Goal: Task Accomplishment & Management: Complete application form

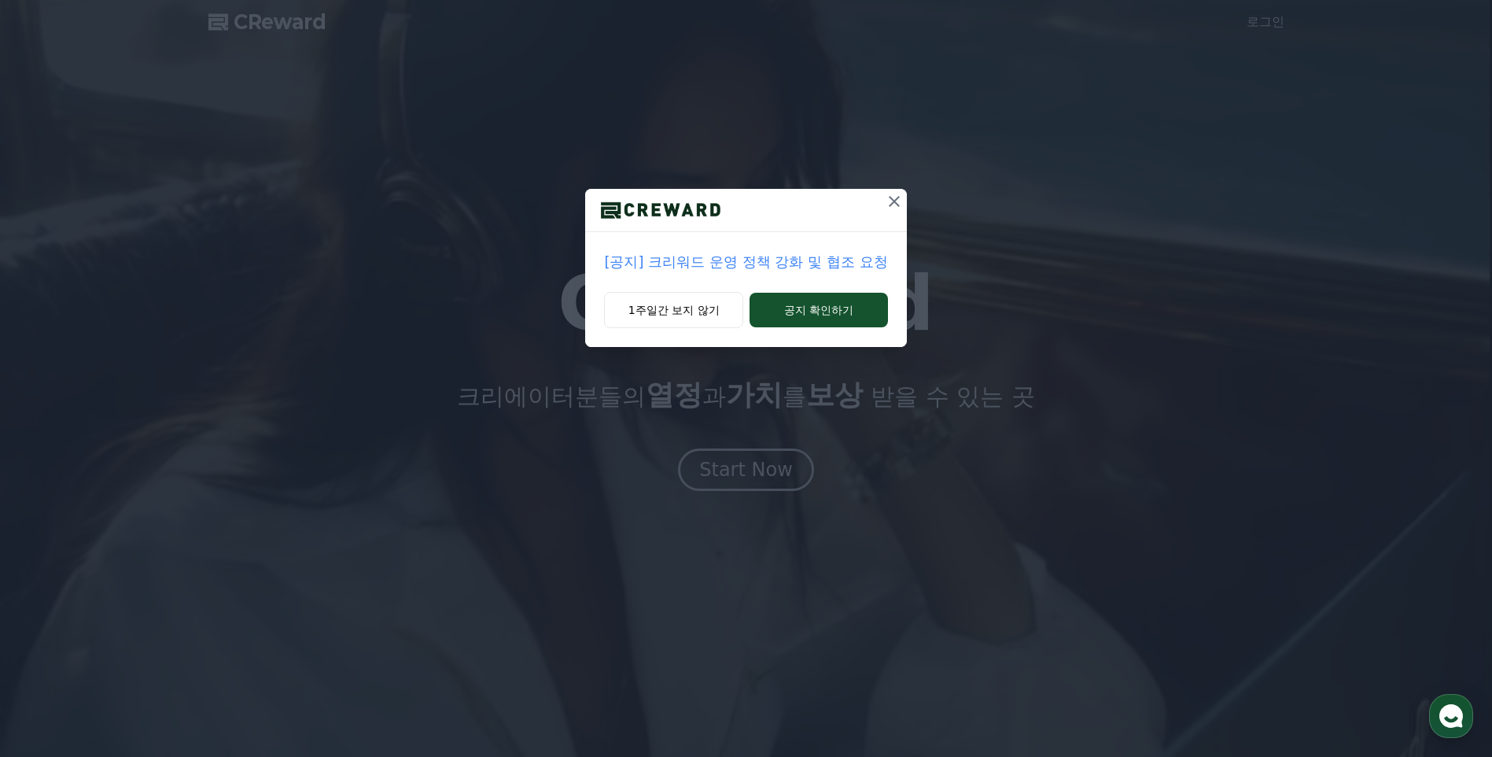
click at [897, 200] on icon at bounding box center [894, 201] width 11 height 11
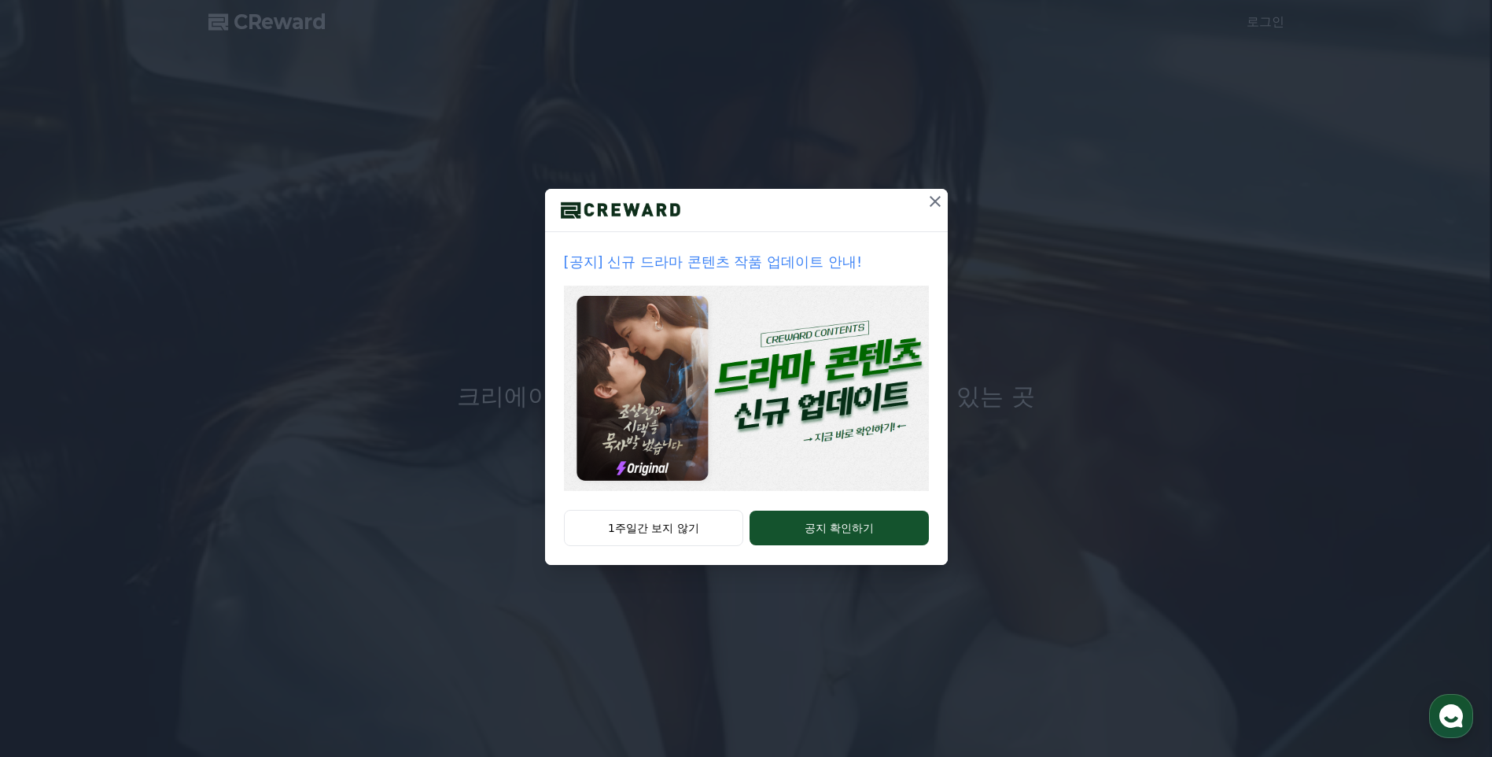
click at [937, 203] on icon at bounding box center [935, 201] width 19 height 19
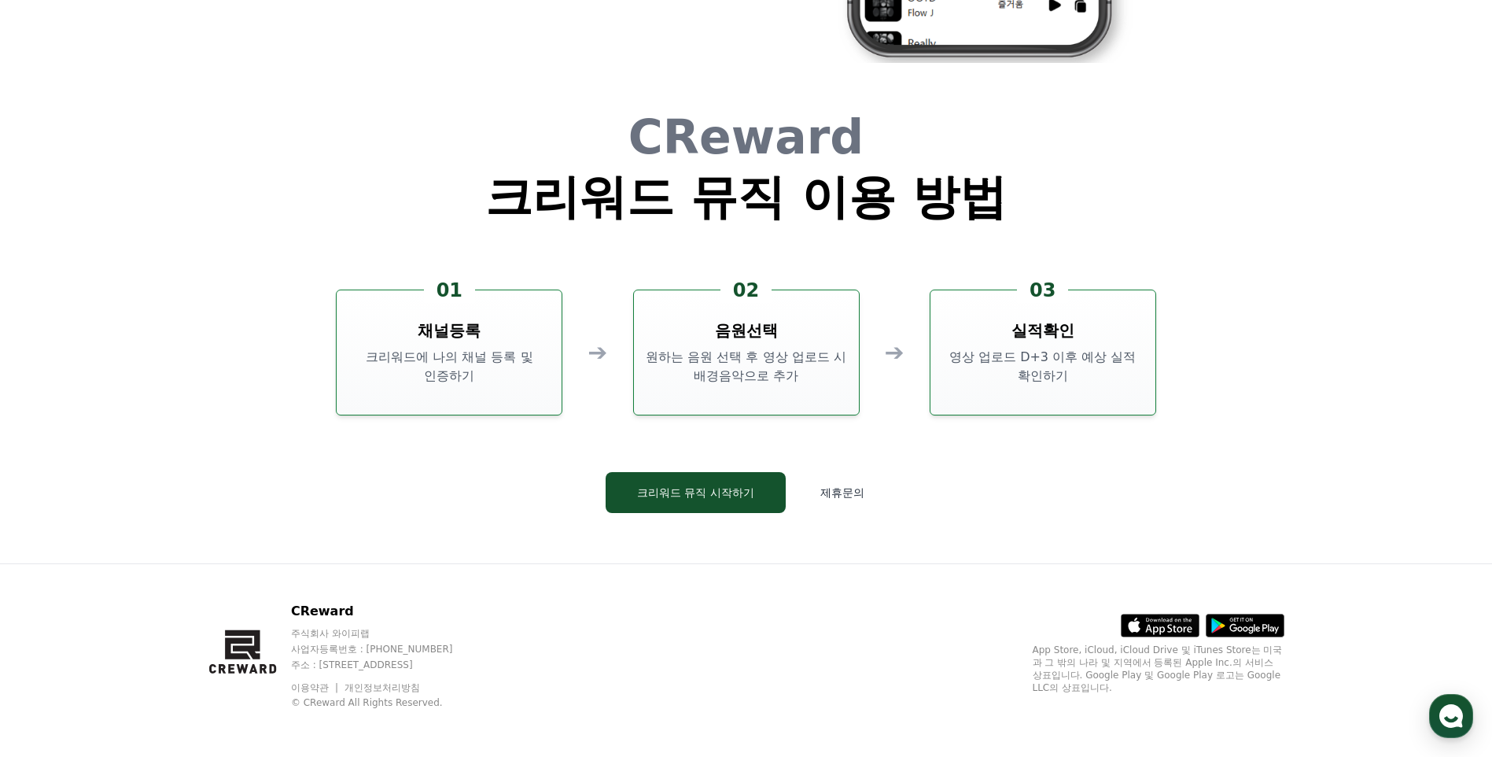
scroll to position [4261, 0]
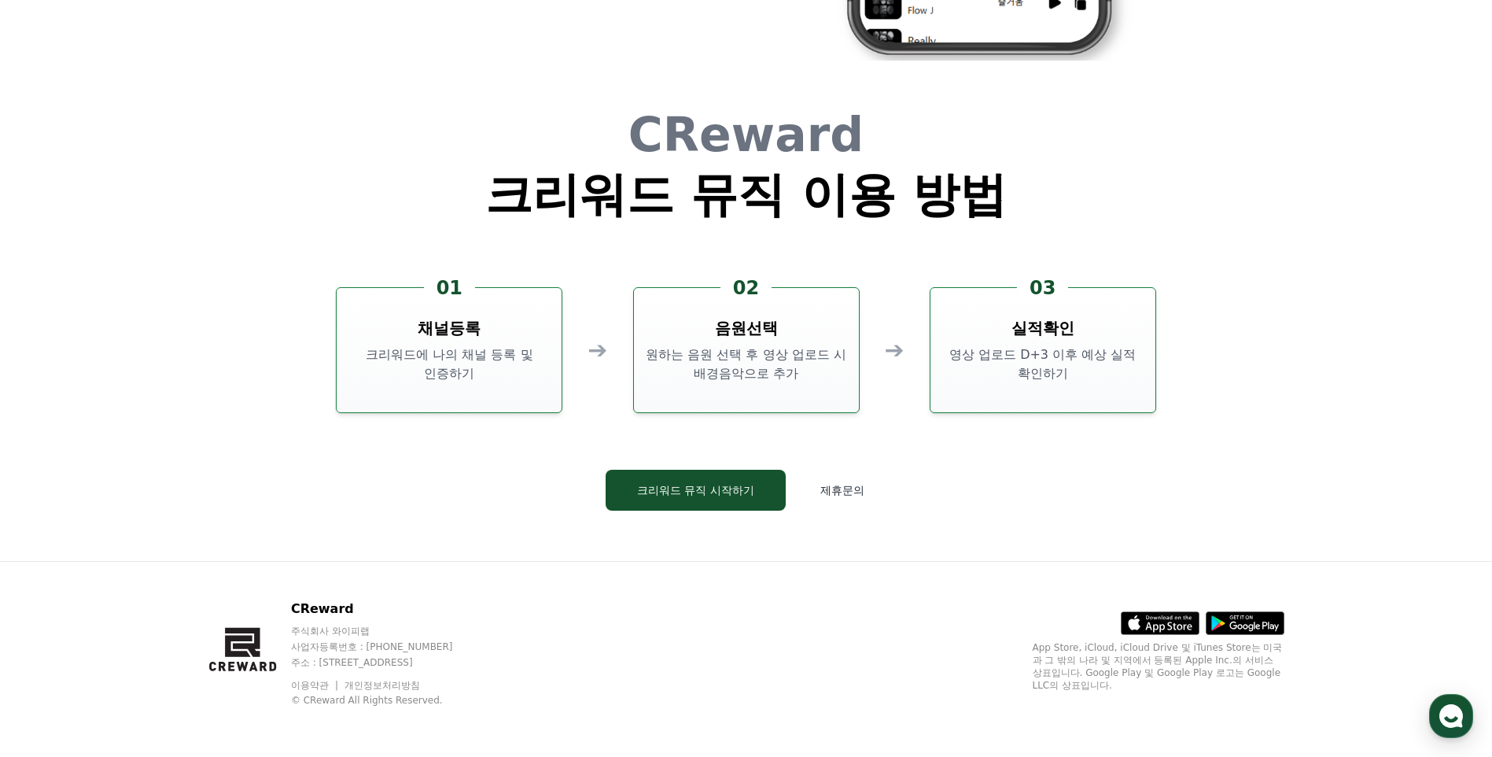
drag, startPoint x: 759, startPoint y: 499, endPoint x: 786, endPoint y: 76, distance: 423.2
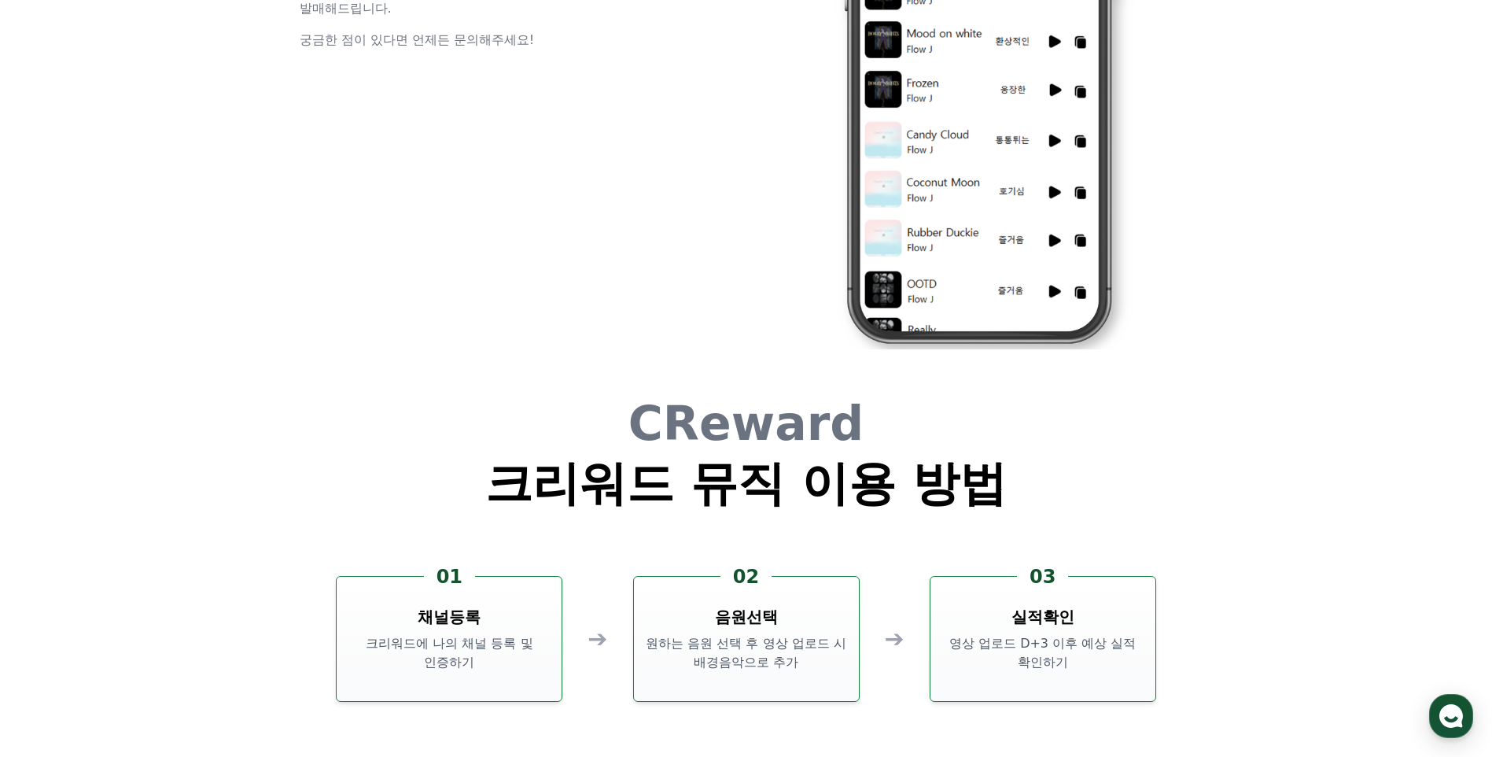
scroll to position [3477, 0]
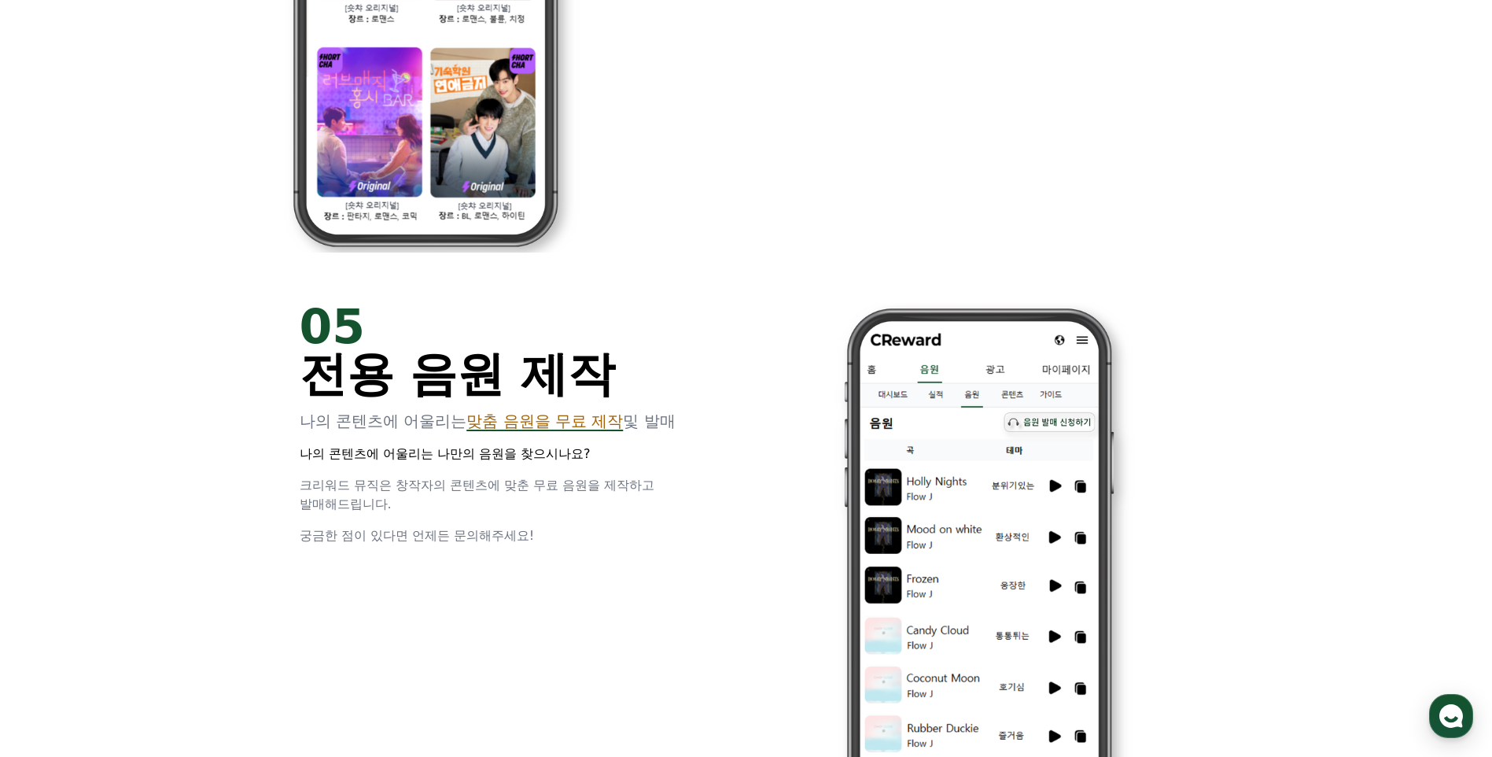
drag, startPoint x: 780, startPoint y: 210, endPoint x: 809, endPoint y: 41, distance: 171.6
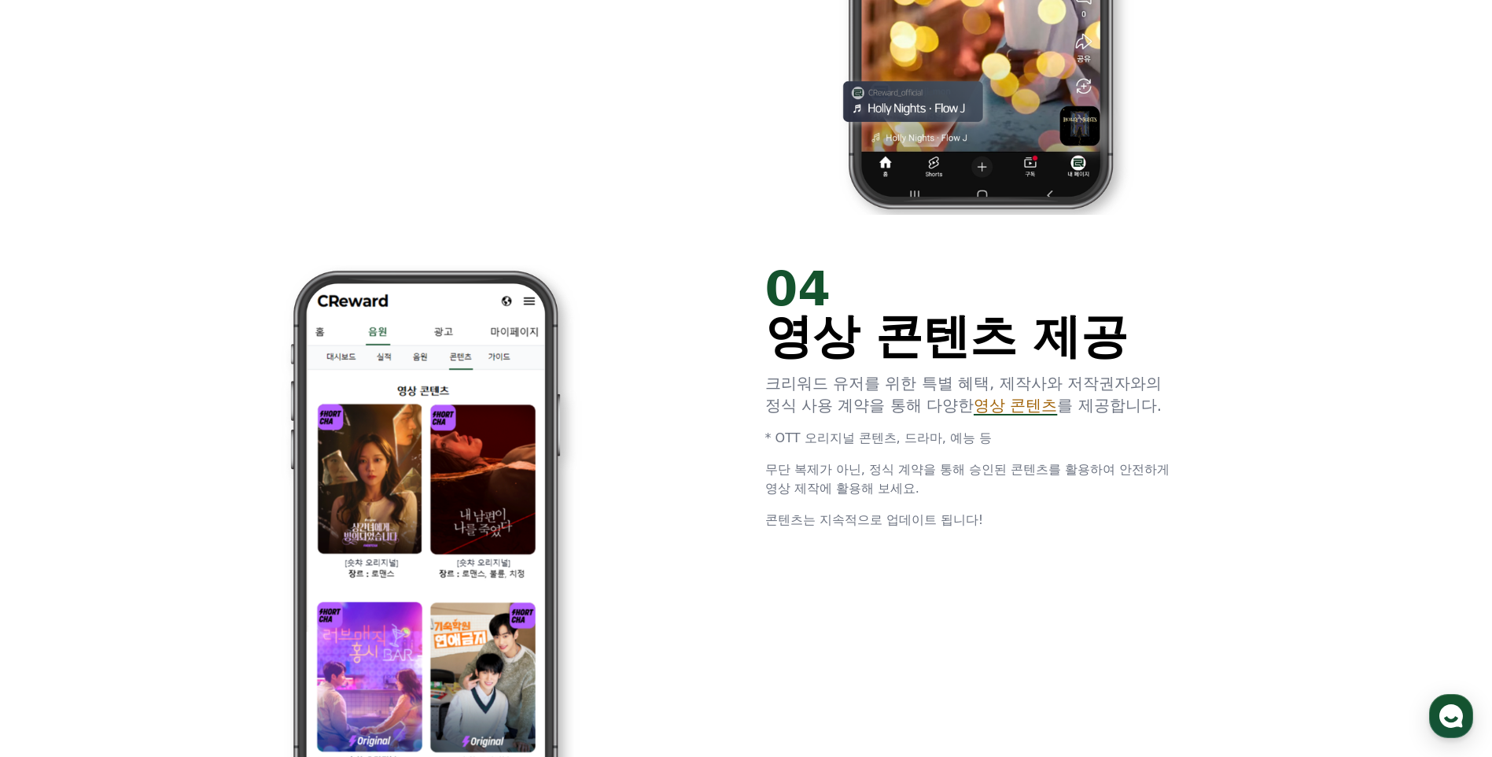
scroll to position [4261, 0]
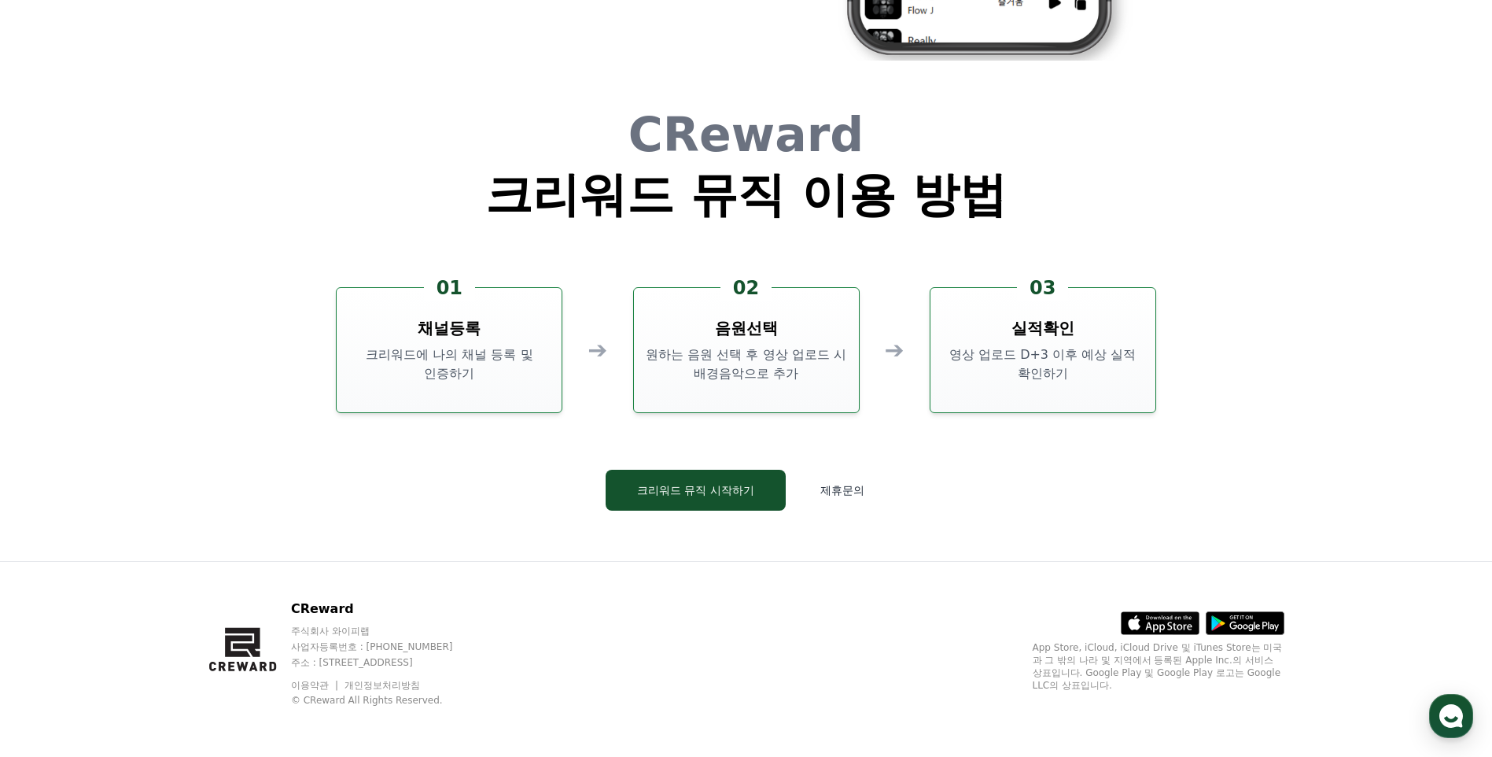
drag, startPoint x: 687, startPoint y: 300, endPoint x: 675, endPoint y: 575, distance: 274.7
click at [693, 476] on button "크리워드 뮤직 시작하기" at bounding box center [696, 490] width 180 height 41
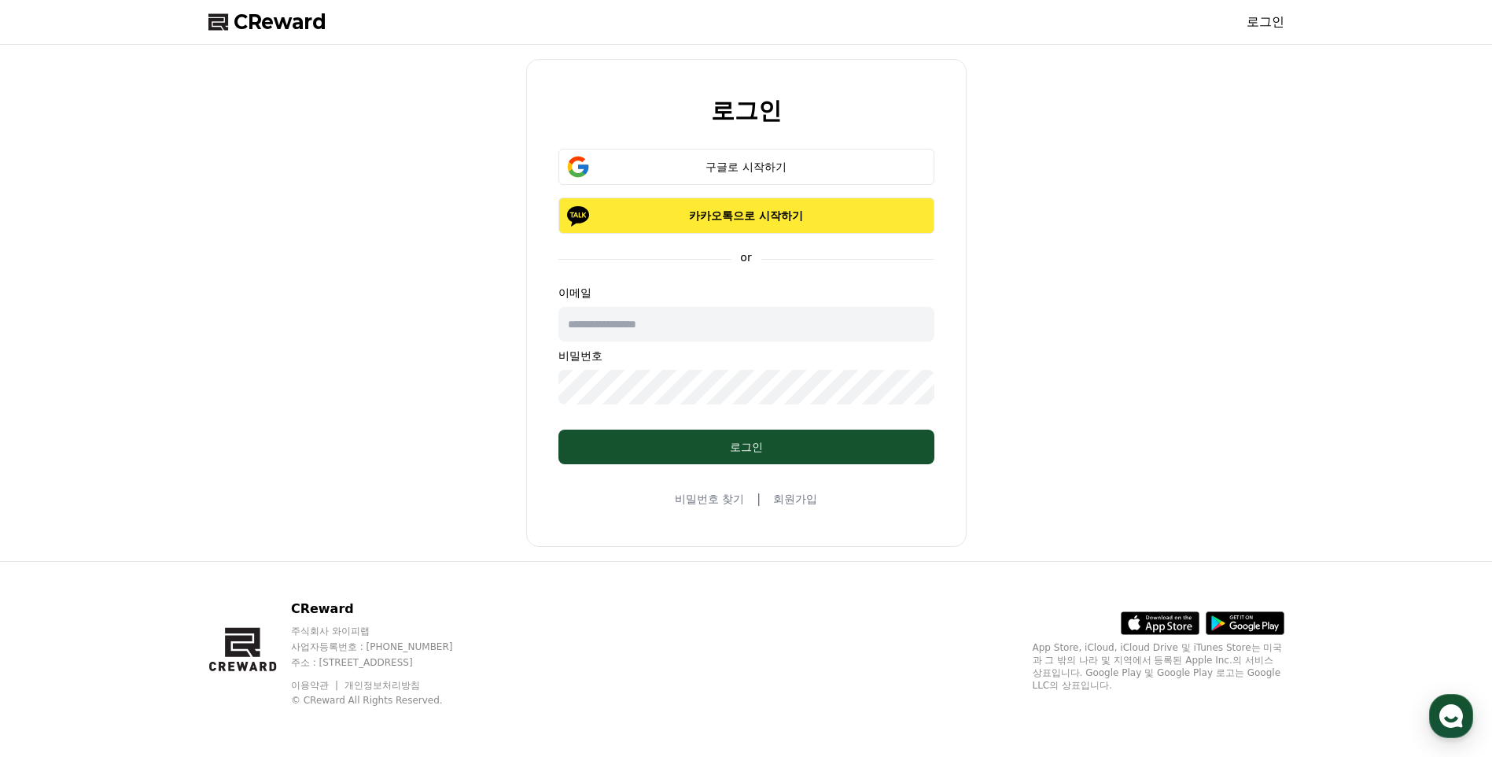
click at [731, 204] on button "카카오톡으로 시작하기" at bounding box center [746, 215] width 376 height 36
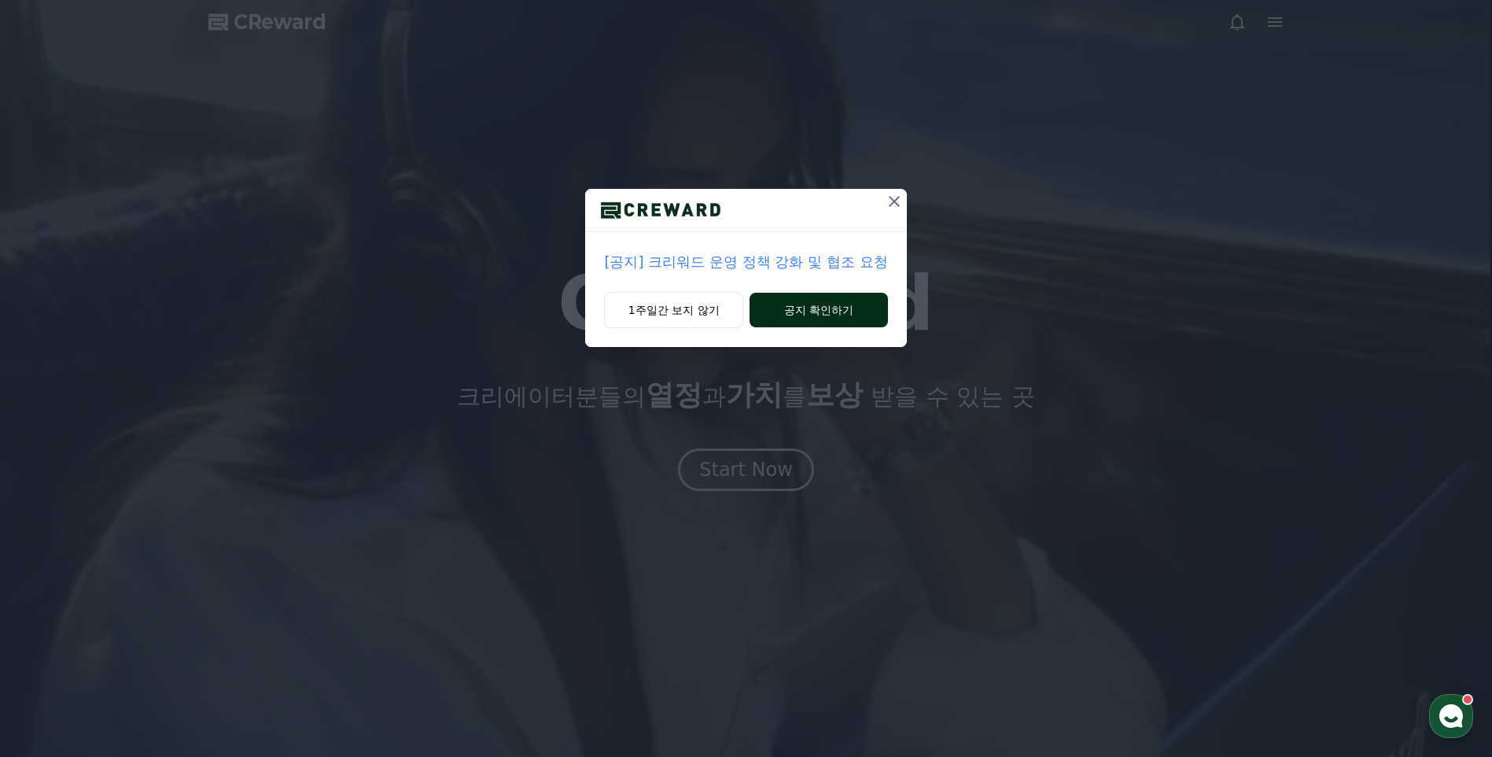
click at [799, 302] on button "공지 확인하기" at bounding box center [818, 310] width 138 height 35
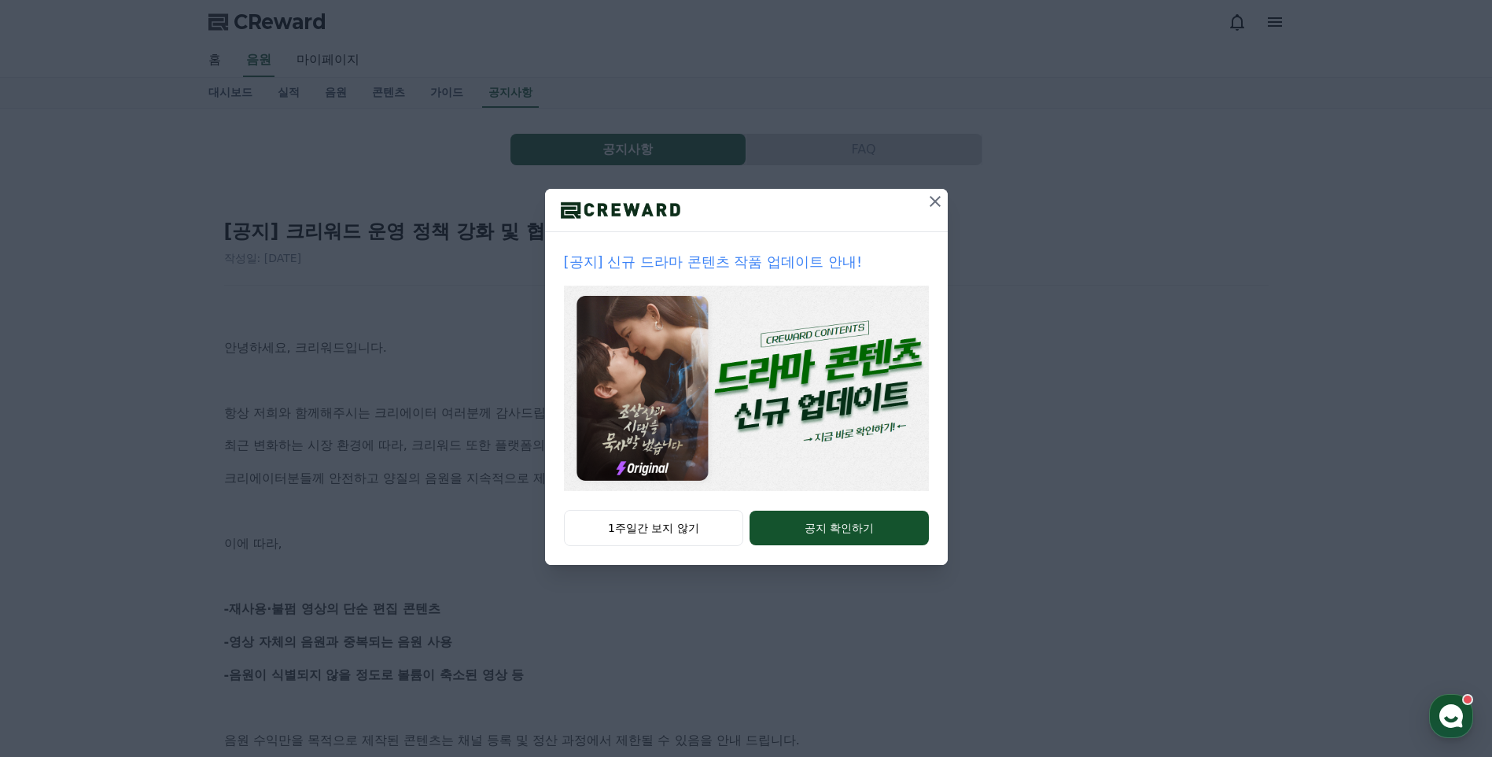
click at [930, 197] on icon at bounding box center [935, 201] width 19 height 19
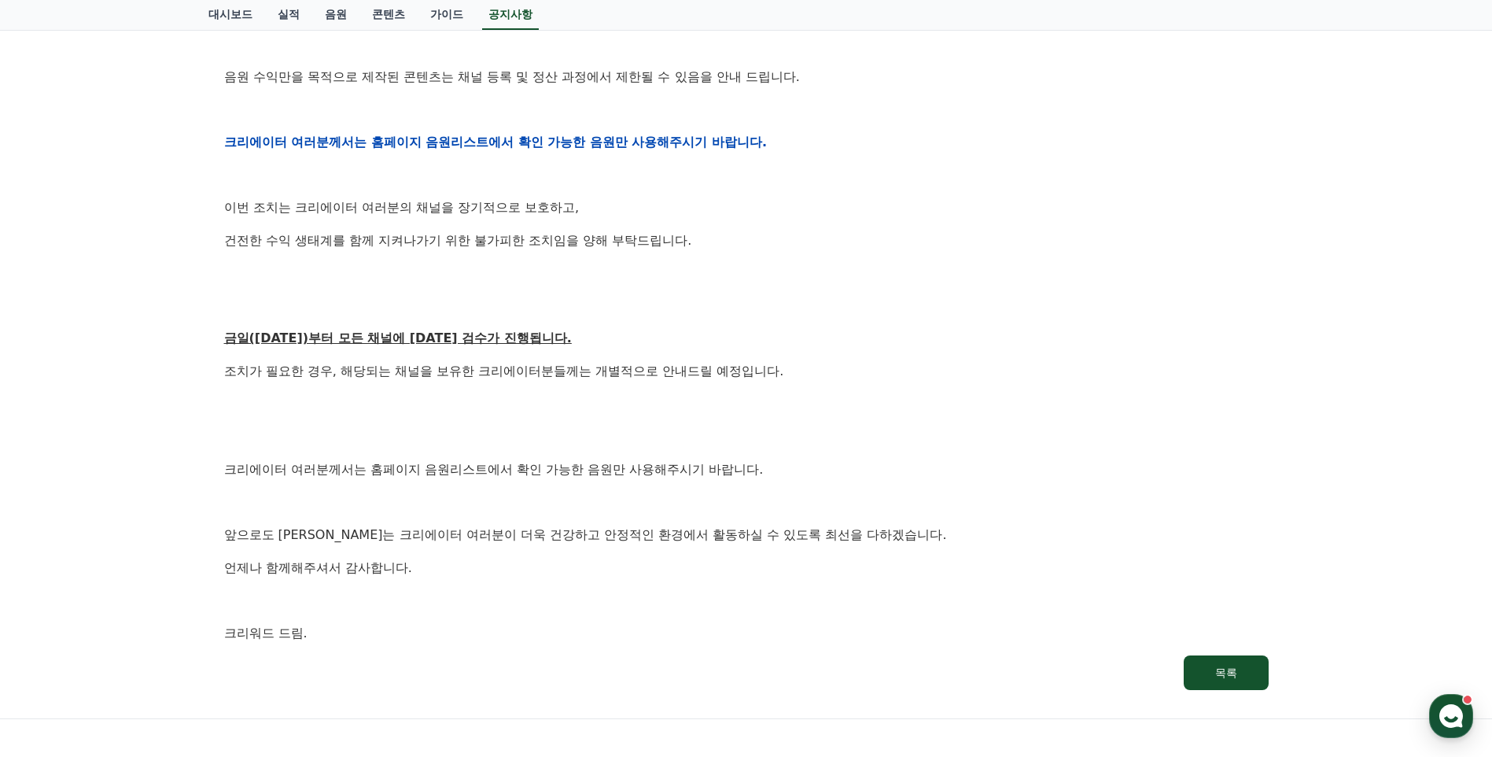
scroll to position [584, 0]
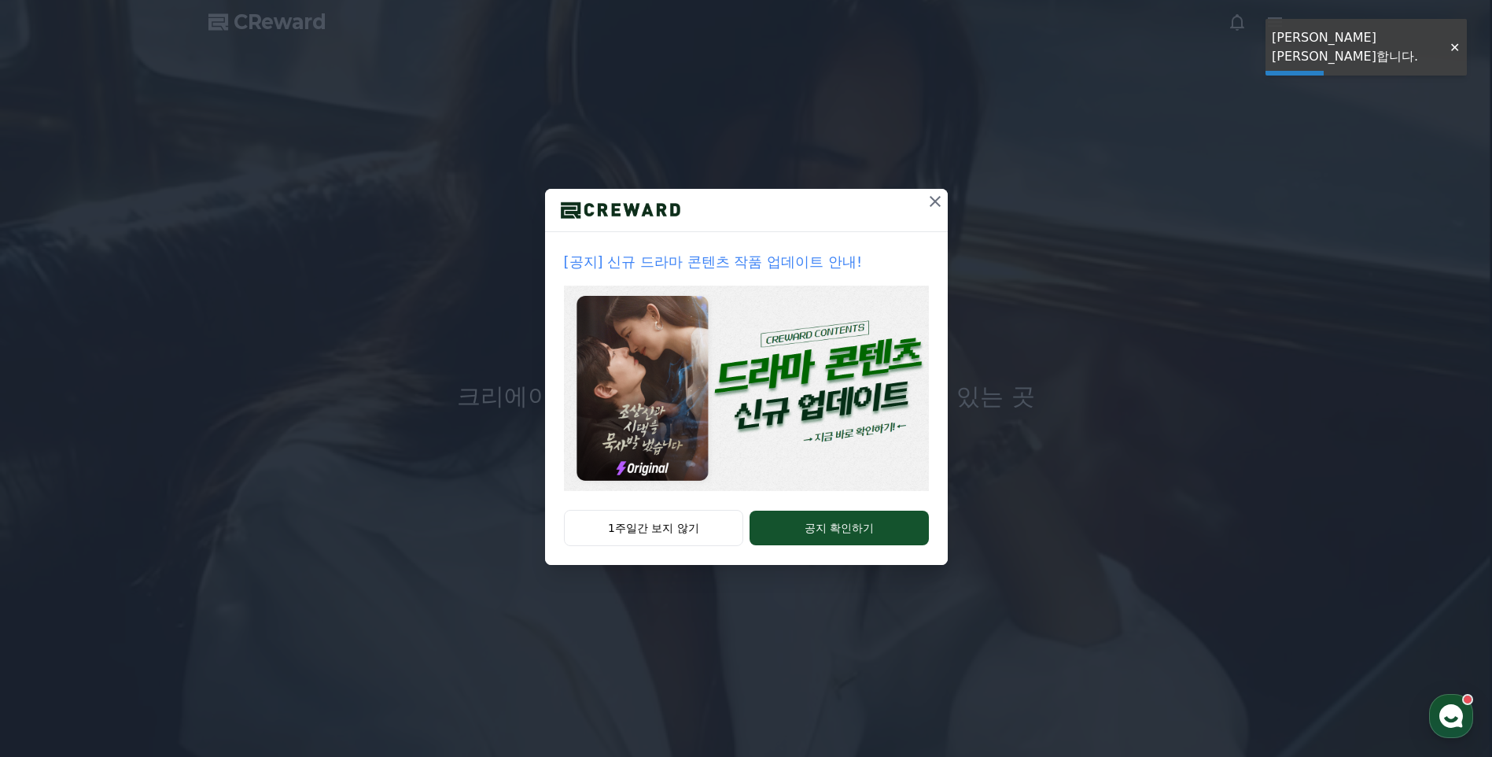
click at [931, 196] on icon at bounding box center [935, 201] width 19 height 19
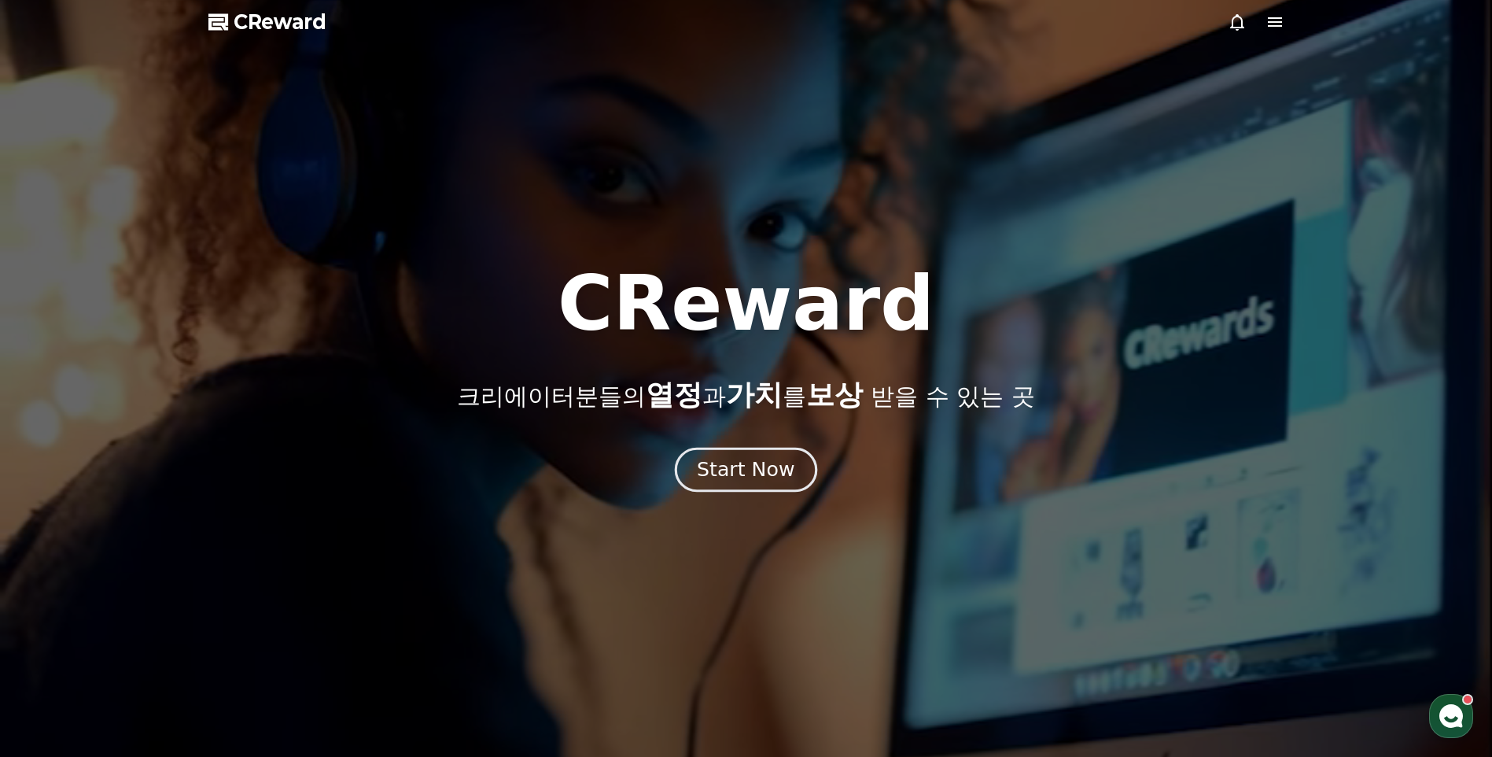
scroll to position [393, 0]
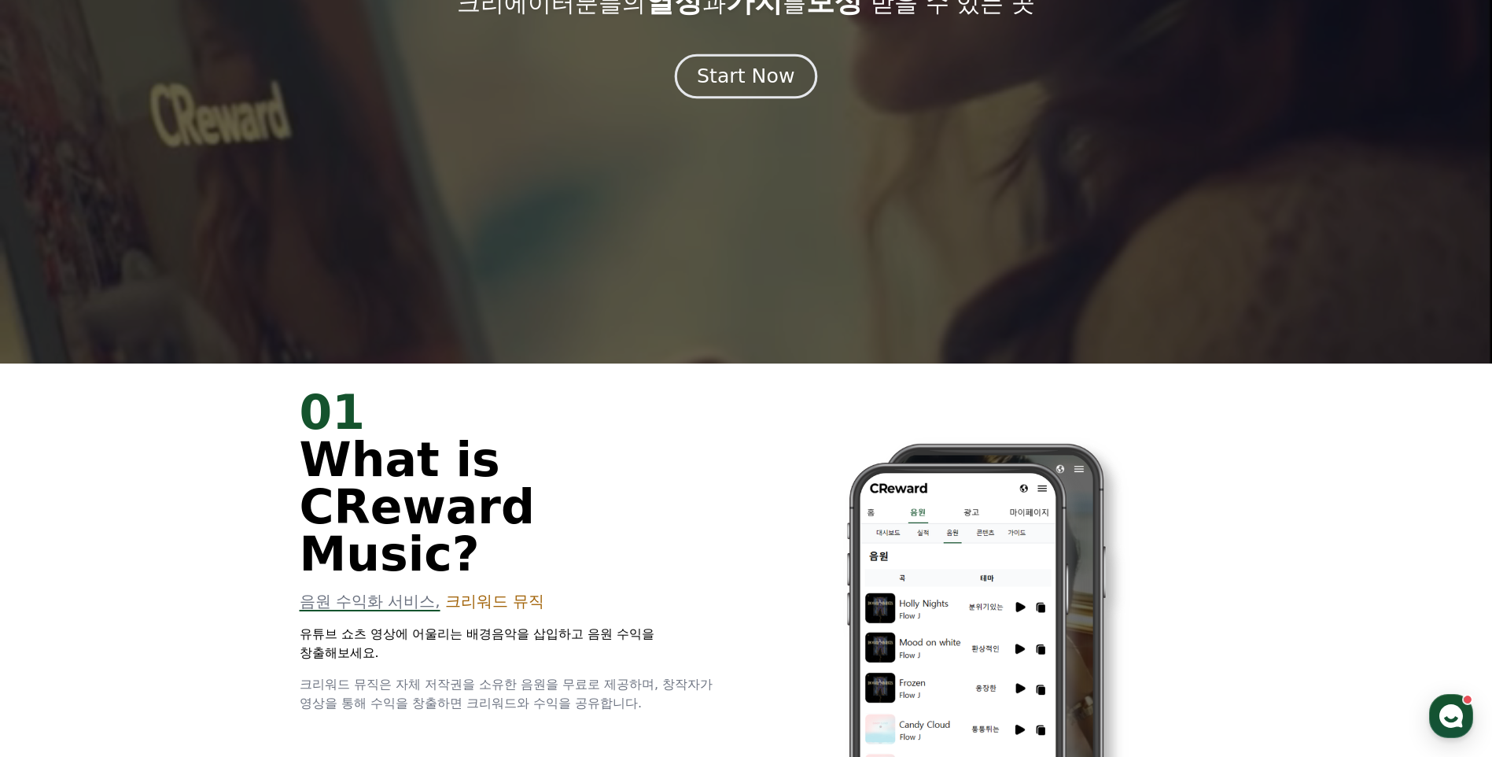
click at [731, 83] on div "Start Now" at bounding box center [746, 76] width 98 height 27
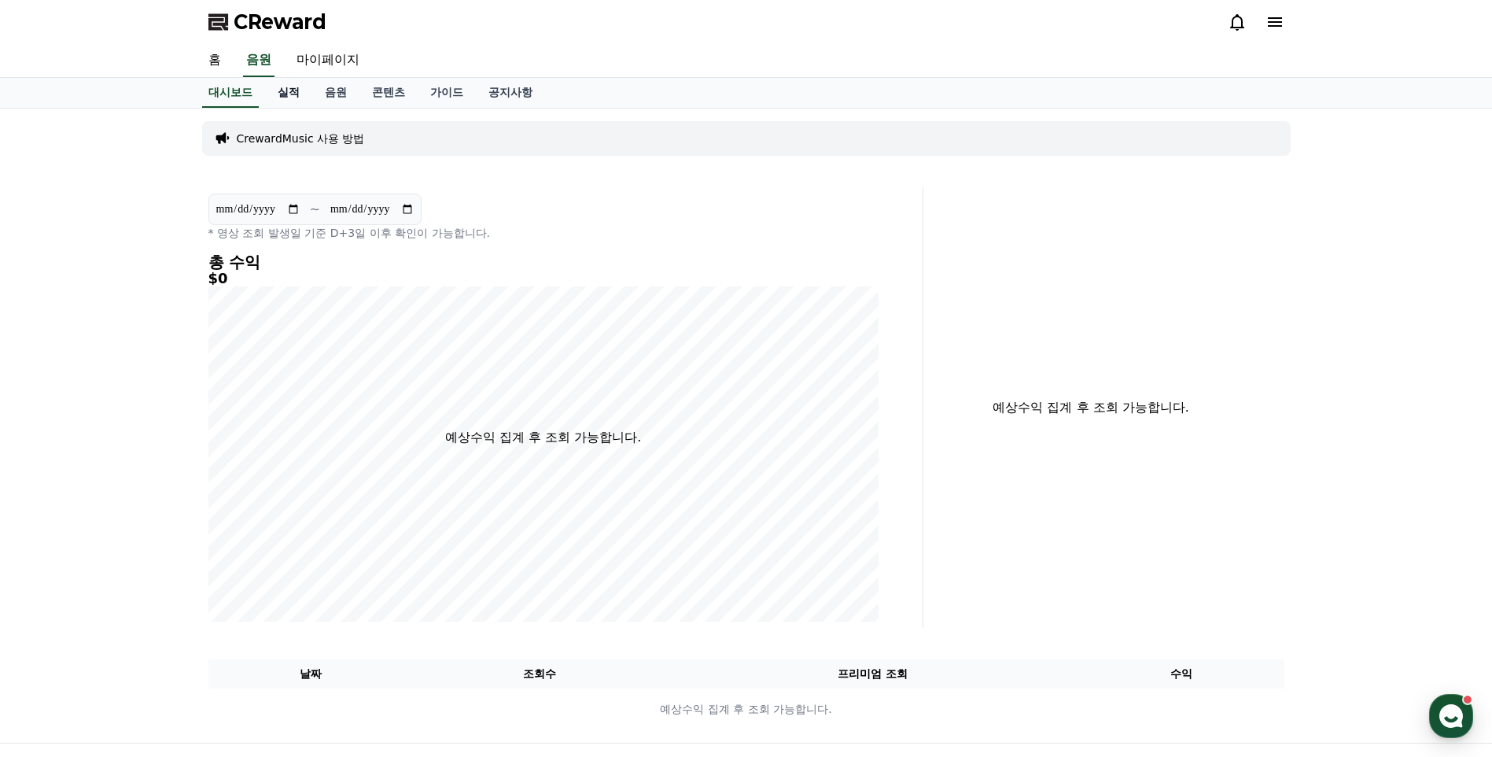
click at [295, 93] on link "실적" at bounding box center [288, 93] width 47 height 30
click at [0, 0] on div "**********" at bounding box center [0, 0] width 0 height 0
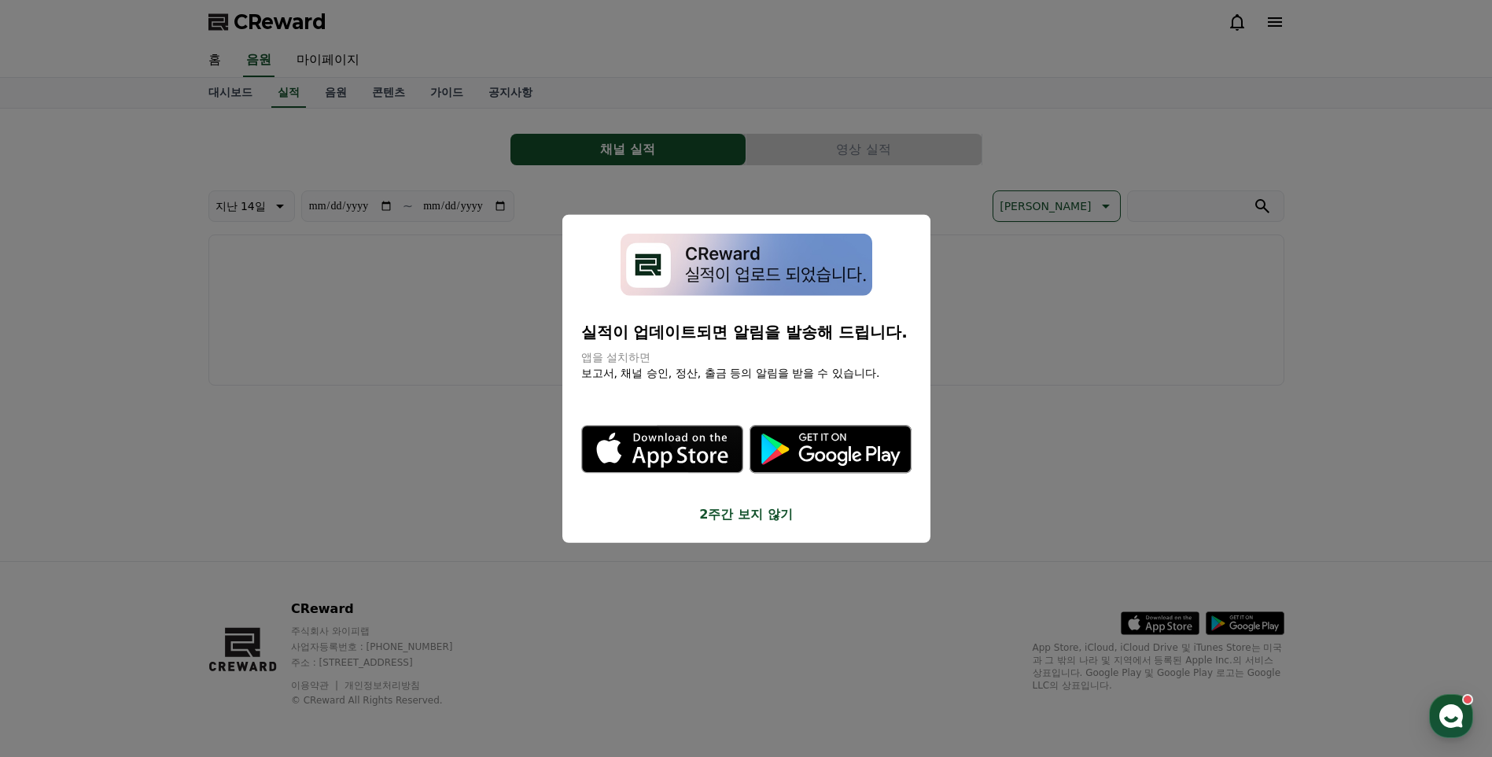
click at [1104, 247] on button "close modal" at bounding box center [746, 378] width 1492 height 757
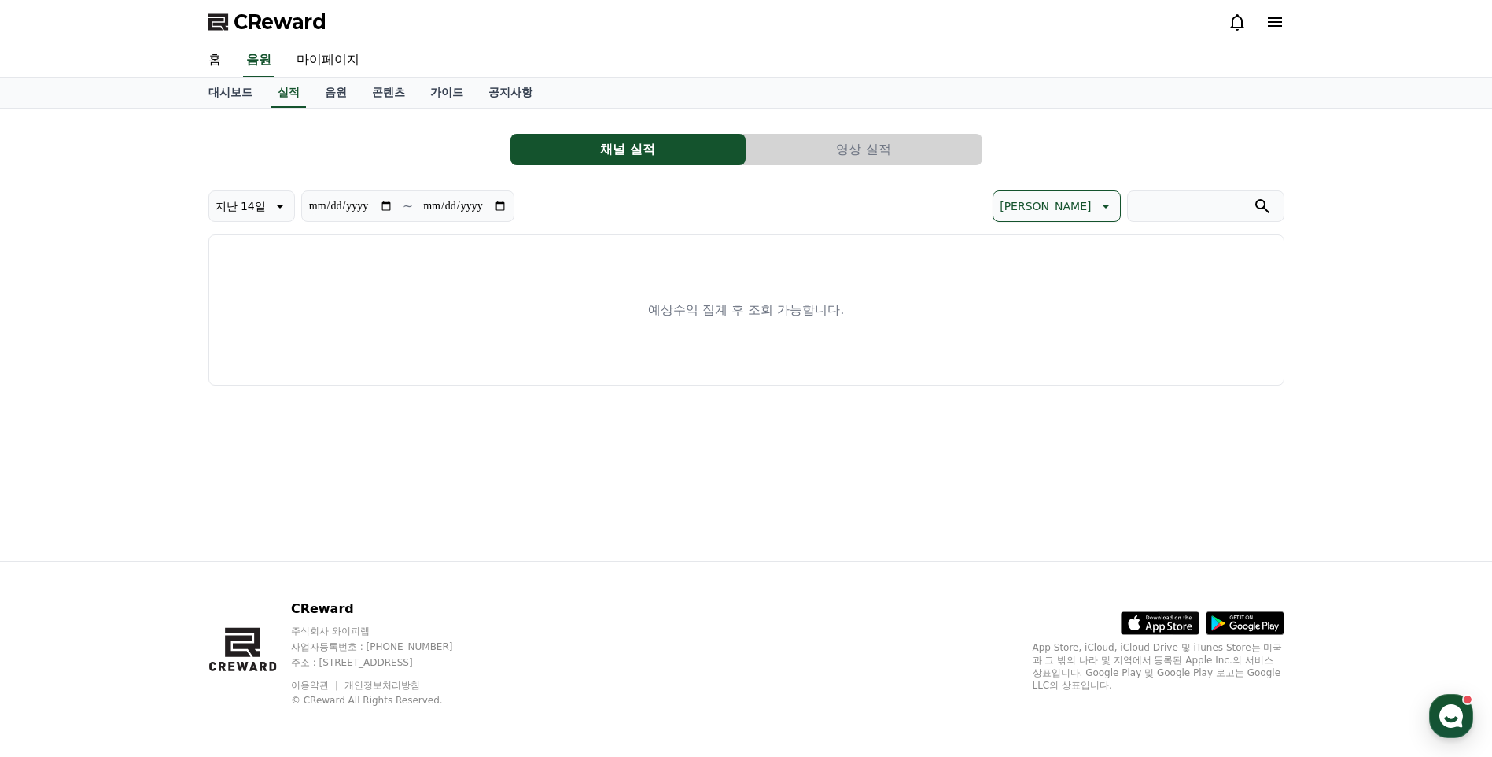
click at [819, 150] on button "영상 실적" at bounding box center [863, 149] width 235 height 31
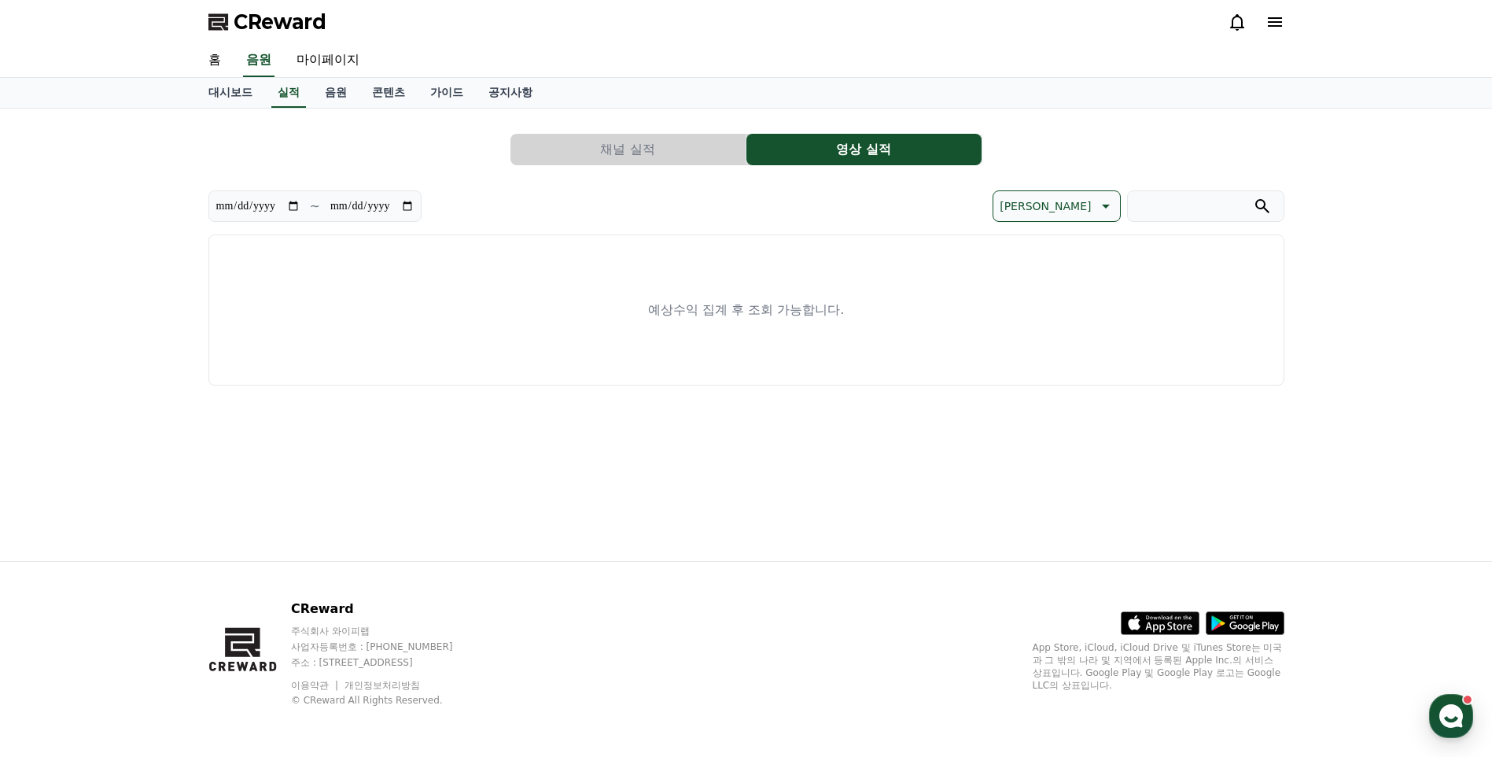
click at [687, 156] on button "채널 실적" at bounding box center [627, 149] width 235 height 31
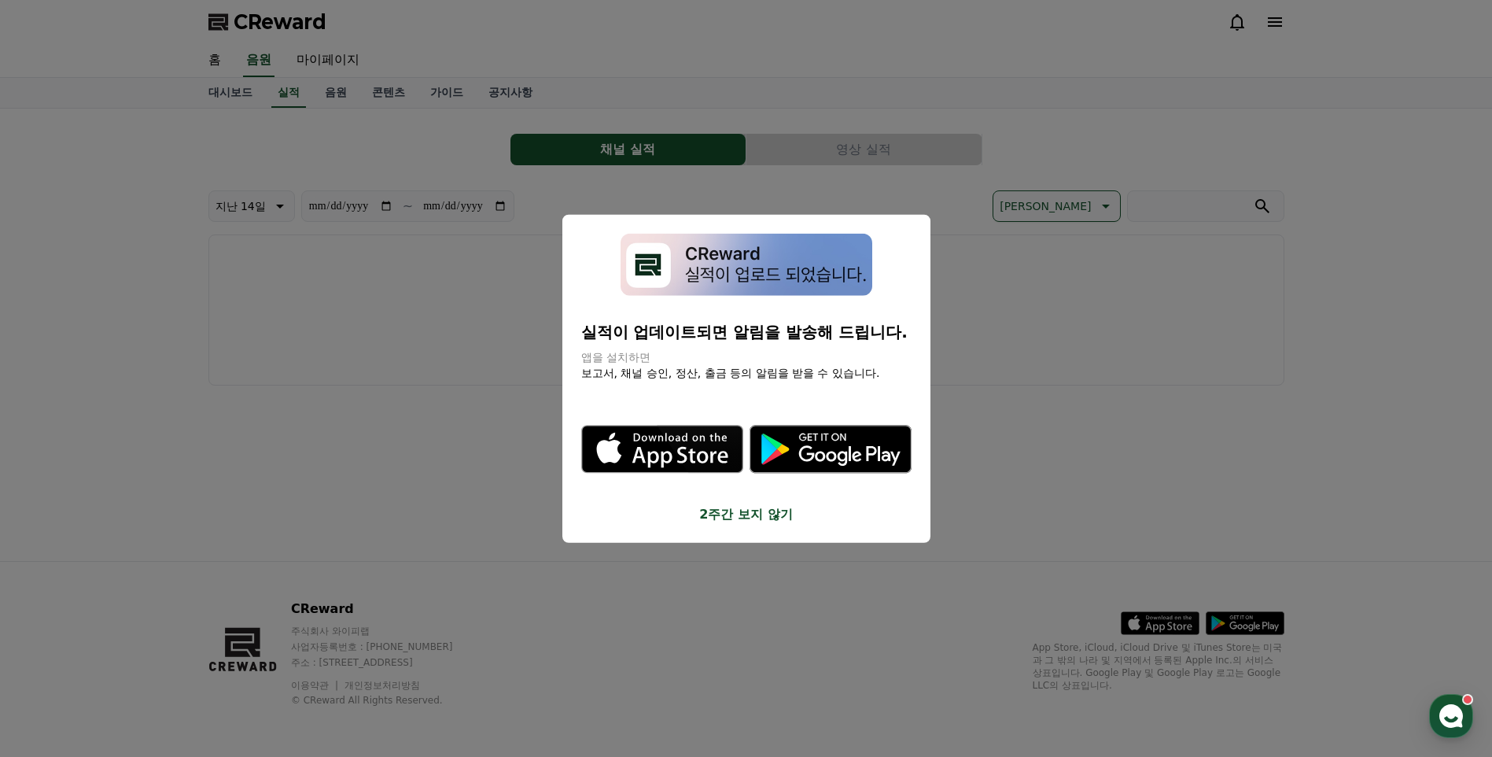
click at [318, 98] on button "close modal" at bounding box center [746, 378] width 1492 height 757
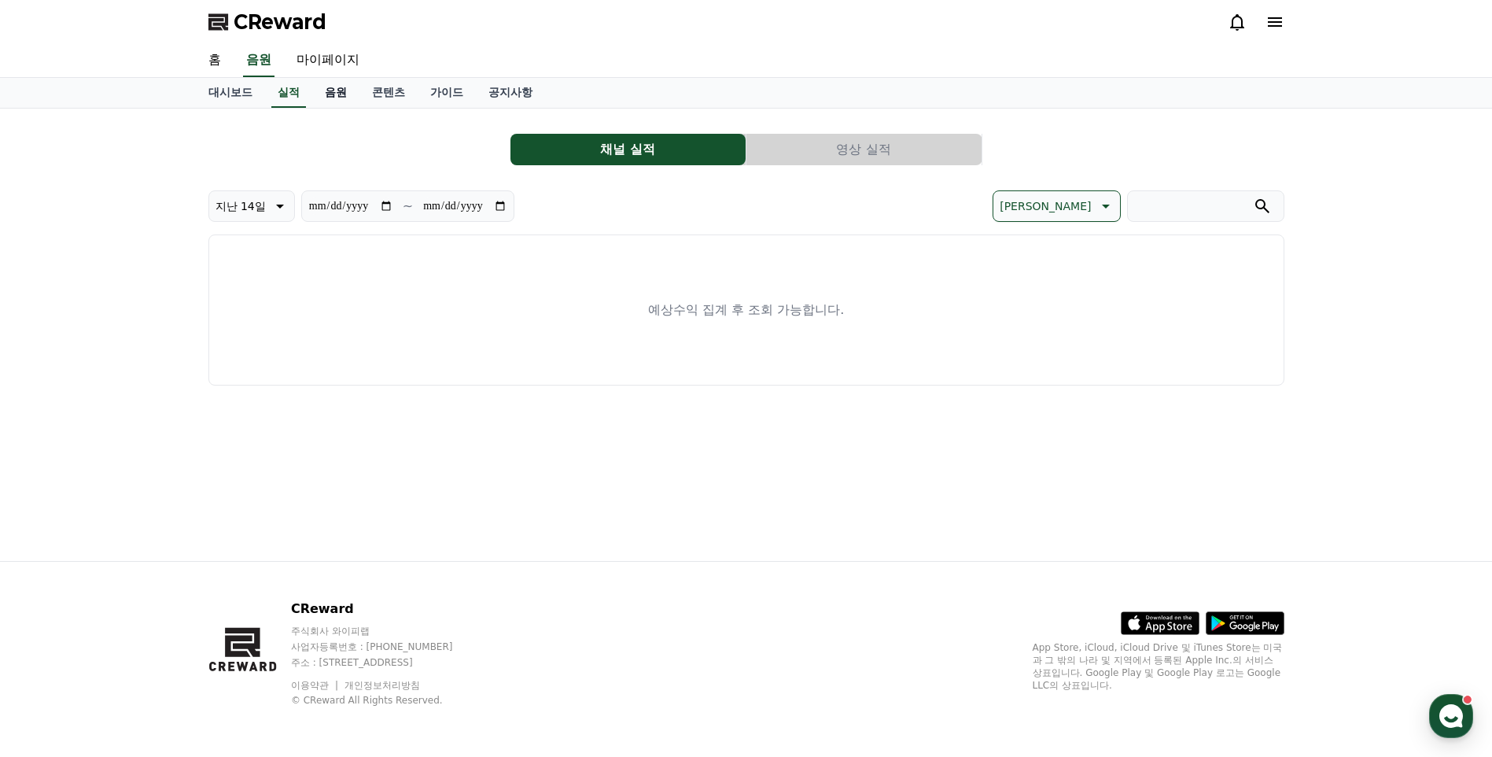
click at [337, 90] on link "음원" at bounding box center [335, 93] width 47 height 30
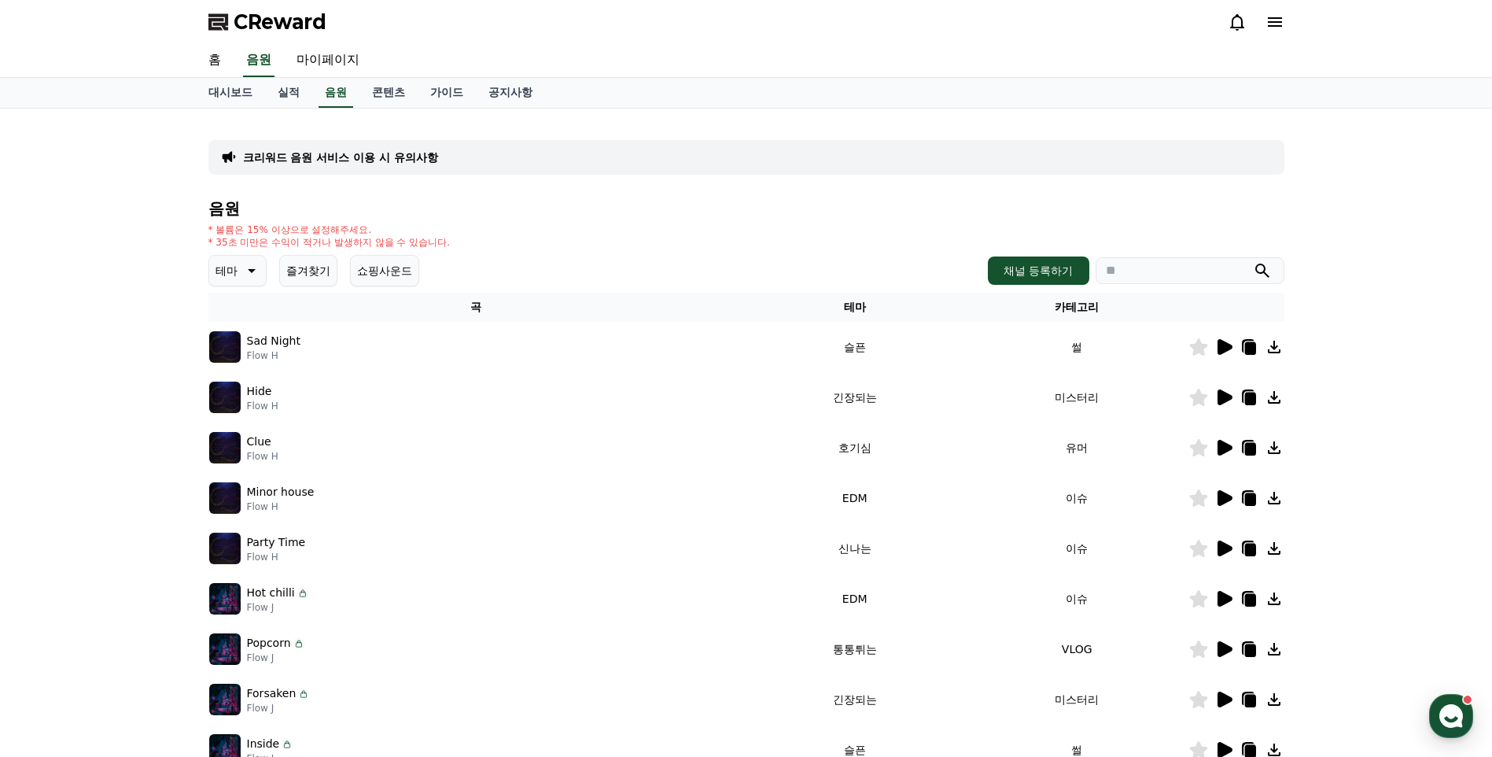
click at [1225, 341] on icon at bounding box center [1223, 346] width 19 height 19
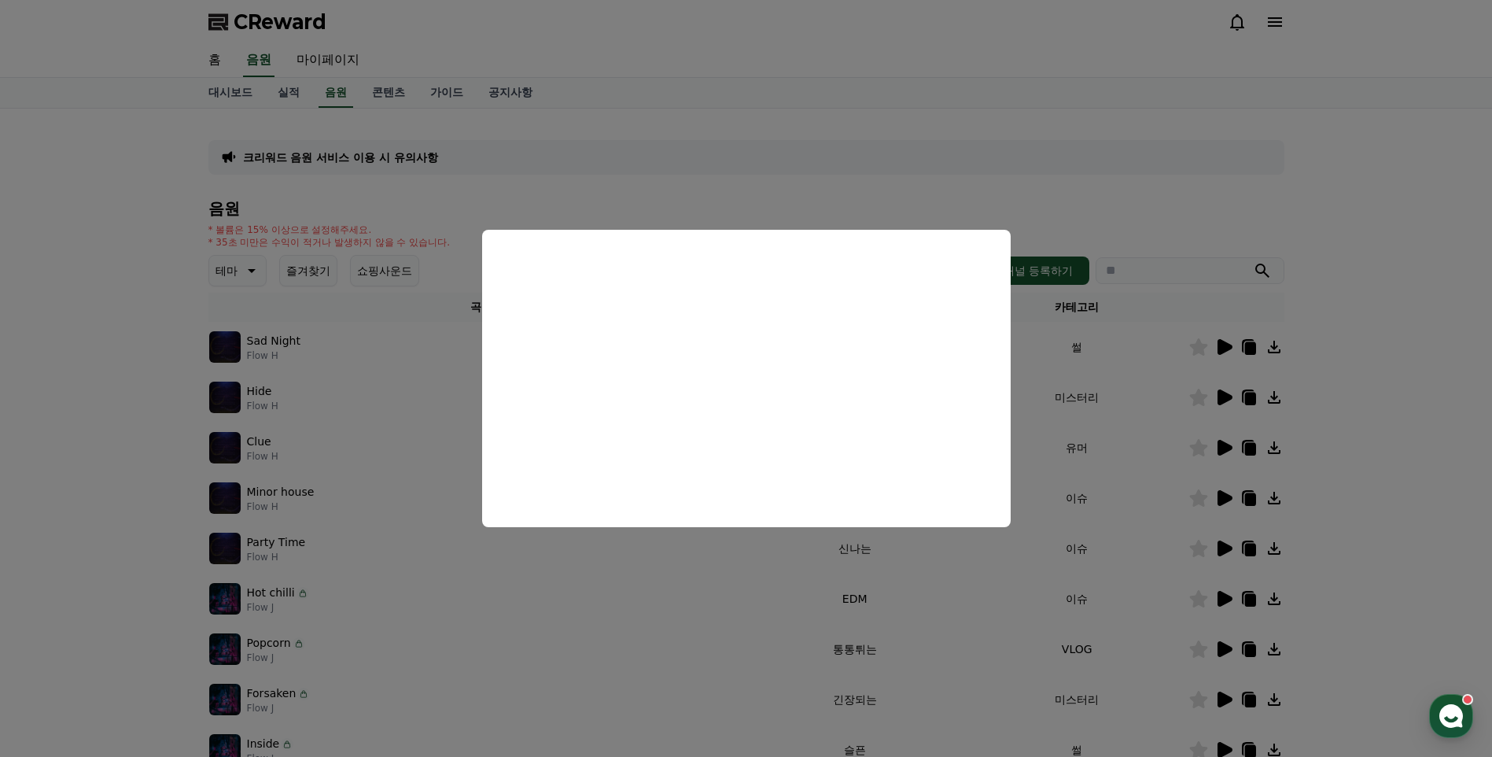
click at [1092, 469] on button "close modal" at bounding box center [746, 378] width 1492 height 757
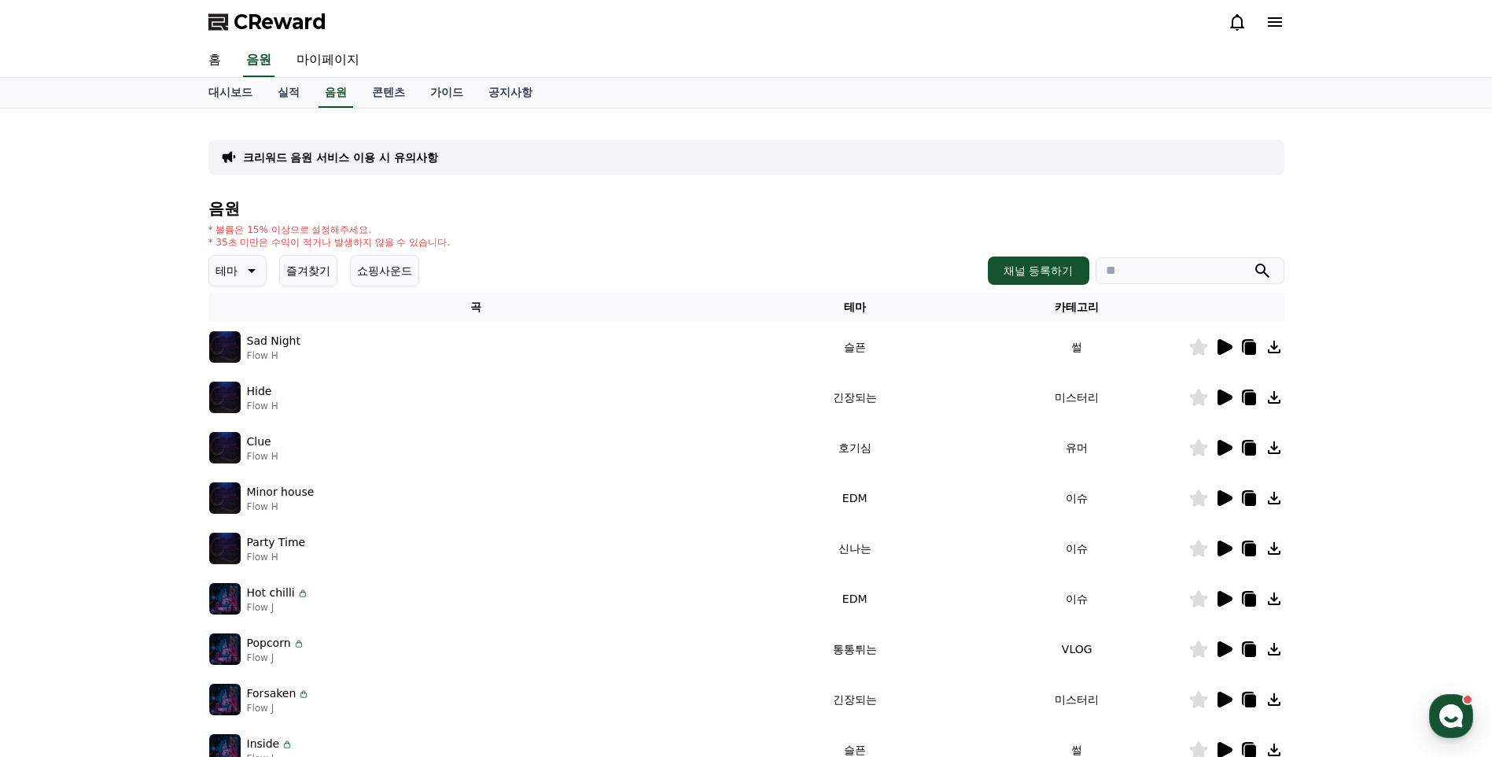
click at [1224, 401] on icon at bounding box center [1224, 397] width 15 height 16
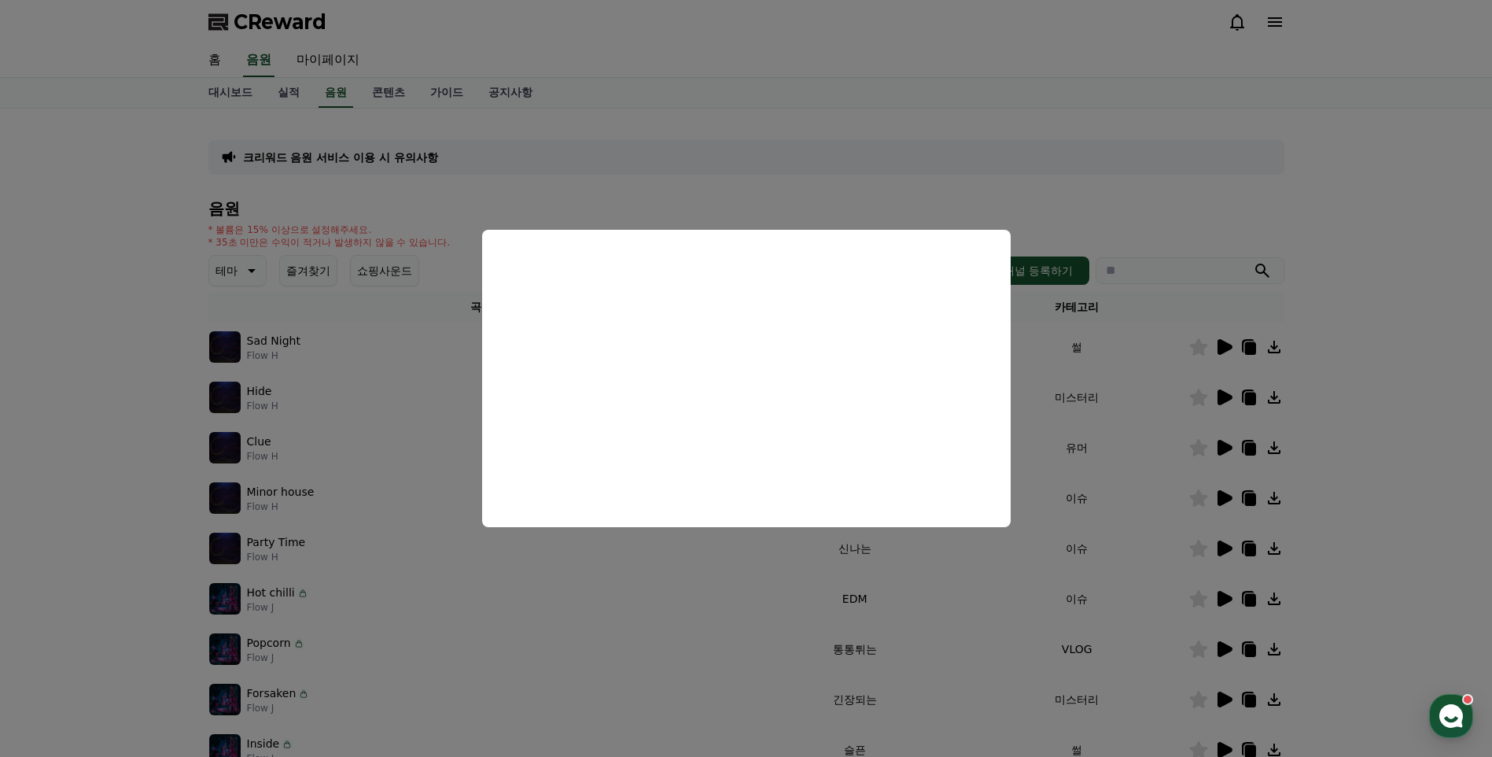
click at [1294, 250] on button "close modal" at bounding box center [746, 378] width 1492 height 757
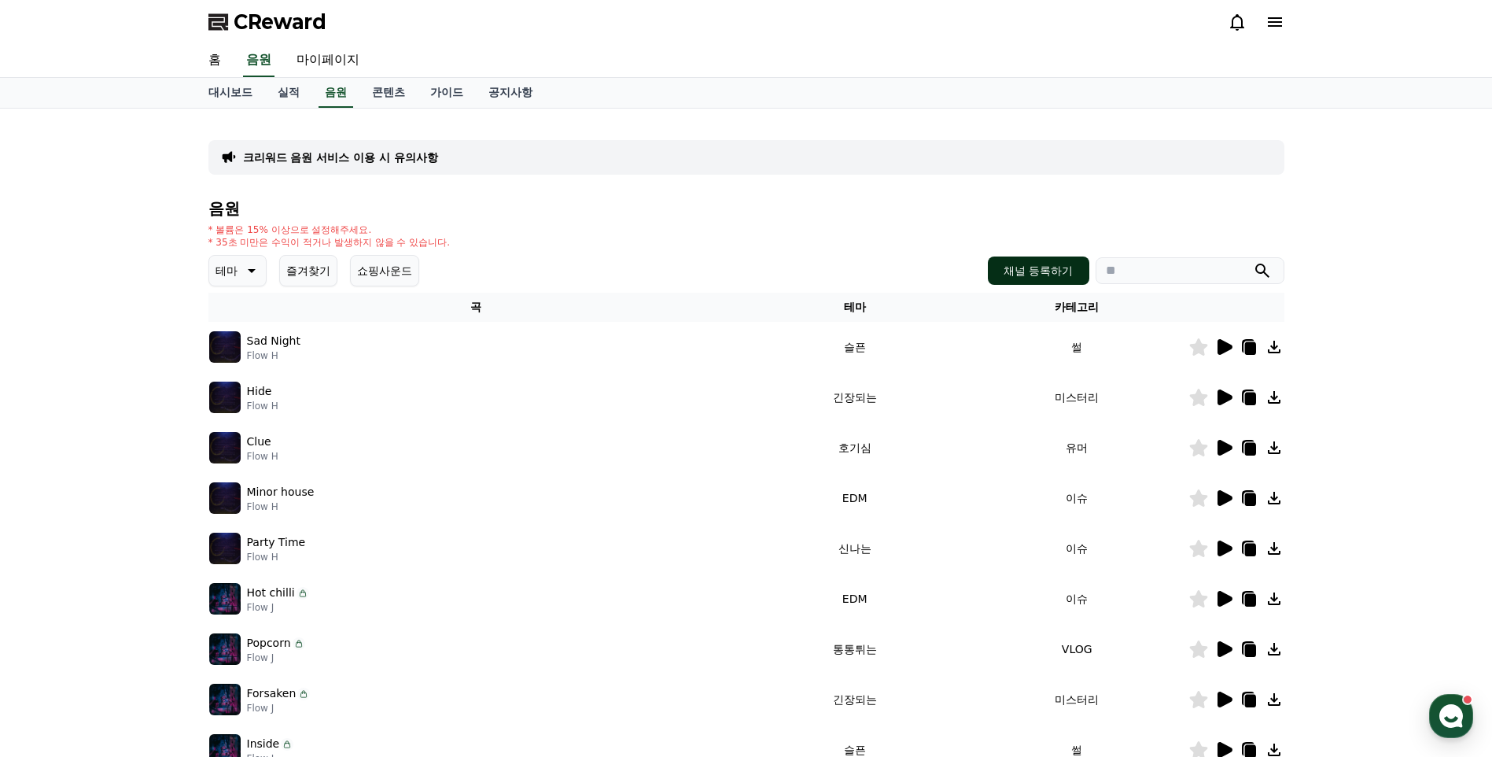
click at [1020, 274] on button "채널 등록하기" at bounding box center [1038, 270] width 101 height 28
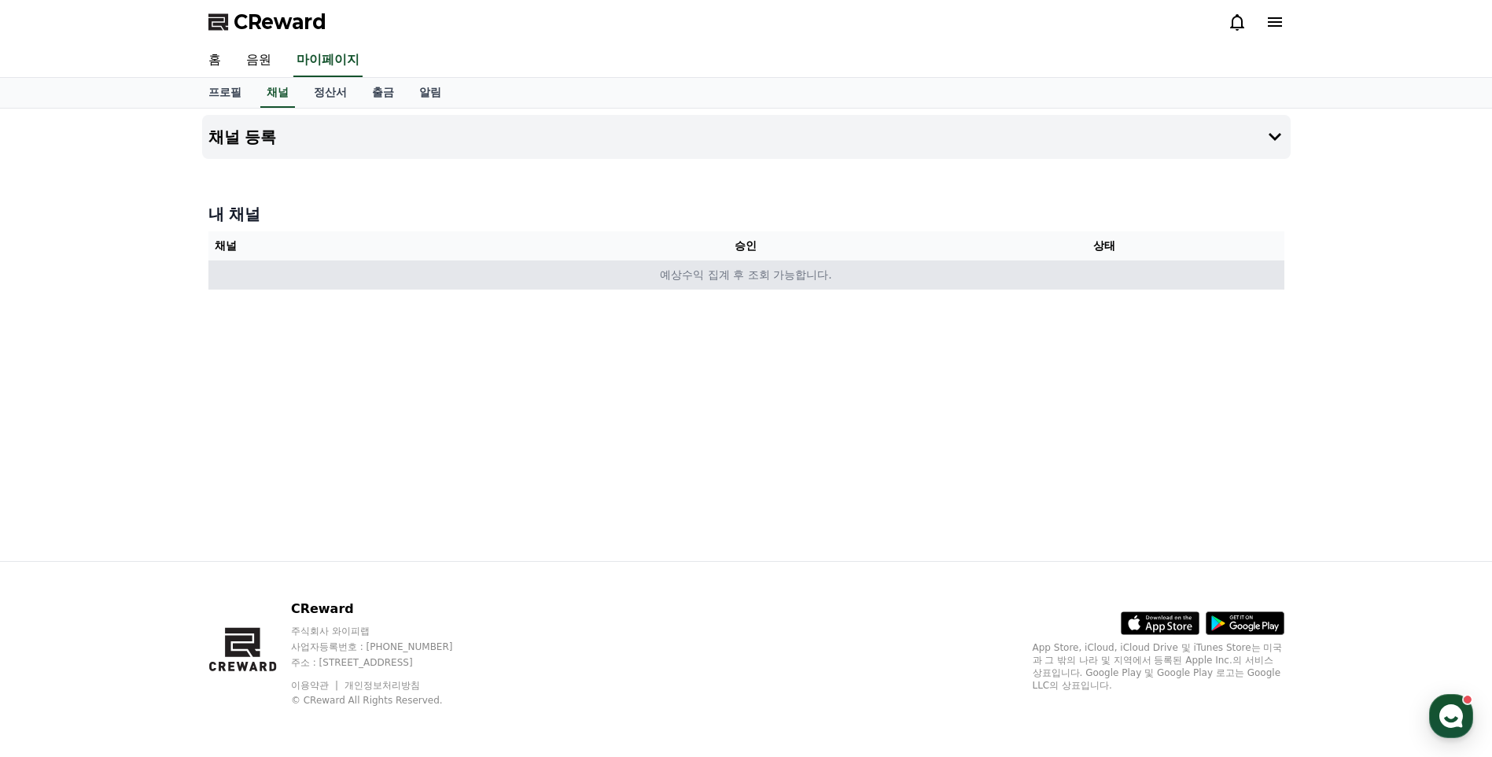
click at [436, 274] on td "예상수익 집계 후 조회 가능합니다." at bounding box center [746, 274] width 1076 height 29
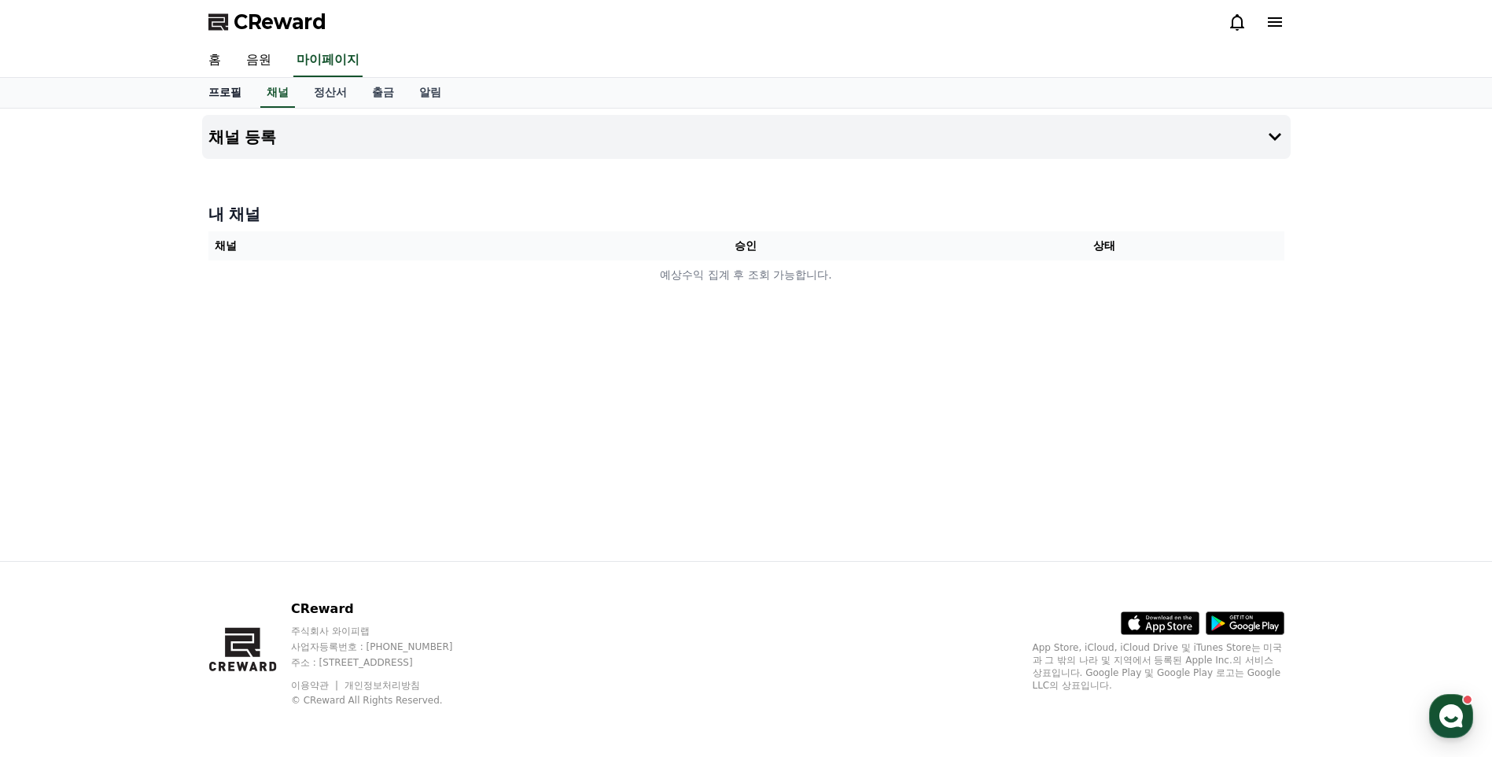
click at [232, 92] on link "프로필" at bounding box center [225, 93] width 58 height 30
select select "**********"
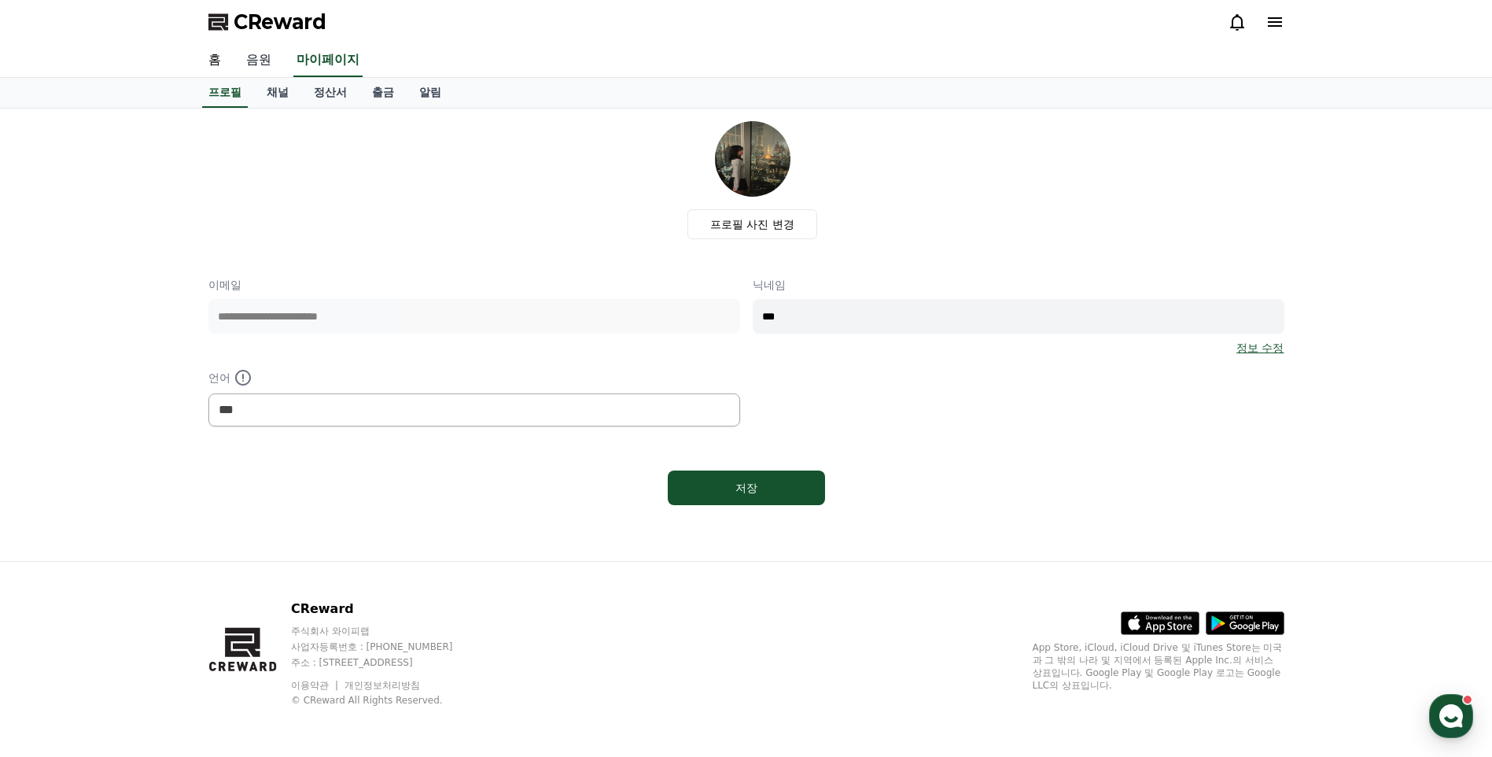
click at [256, 57] on link "음원" at bounding box center [259, 60] width 50 height 33
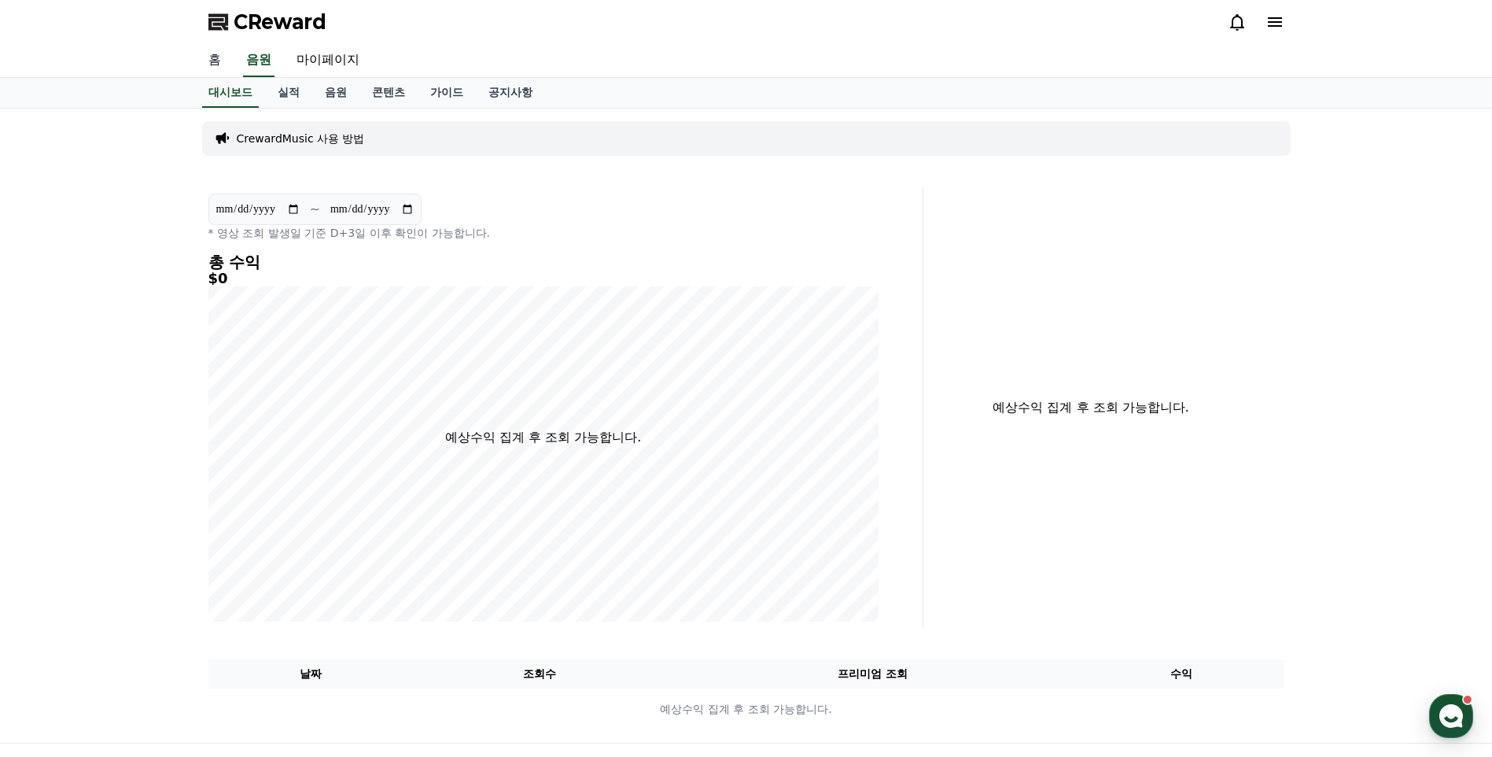
click at [223, 62] on link "홈" at bounding box center [215, 60] width 38 height 33
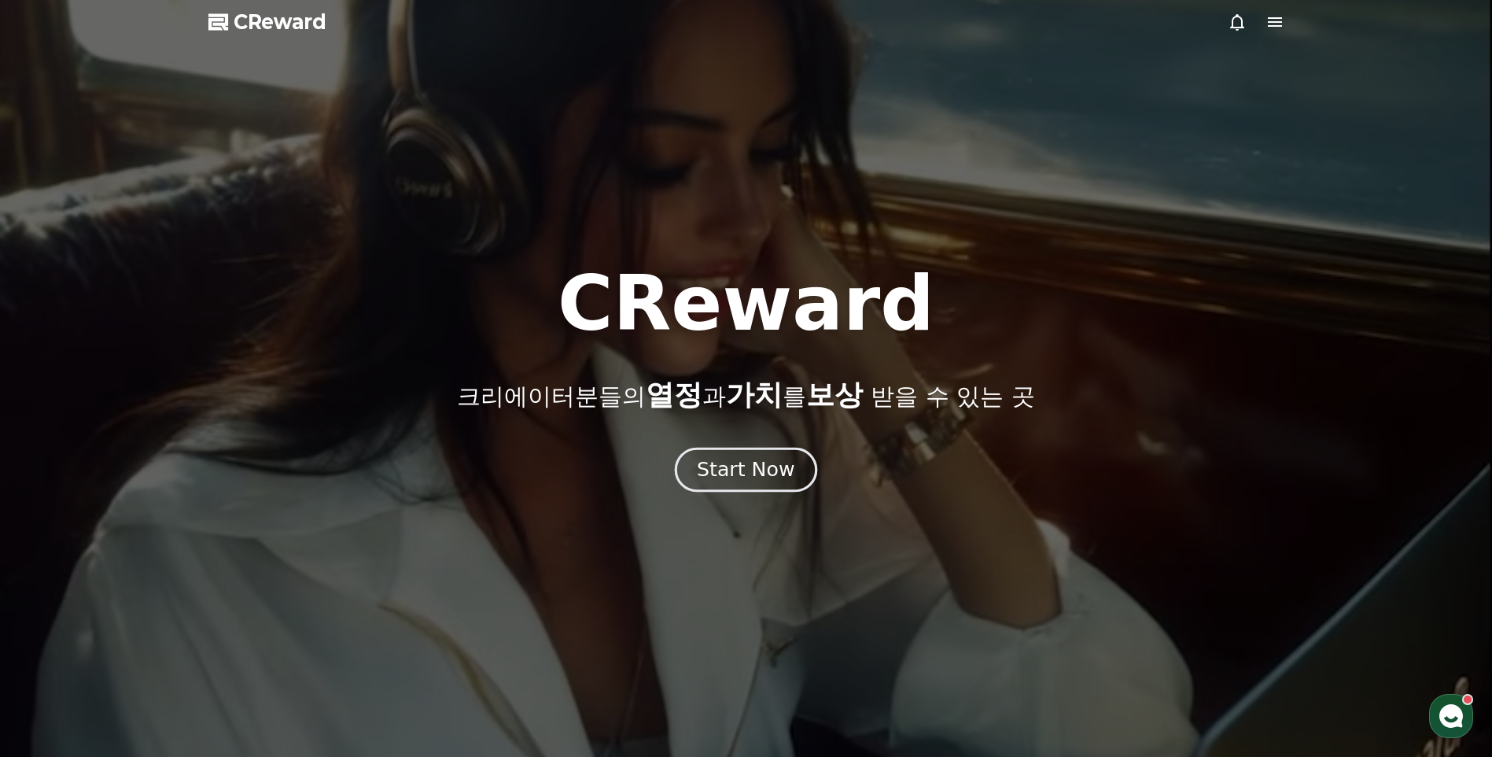
click at [731, 460] on div "Start Now" at bounding box center [746, 469] width 98 height 27
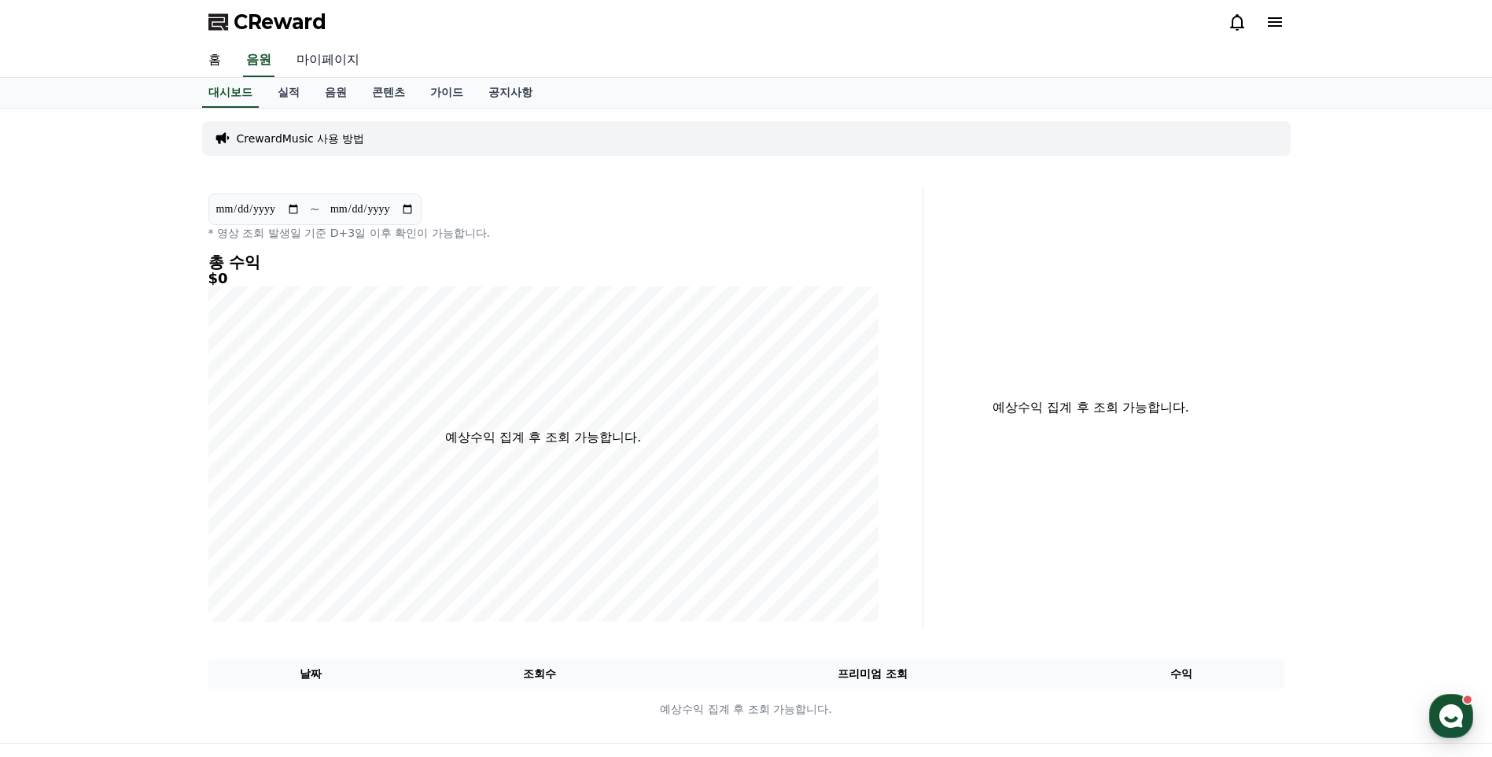
click at [324, 59] on link "마이페이지" at bounding box center [328, 60] width 88 height 33
select select "**********"
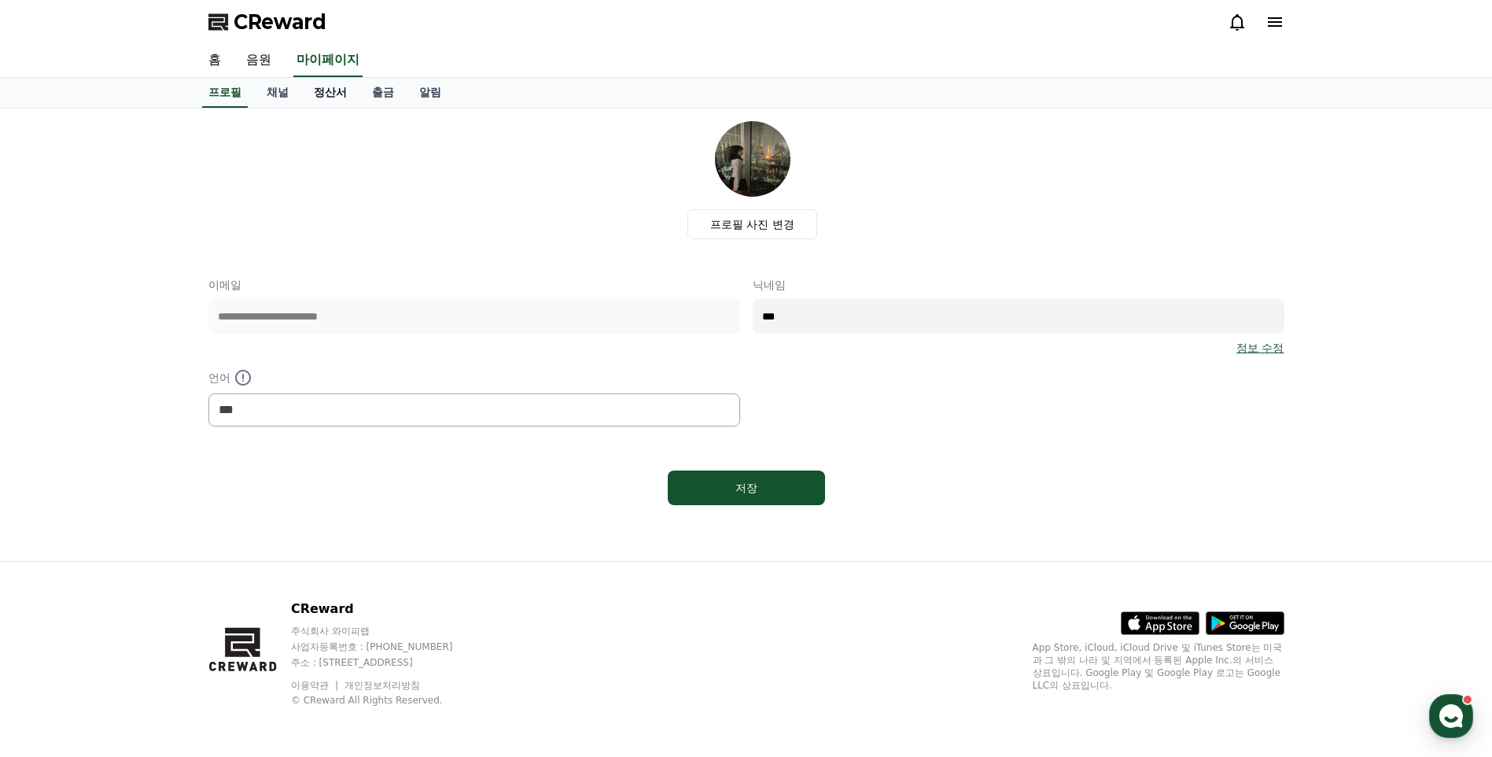
click at [330, 100] on link "정산서" at bounding box center [330, 93] width 58 height 30
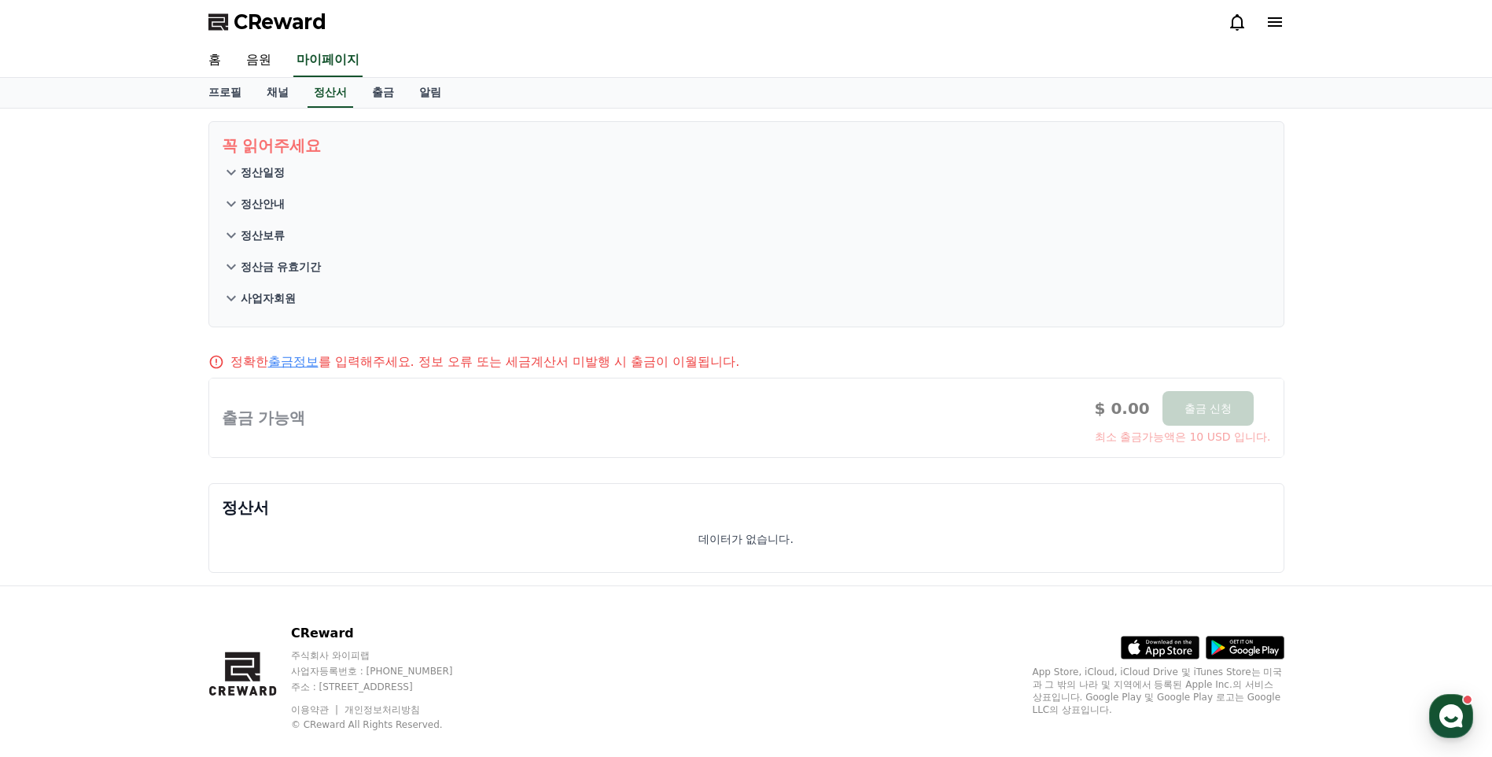
click at [275, 161] on button "정산일정" at bounding box center [746, 172] width 1049 height 31
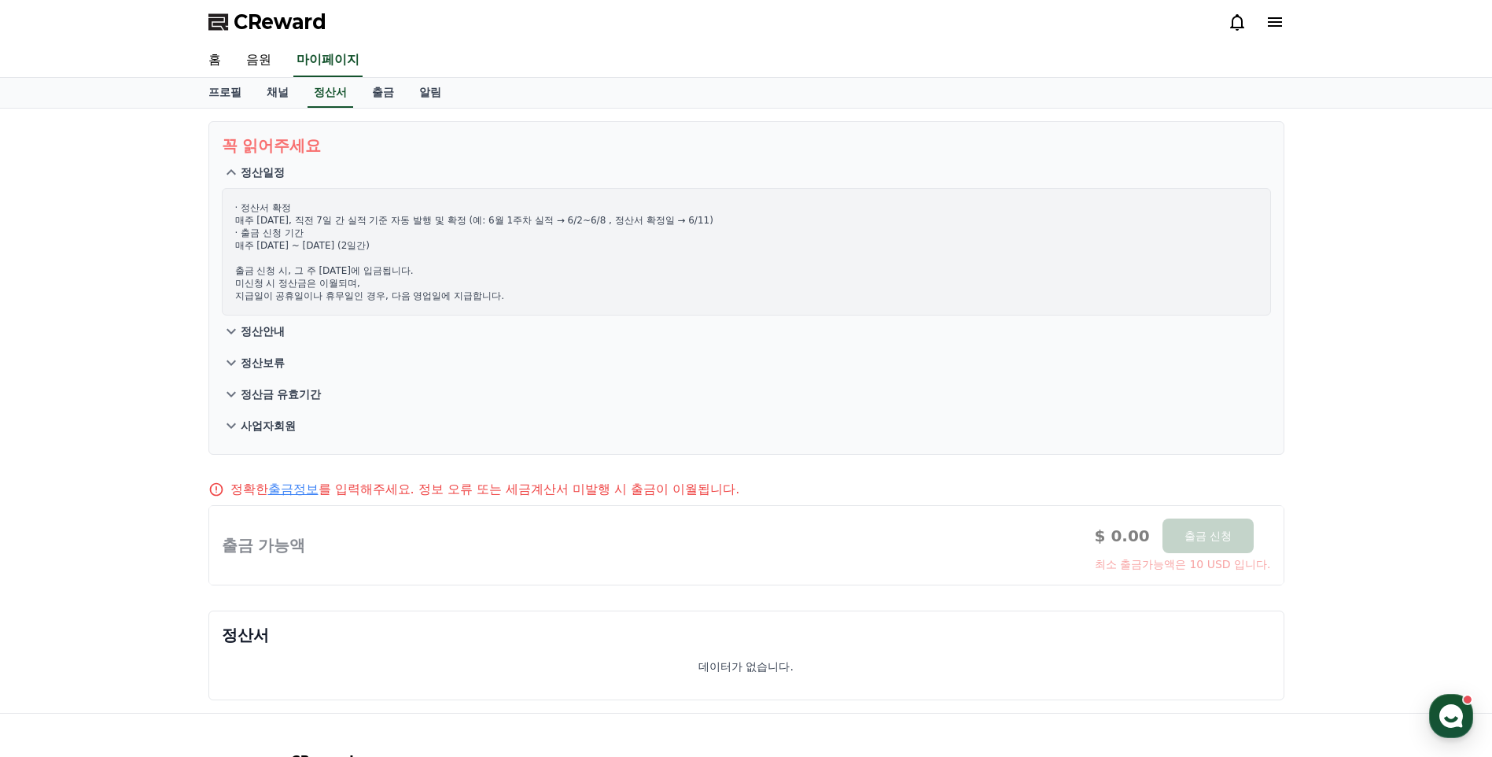
click at [244, 328] on p "정산안내" at bounding box center [263, 331] width 44 height 16
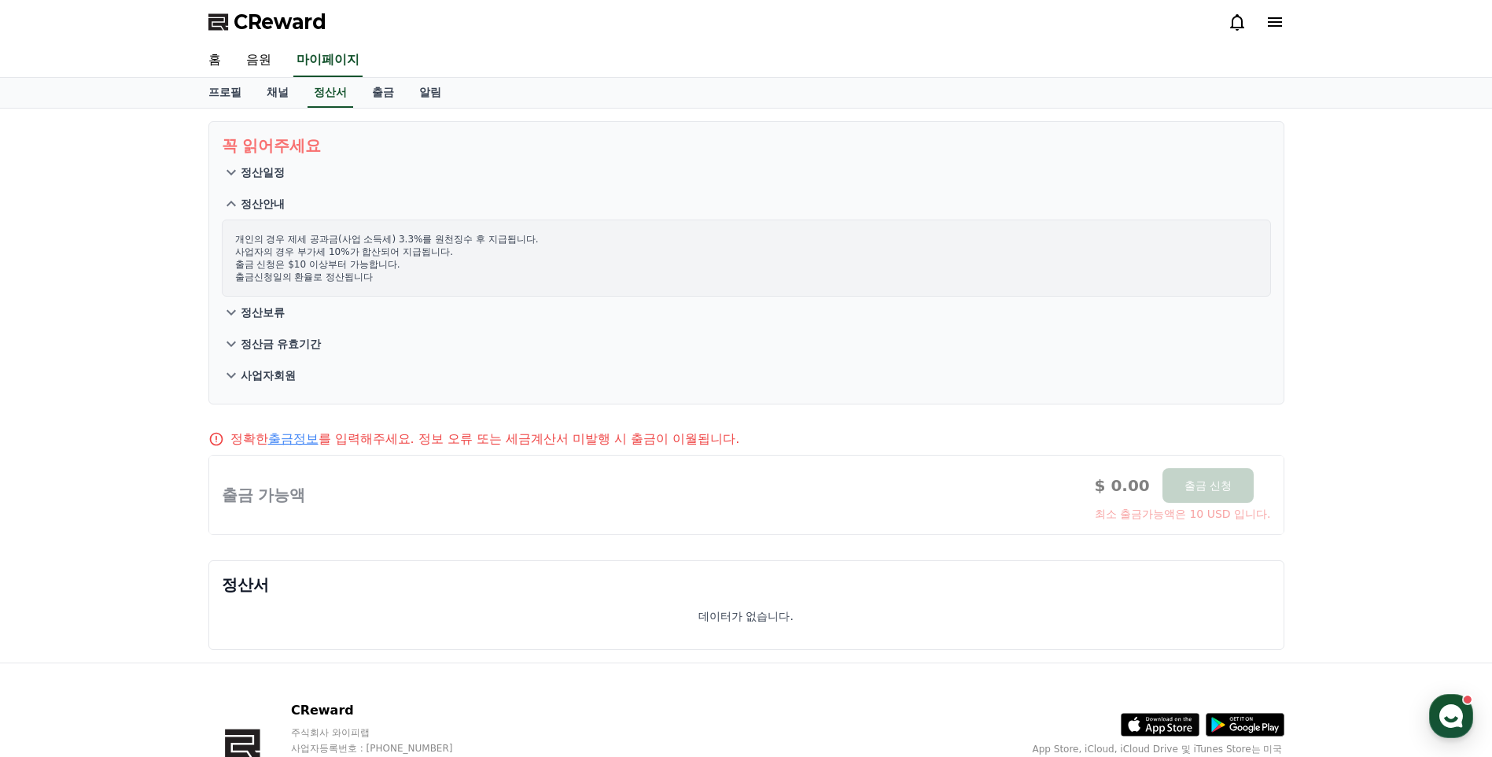
click at [285, 319] on button "정산보류" at bounding box center [746, 311] width 1049 height 31
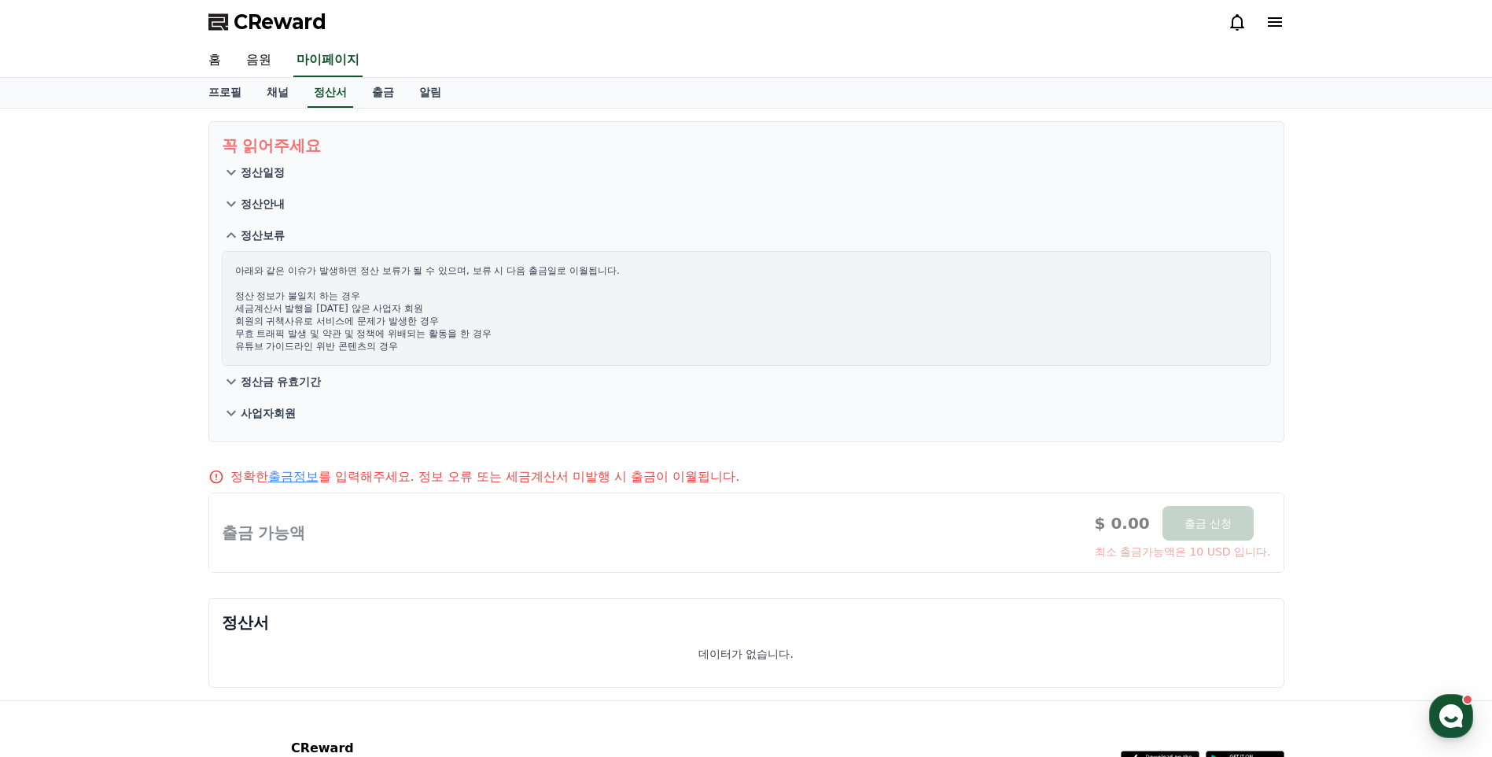
click at [272, 392] on button "정산금 유효기간" at bounding box center [746, 381] width 1049 height 31
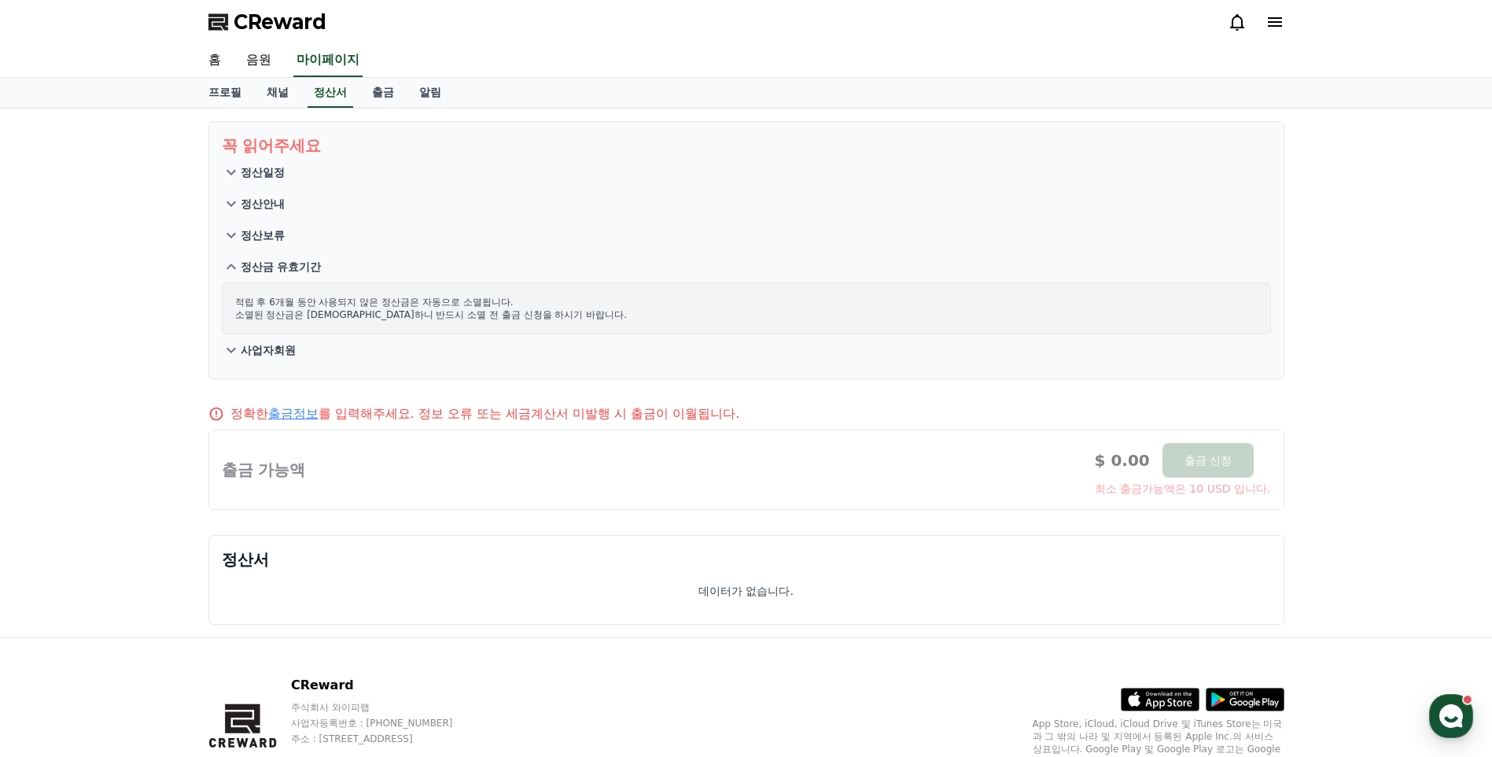
click at [271, 359] on button "사업자회원" at bounding box center [746, 349] width 1049 height 31
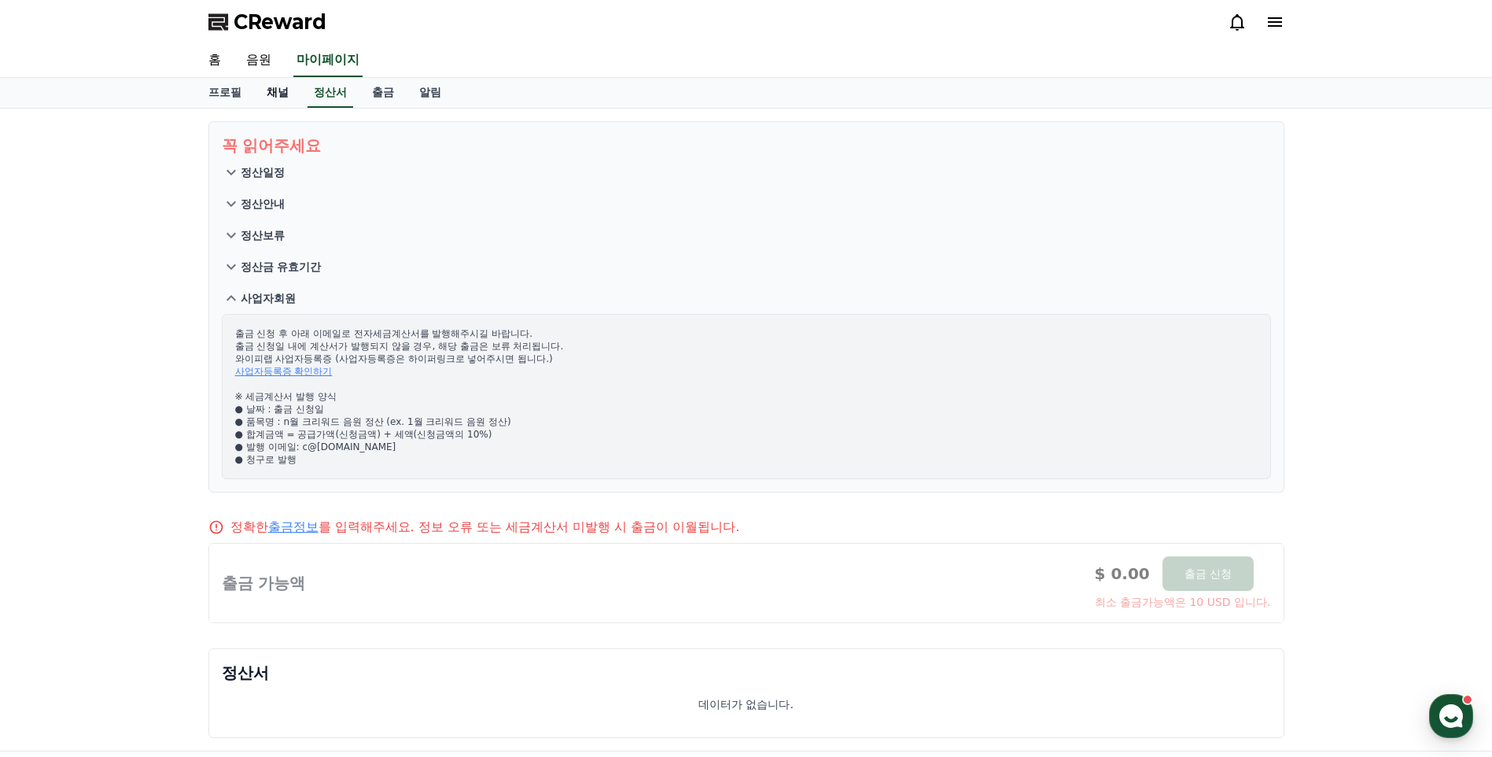
click at [267, 99] on link "채널" at bounding box center [277, 93] width 47 height 30
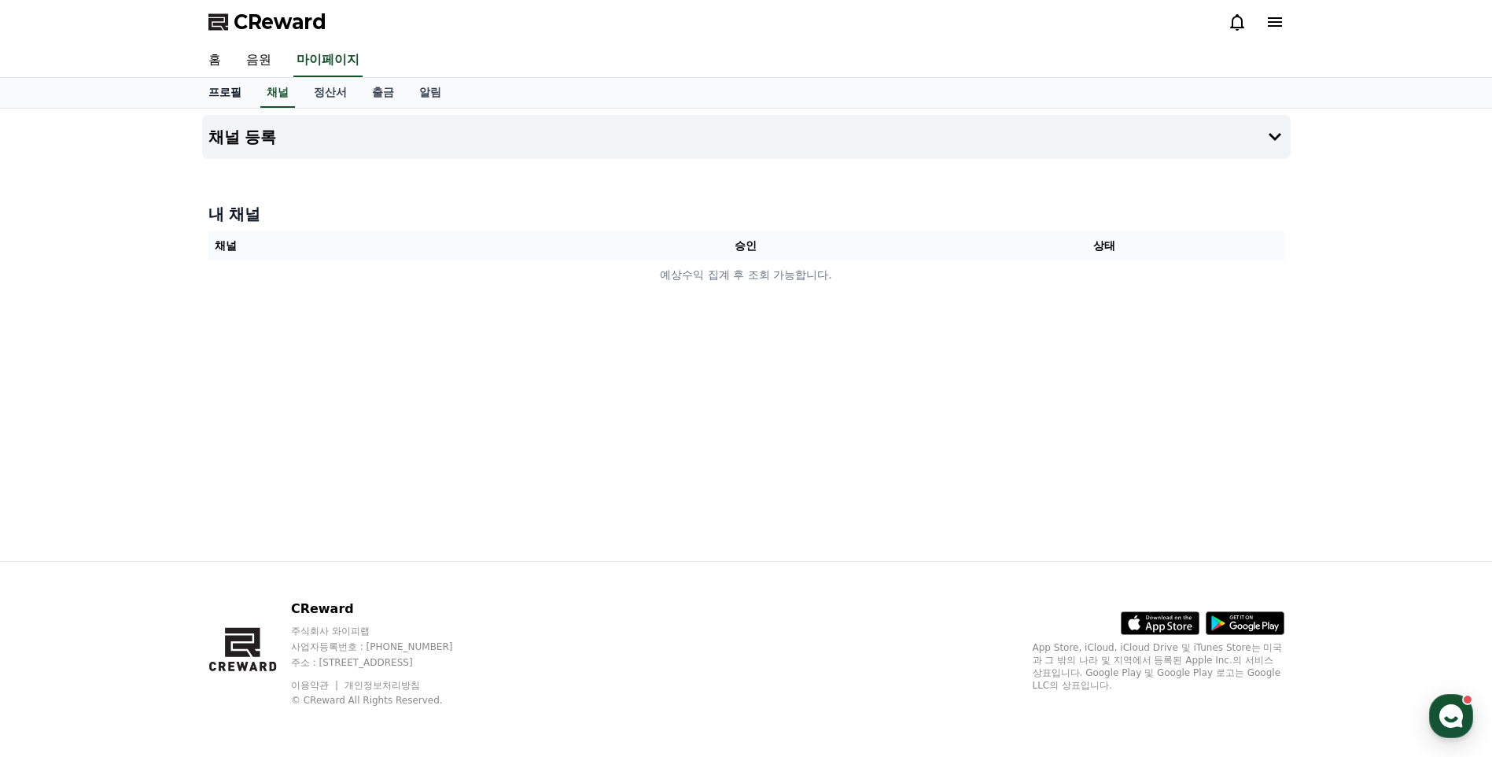
click at [218, 98] on link "프로필" at bounding box center [225, 93] width 58 height 30
select select "**********"
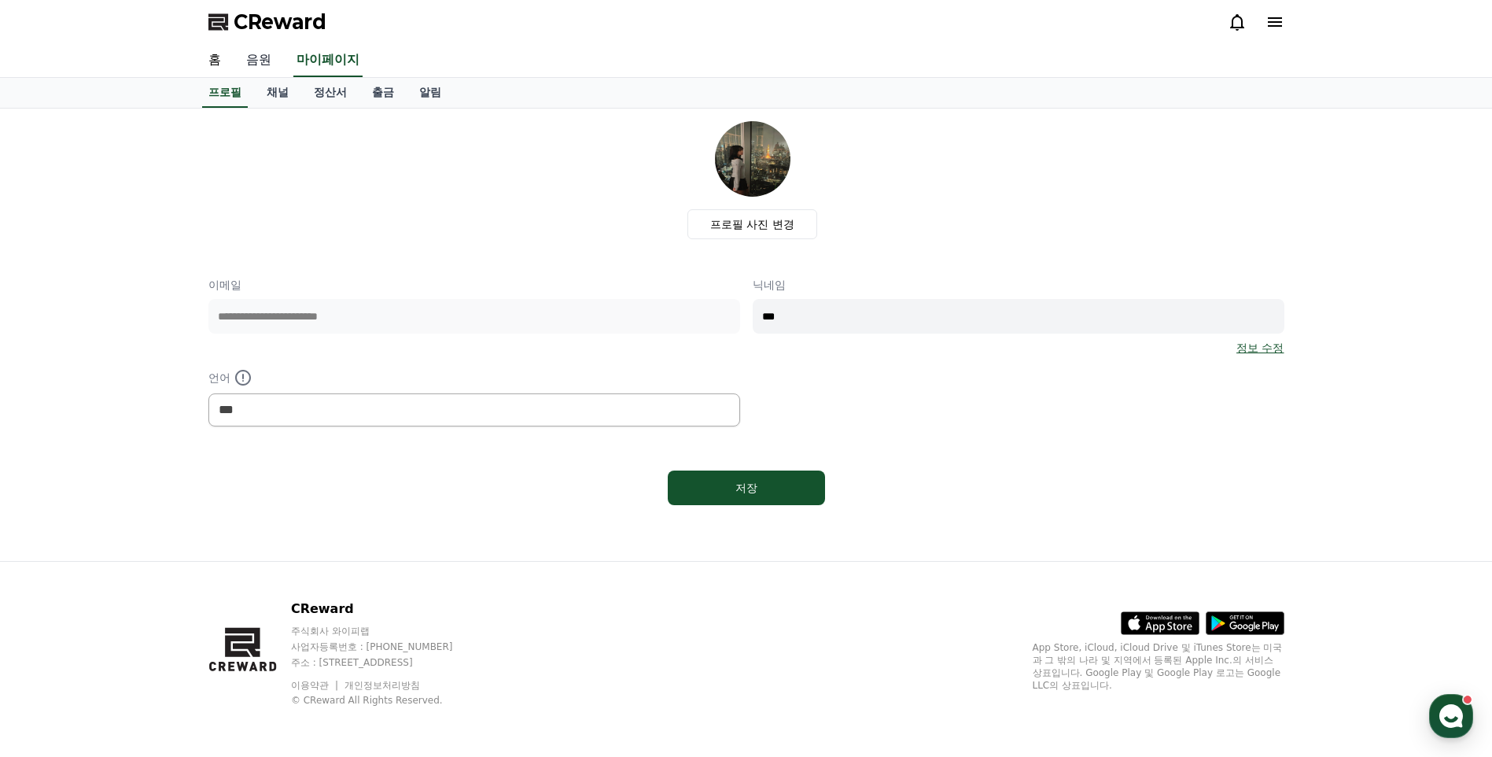
click at [260, 67] on link "음원" at bounding box center [259, 60] width 50 height 33
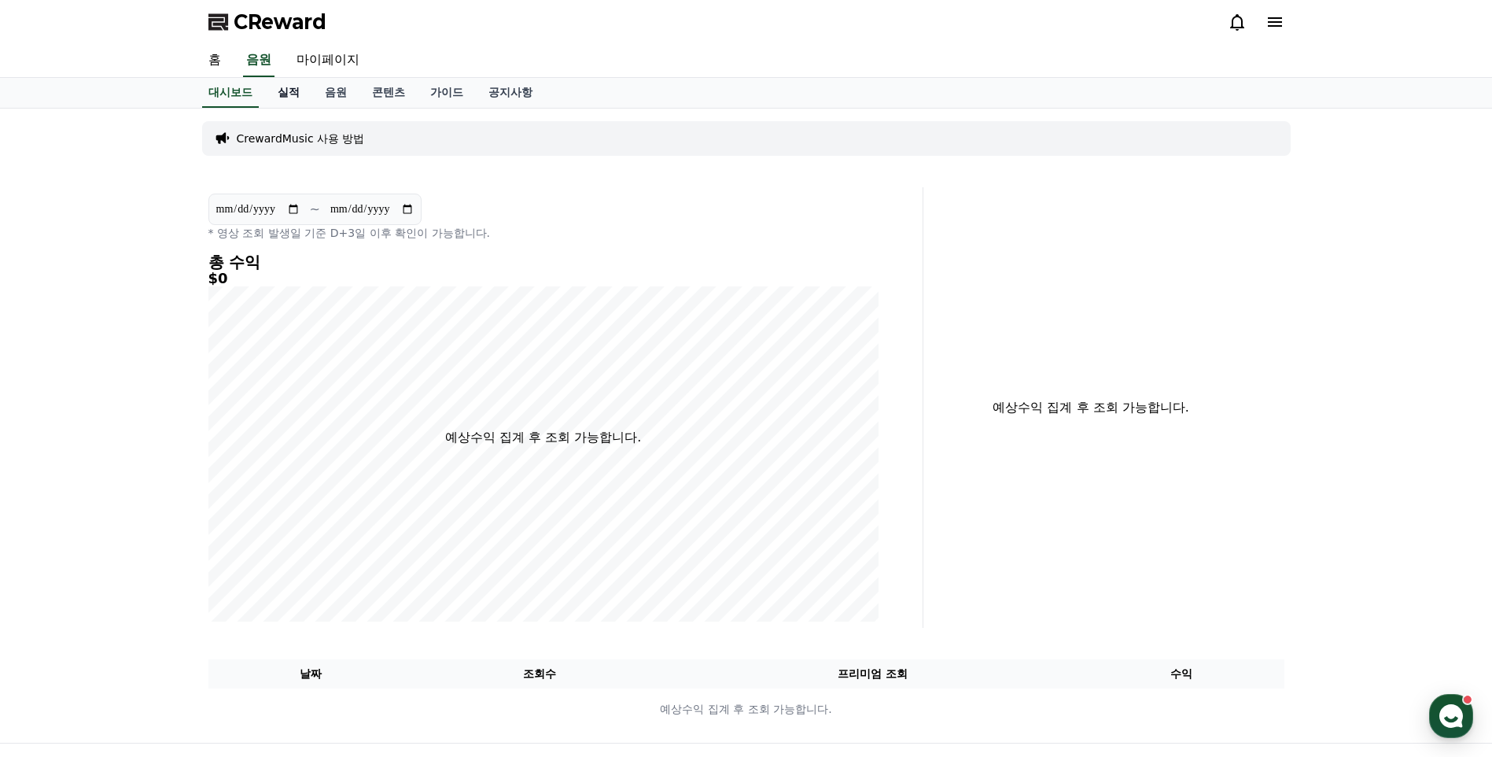
click at [272, 89] on link "실적" at bounding box center [288, 93] width 47 height 30
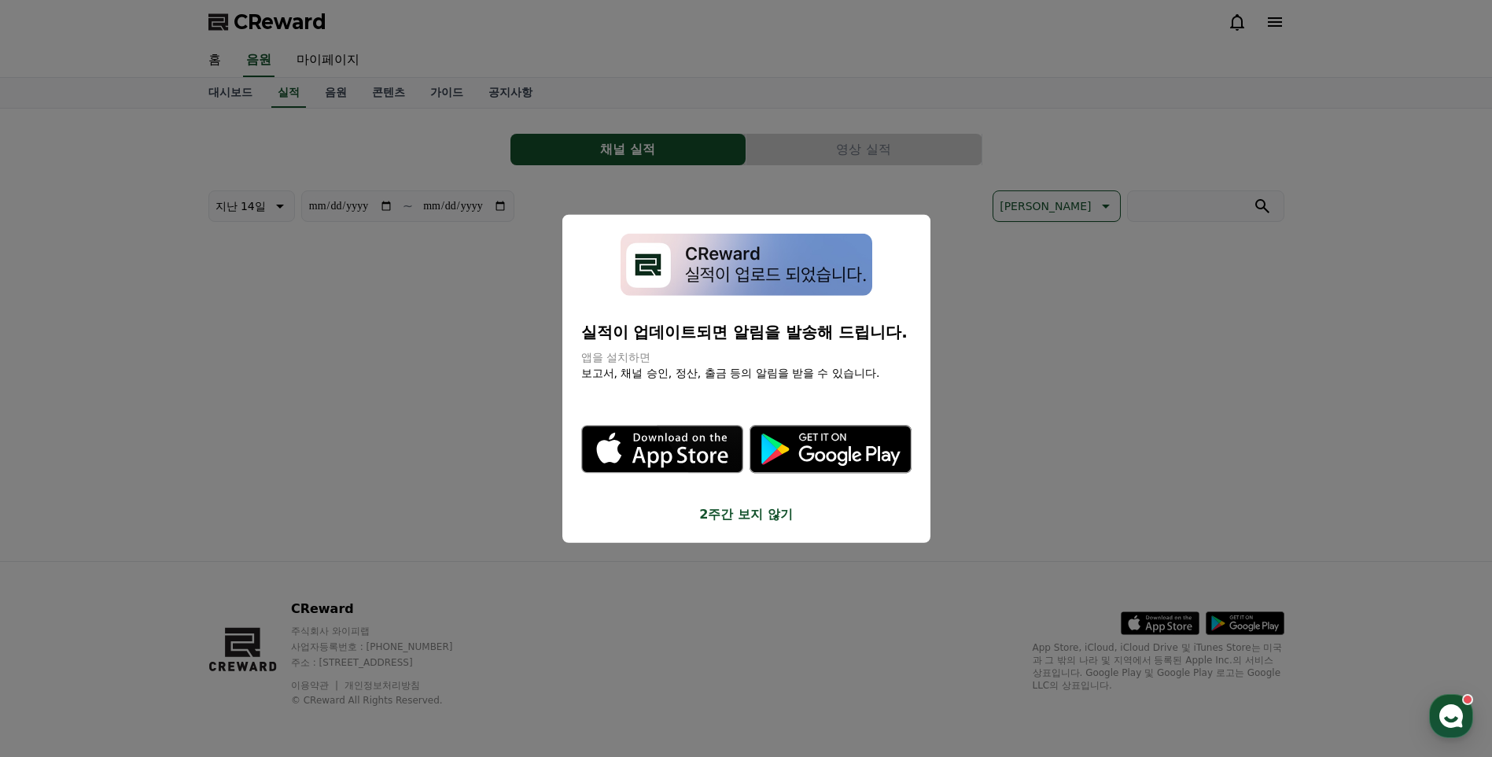
click at [335, 98] on button "close modal" at bounding box center [746, 378] width 1492 height 757
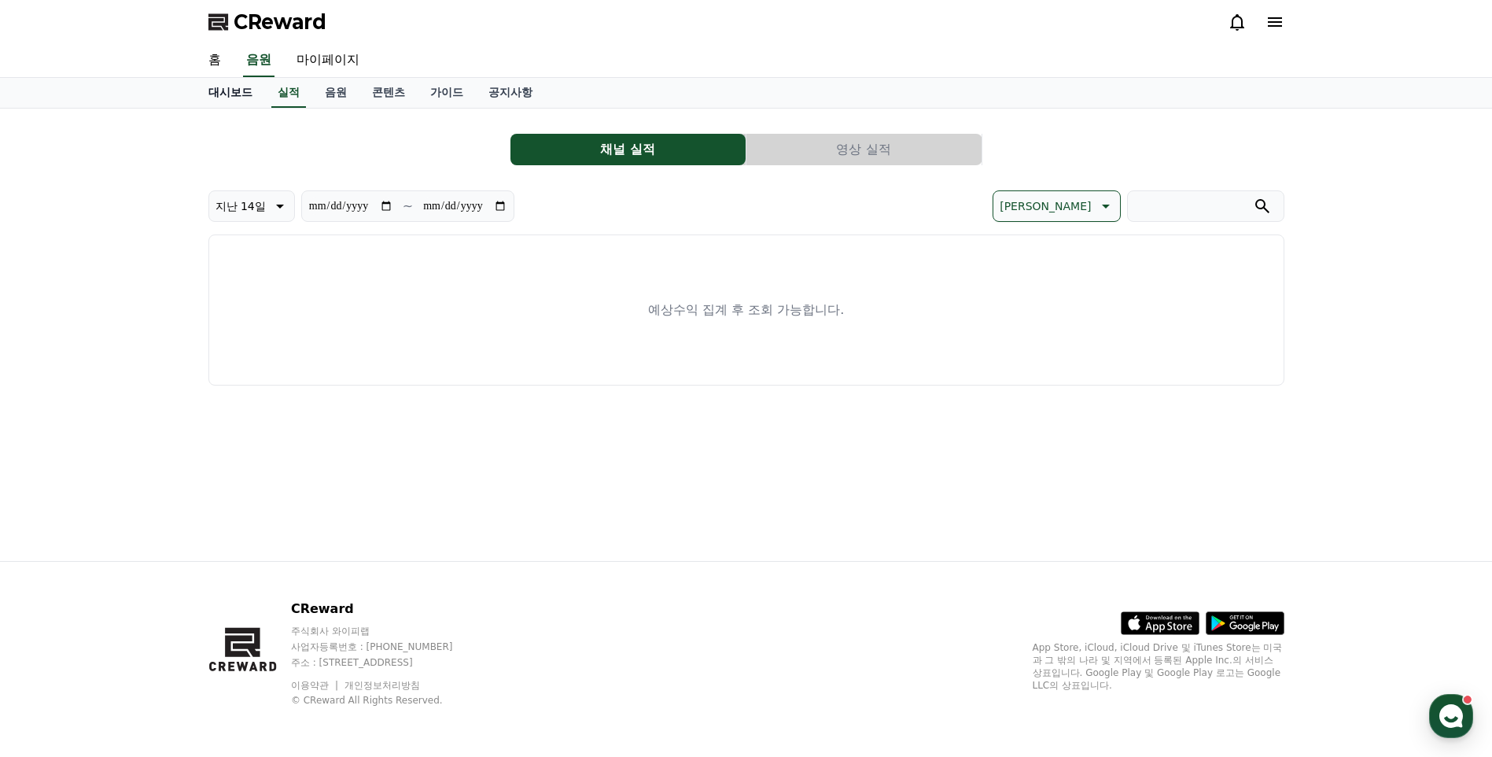
click at [246, 105] on link "대시보드" at bounding box center [230, 93] width 69 height 30
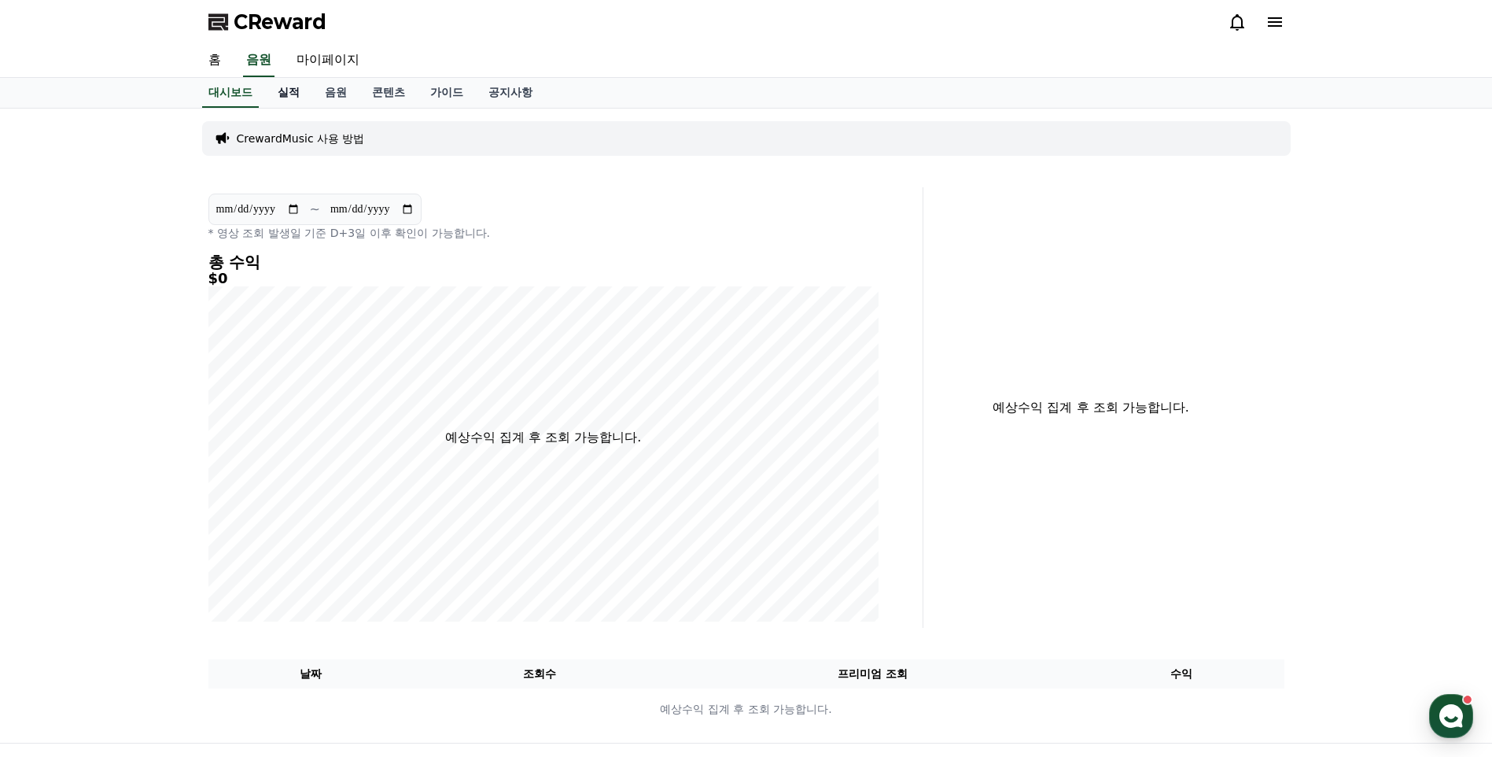
click at [295, 95] on link "실적" at bounding box center [288, 93] width 47 height 30
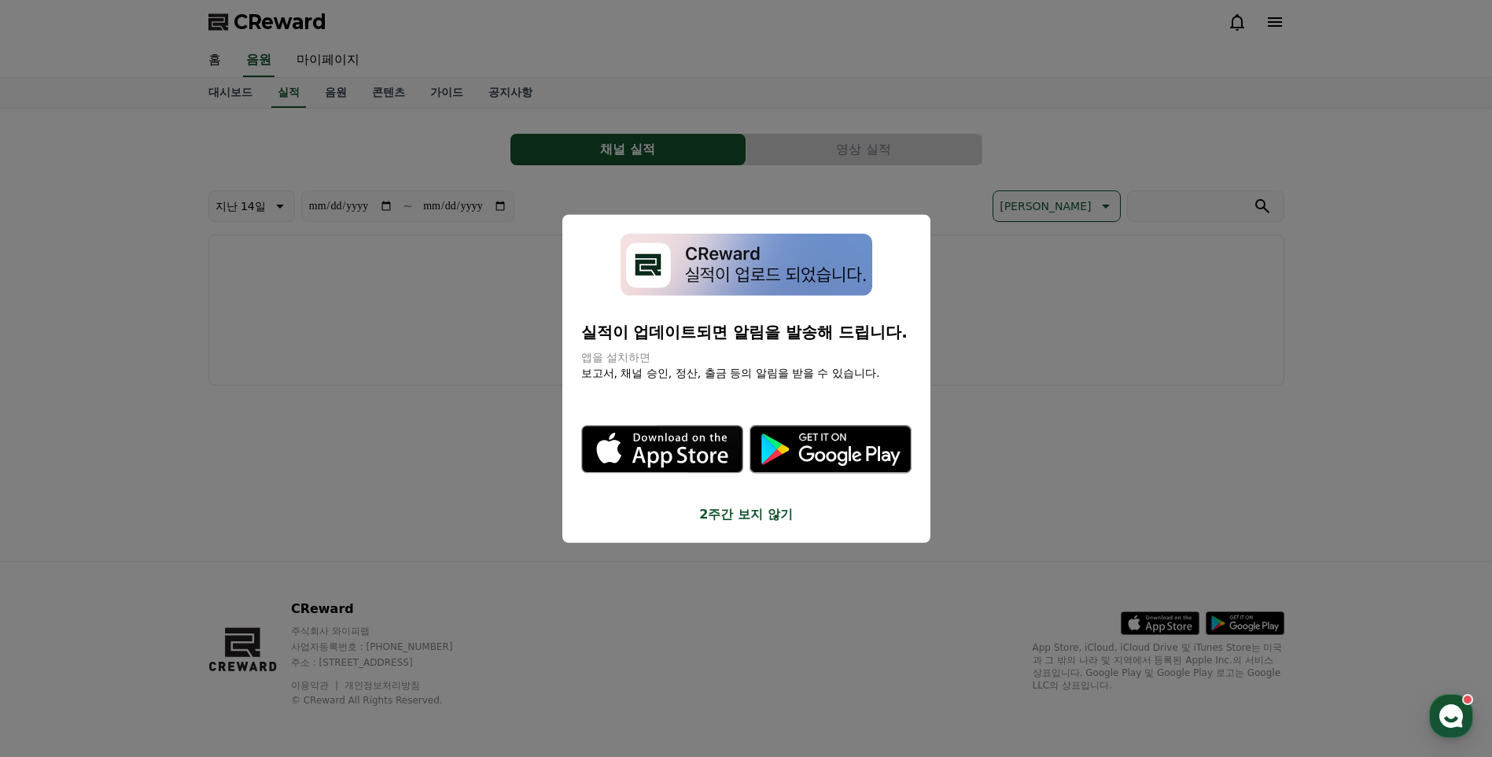
drag, startPoint x: 1044, startPoint y: 480, endPoint x: 1032, endPoint y: 465, distance: 19.5
click at [1044, 480] on button "close modal" at bounding box center [746, 378] width 1492 height 757
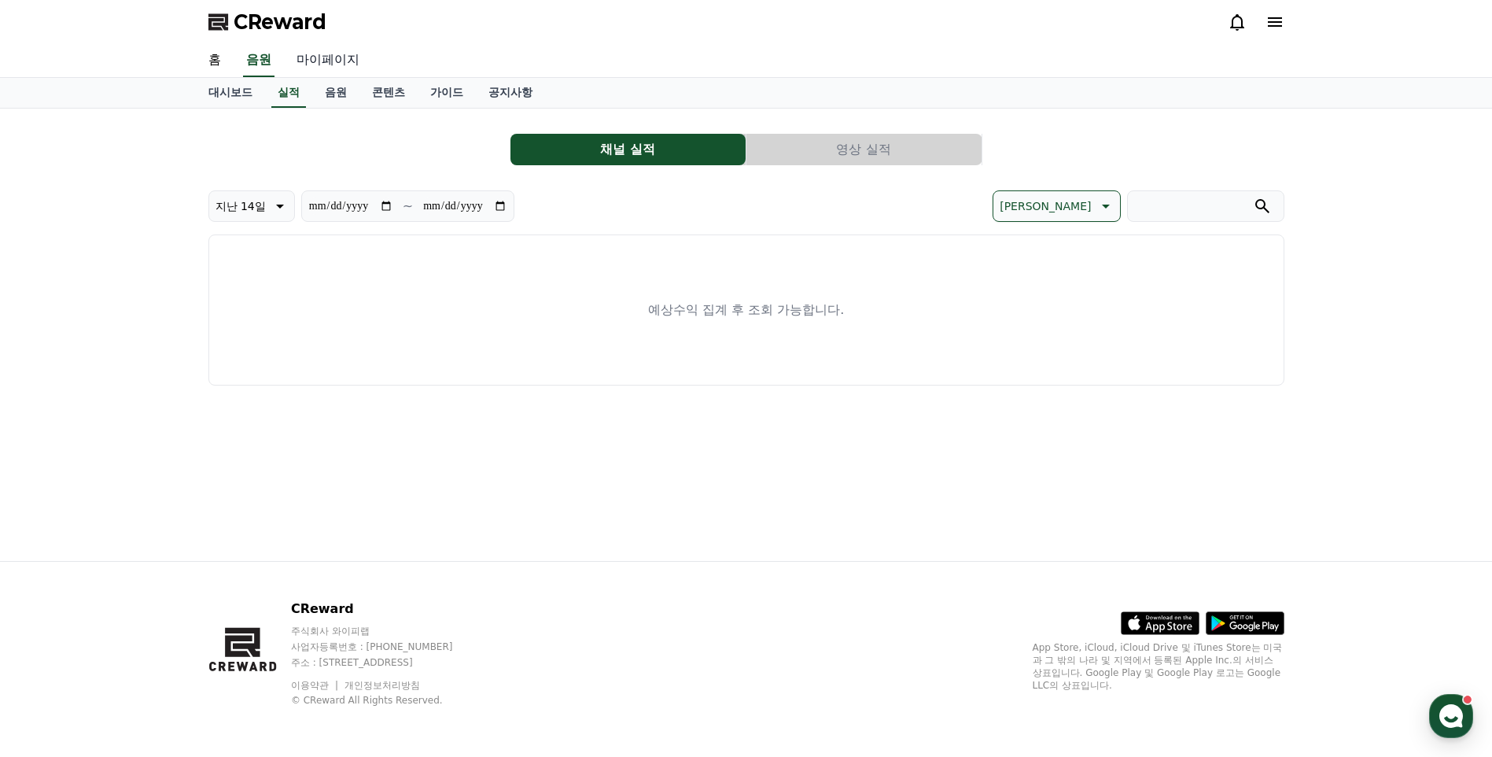
click at [315, 62] on link "마이페이지" at bounding box center [328, 60] width 88 height 33
select select "**********"
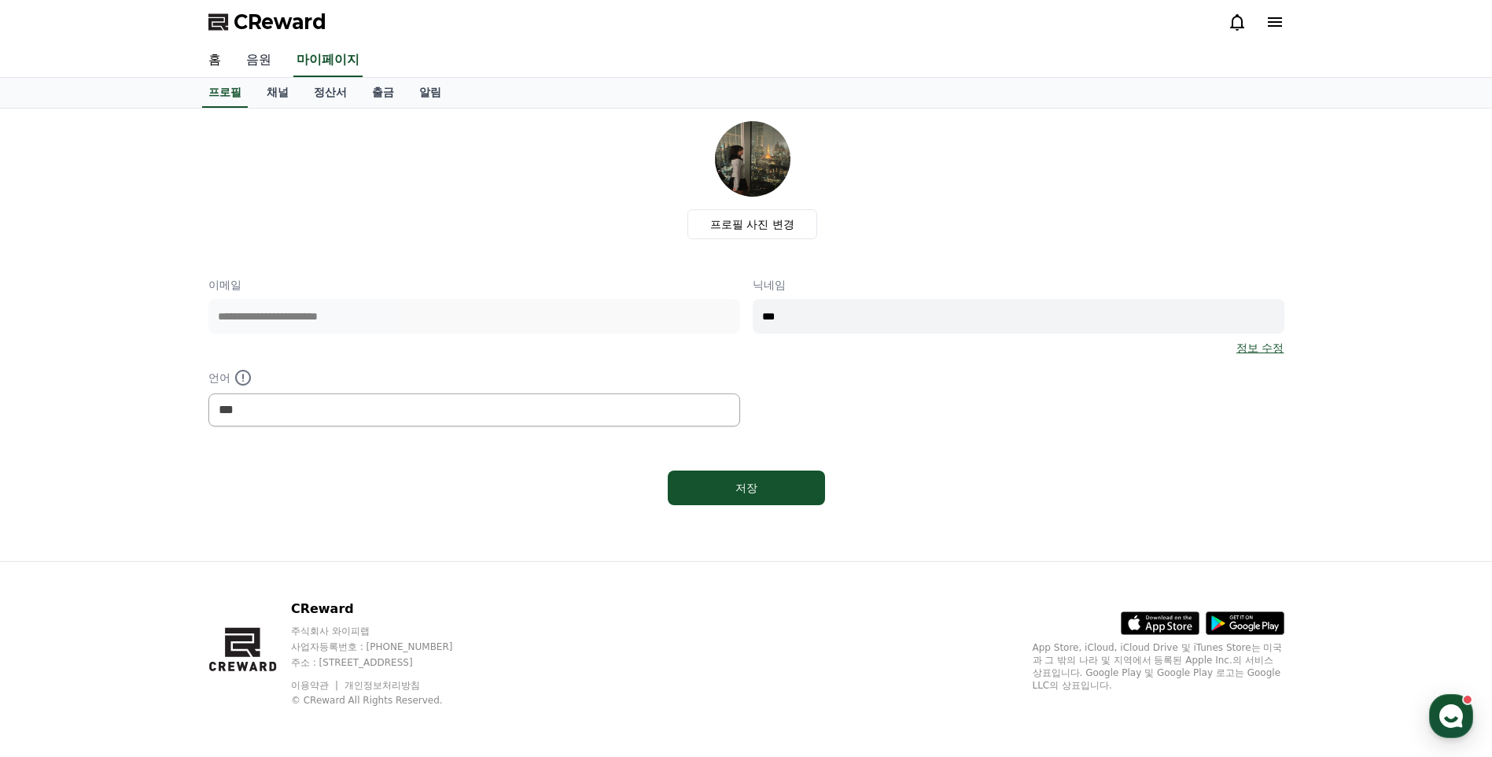
click at [250, 55] on link "음원" at bounding box center [259, 60] width 50 height 33
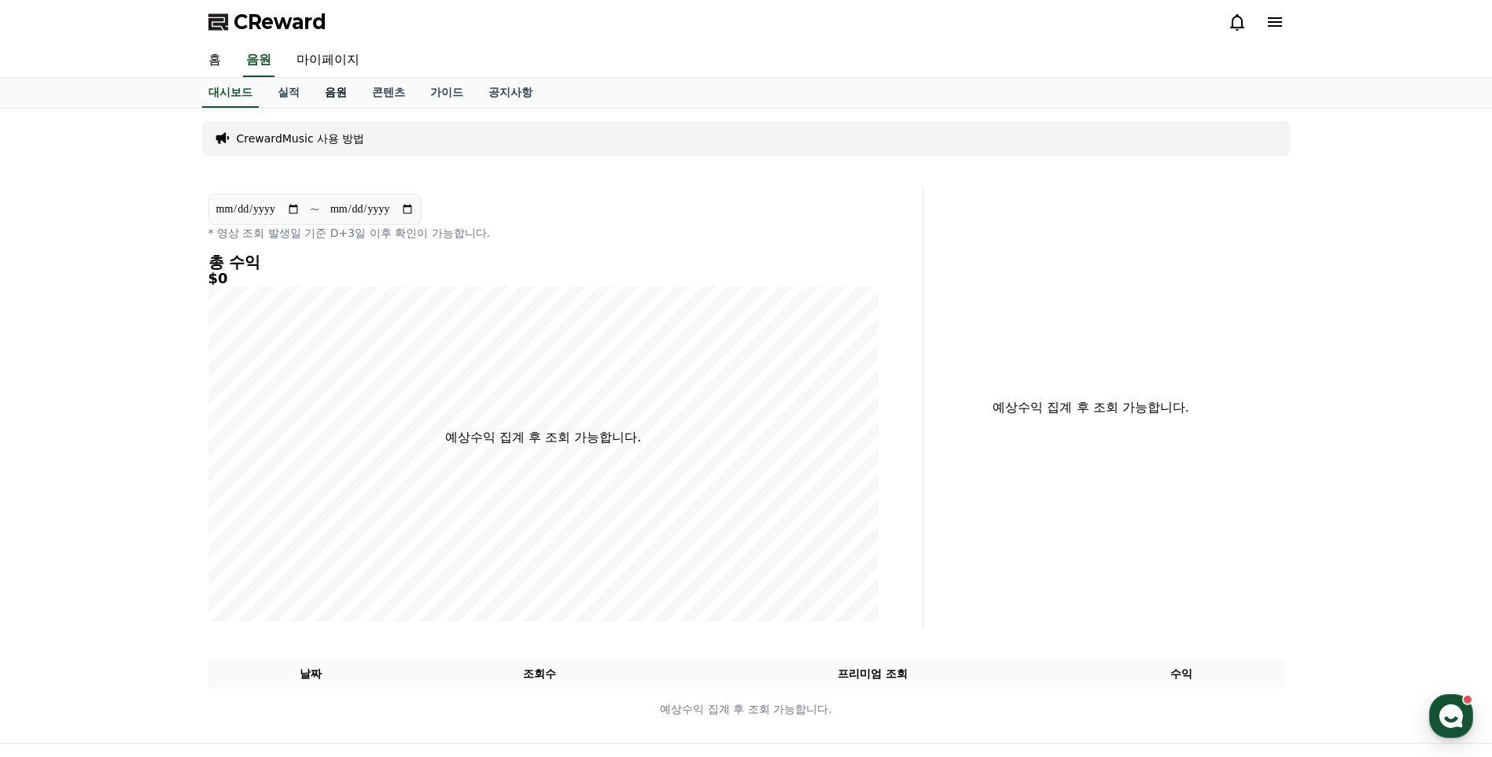
click at [354, 87] on link "음원" at bounding box center [335, 93] width 47 height 30
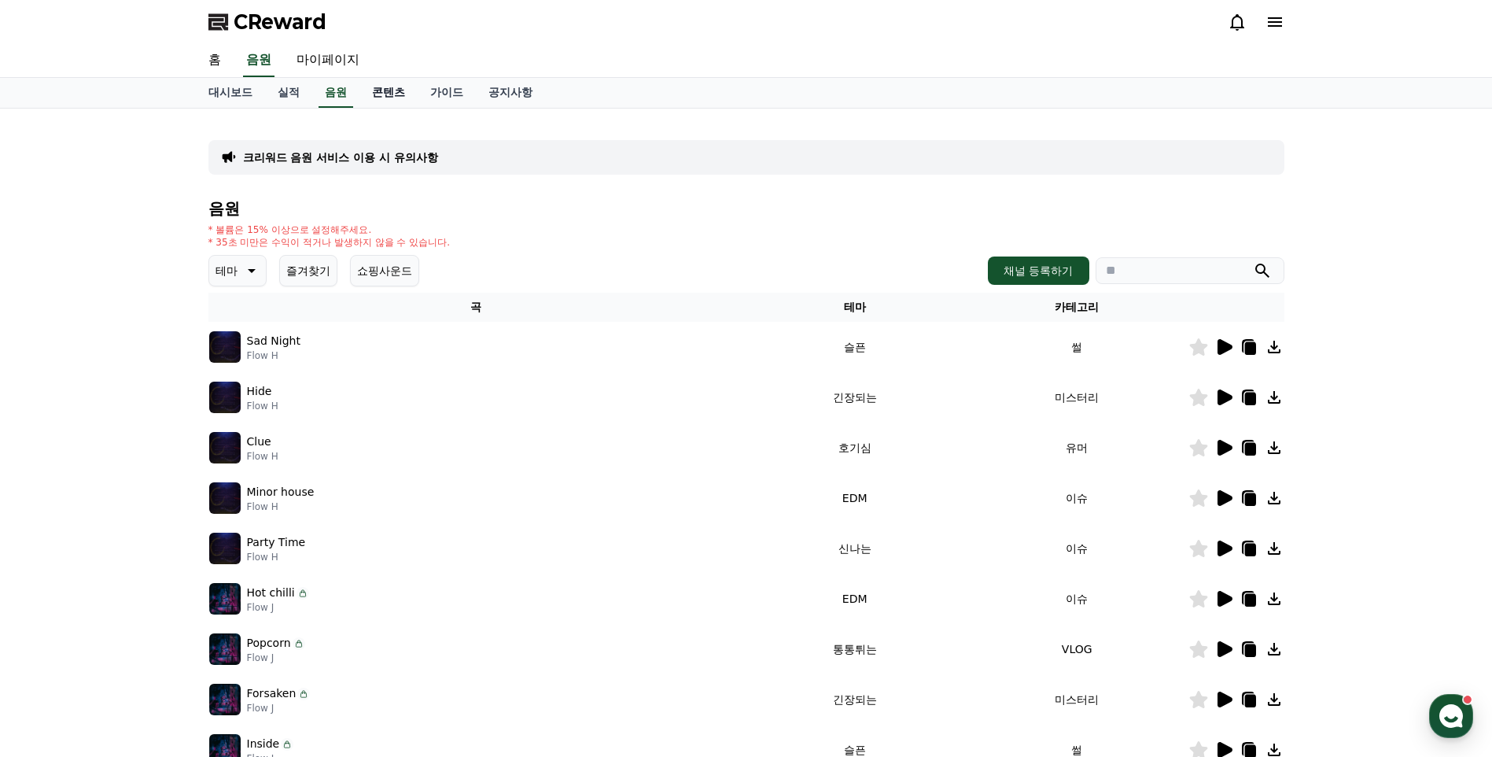
click at [397, 92] on link "콘텐츠" at bounding box center [388, 93] width 58 height 30
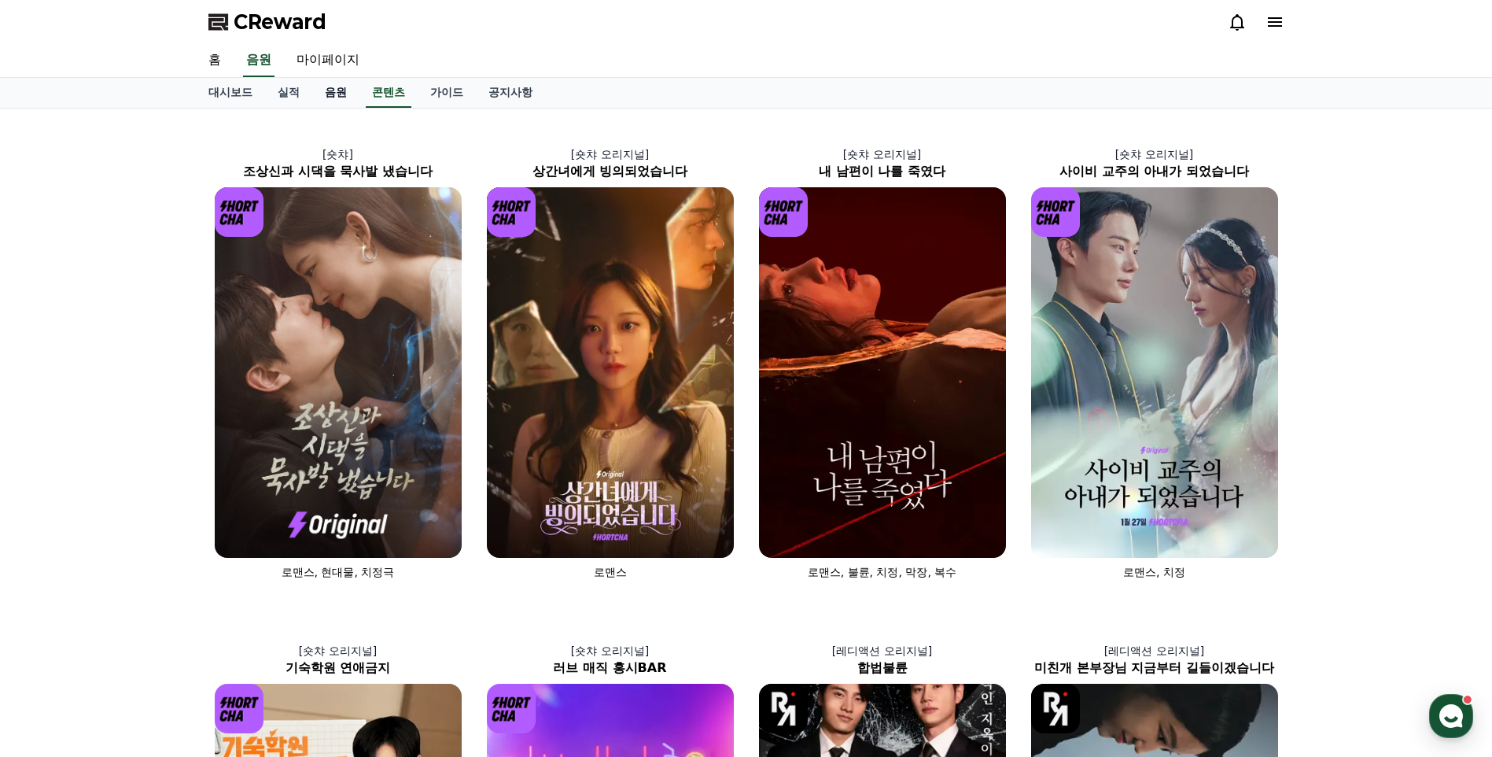
click at [339, 95] on link "음원" at bounding box center [335, 93] width 47 height 30
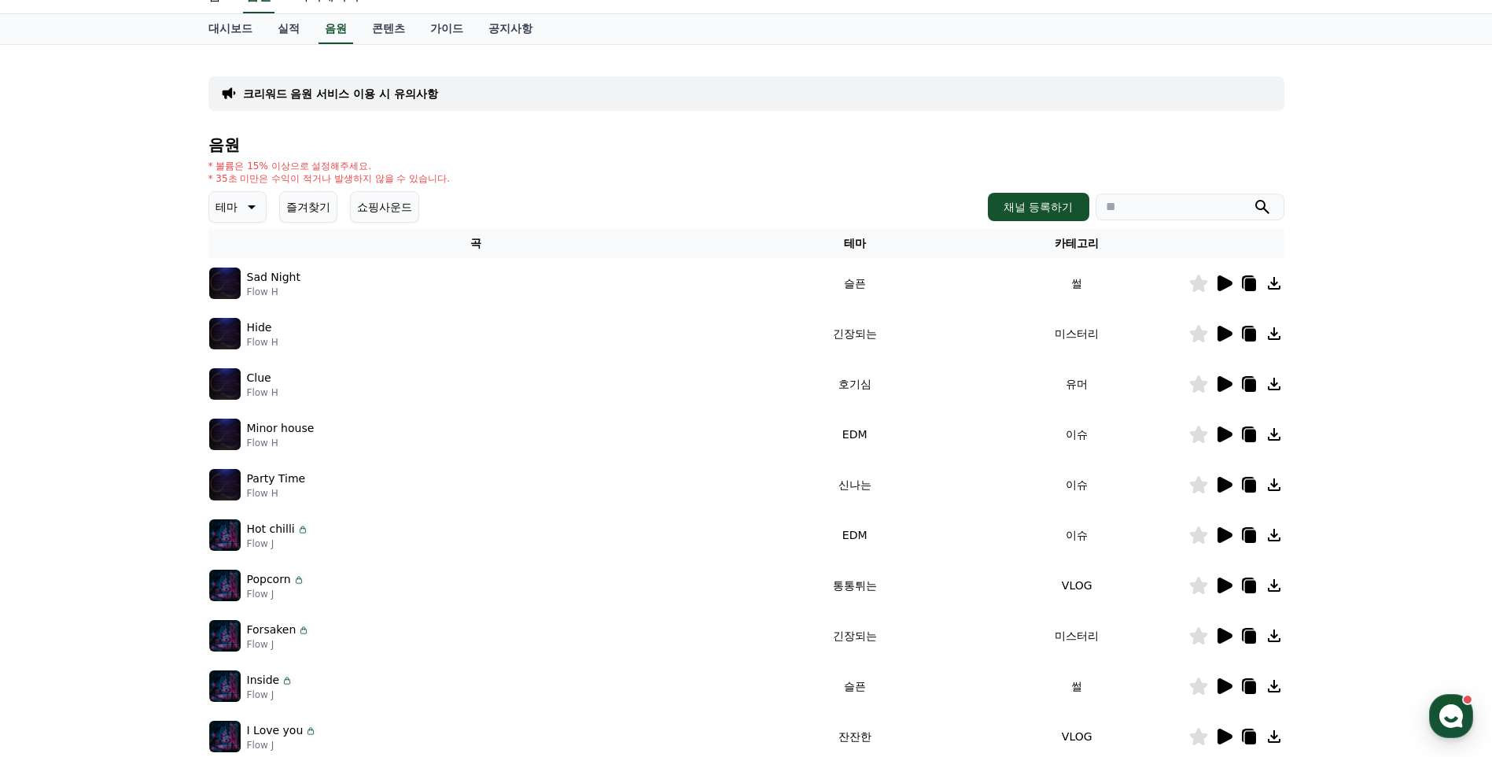
scroll to position [308, 0]
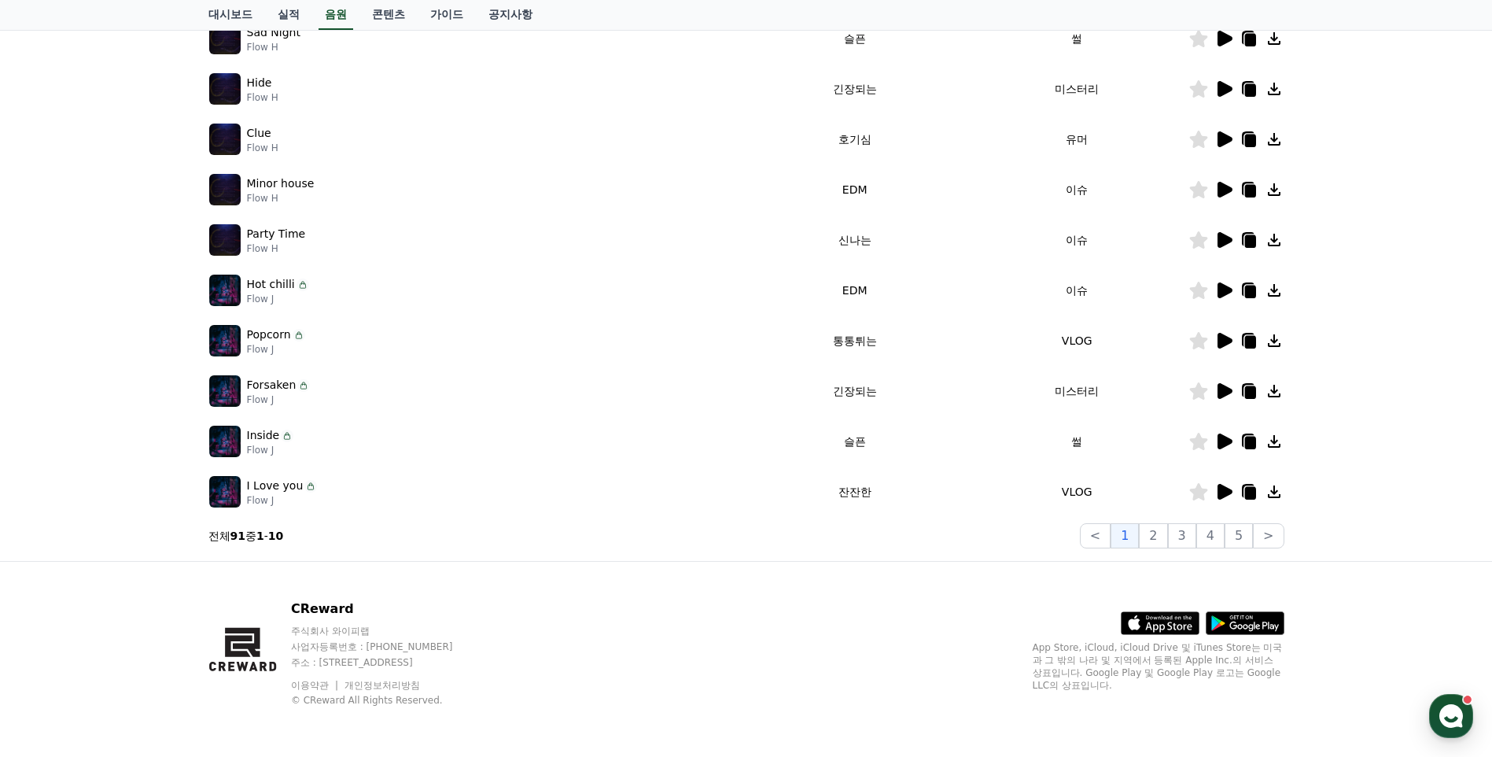
click at [1222, 445] on icon at bounding box center [1224, 441] width 15 height 16
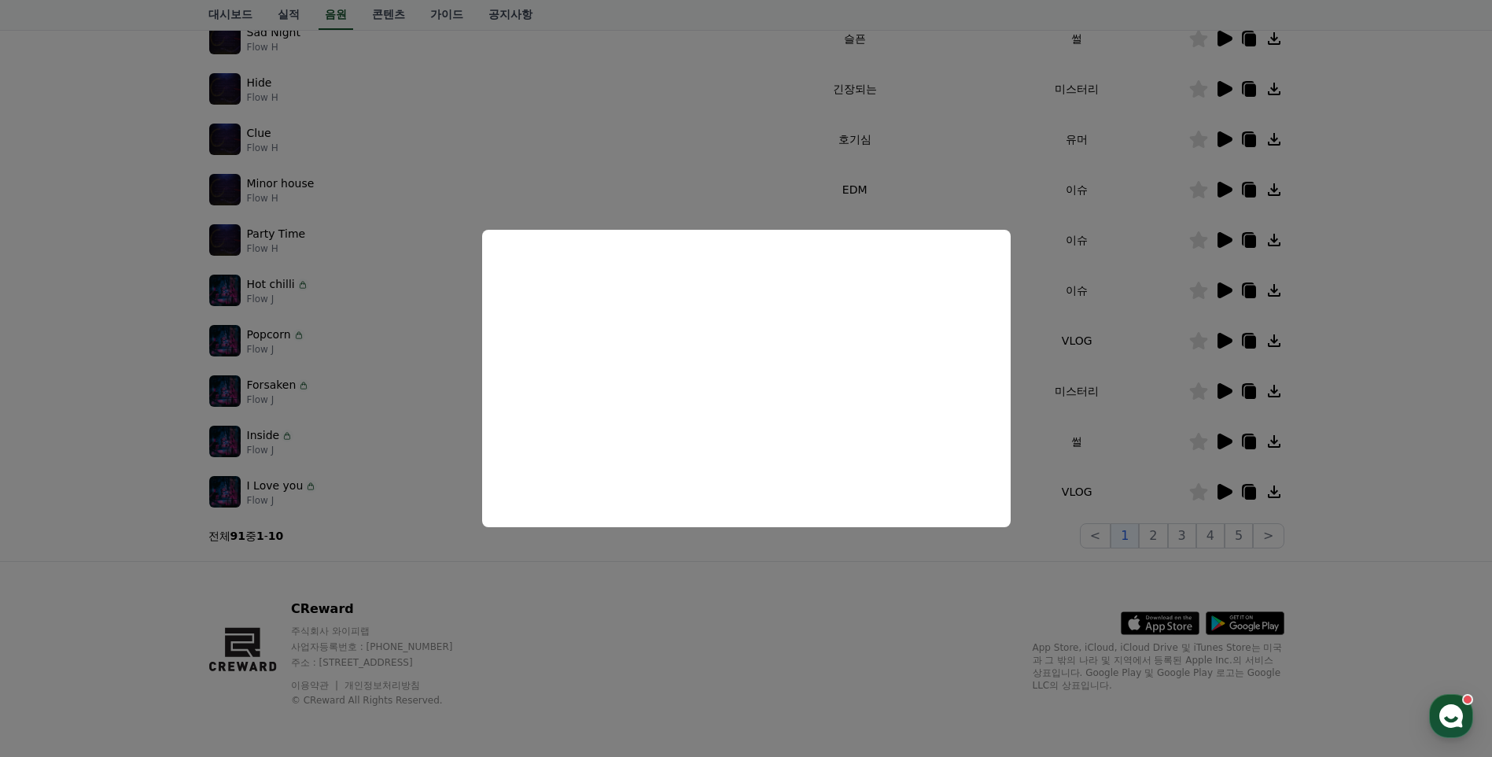
click at [766, 584] on button "close modal" at bounding box center [746, 378] width 1492 height 757
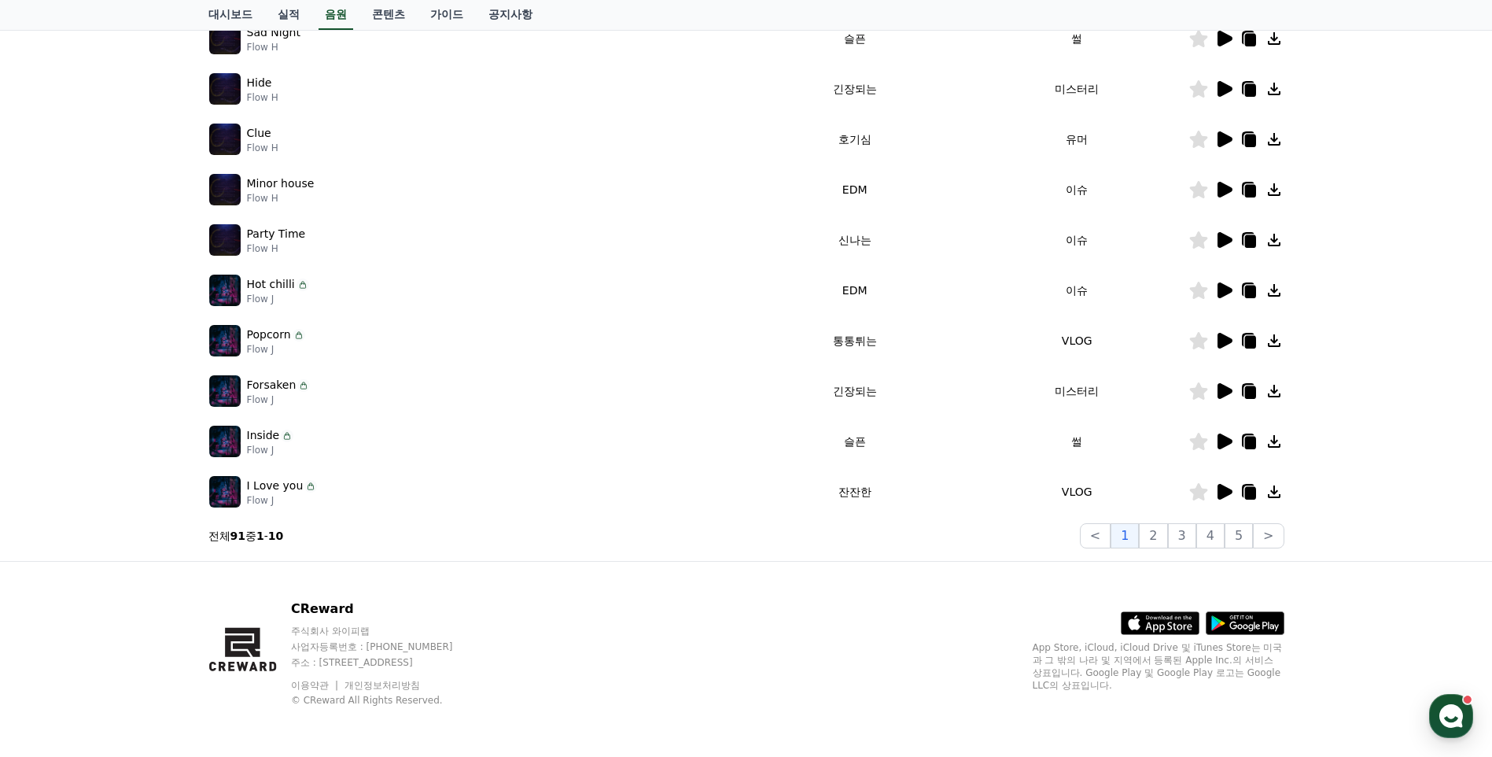
click at [1215, 484] on icon at bounding box center [1223, 491] width 19 height 19
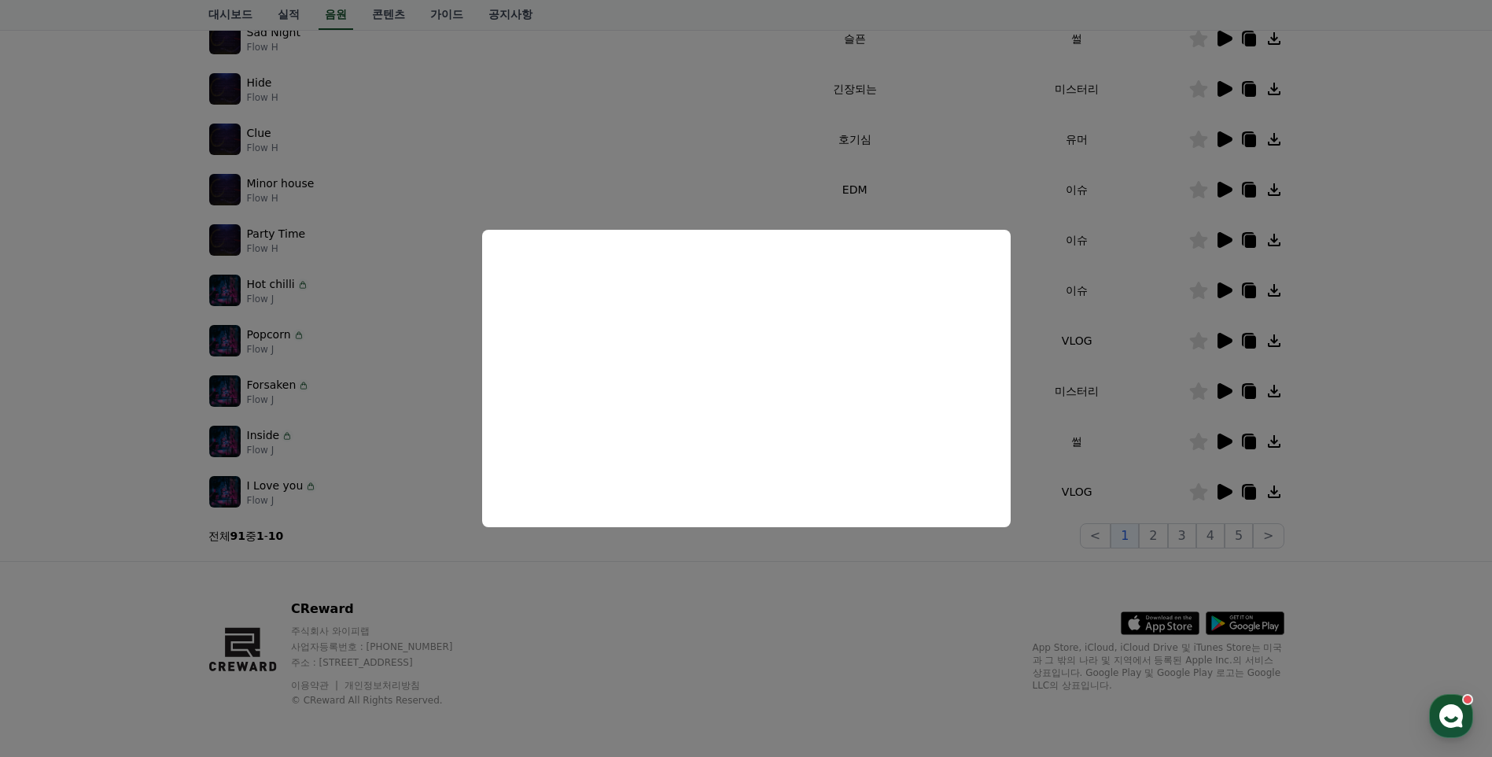
click at [768, 578] on button "close modal" at bounding box center [746, 378] width 1492 height 757
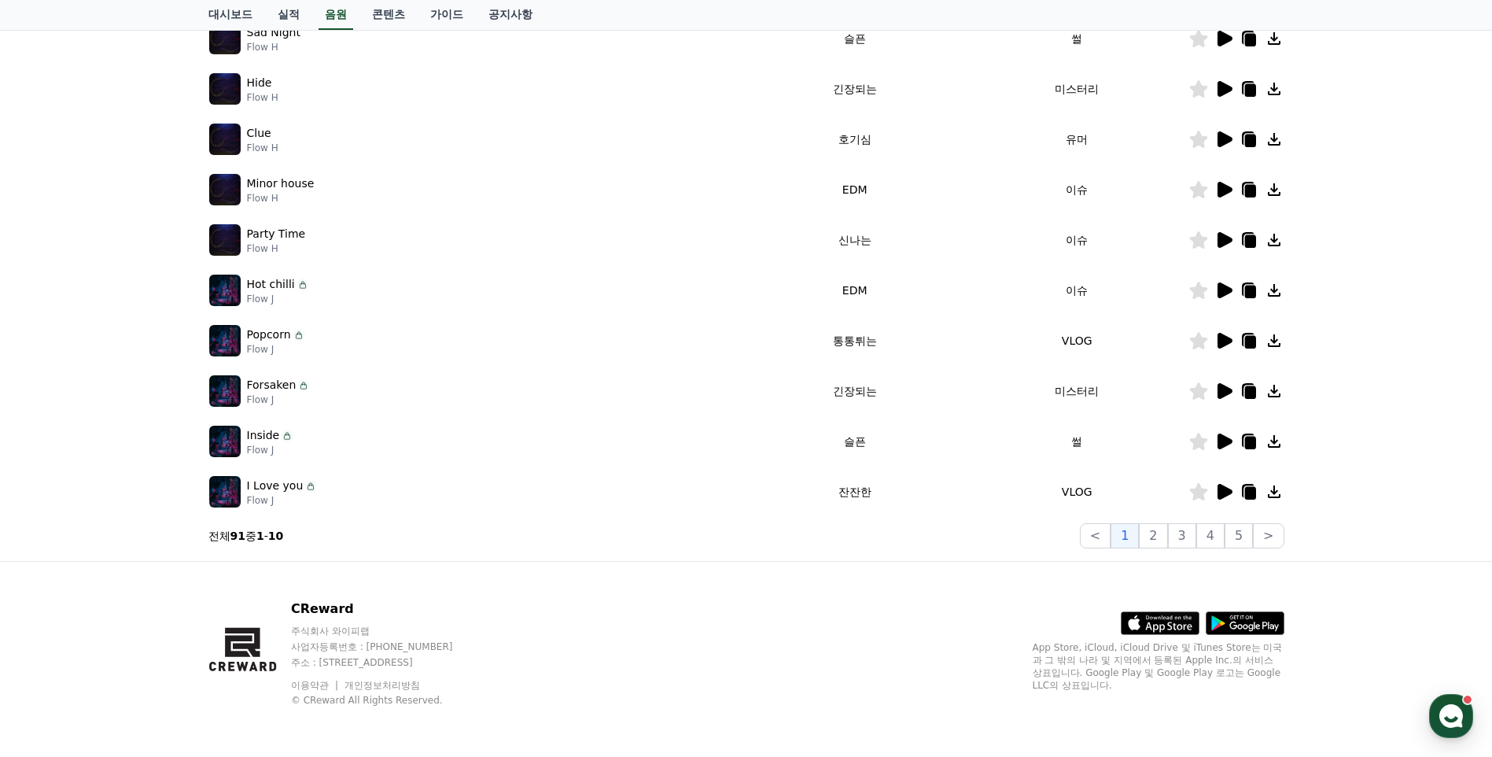
click at [1220, 341] on icon at bounding box center [1224, 341] width 15 height 16
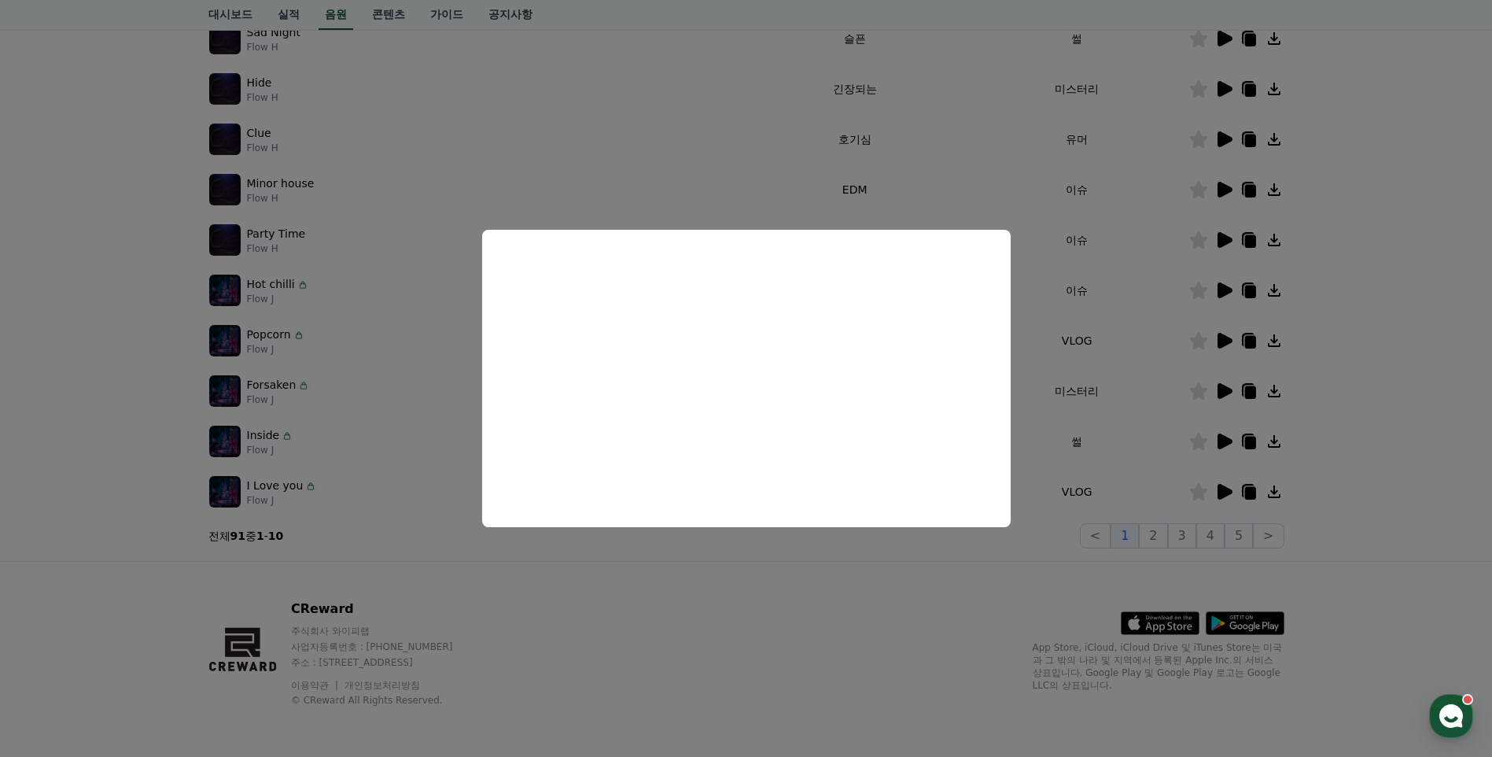
click at [757, 580] on button "close modal" at bounding box center [746, 378] width 1492 height 757
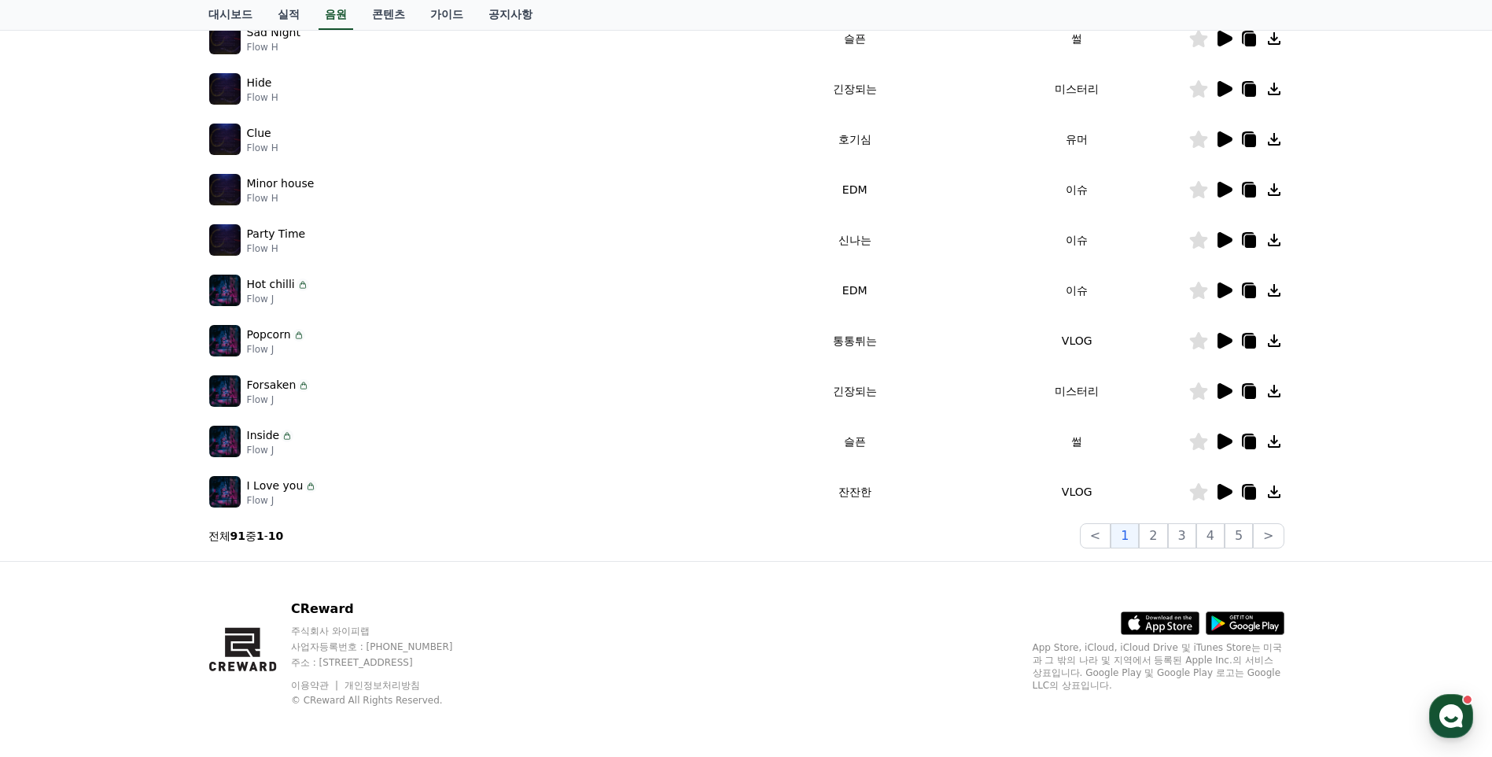
click at [1274, 337] on icon at bounding box center [1274, 340] width 13 height 13
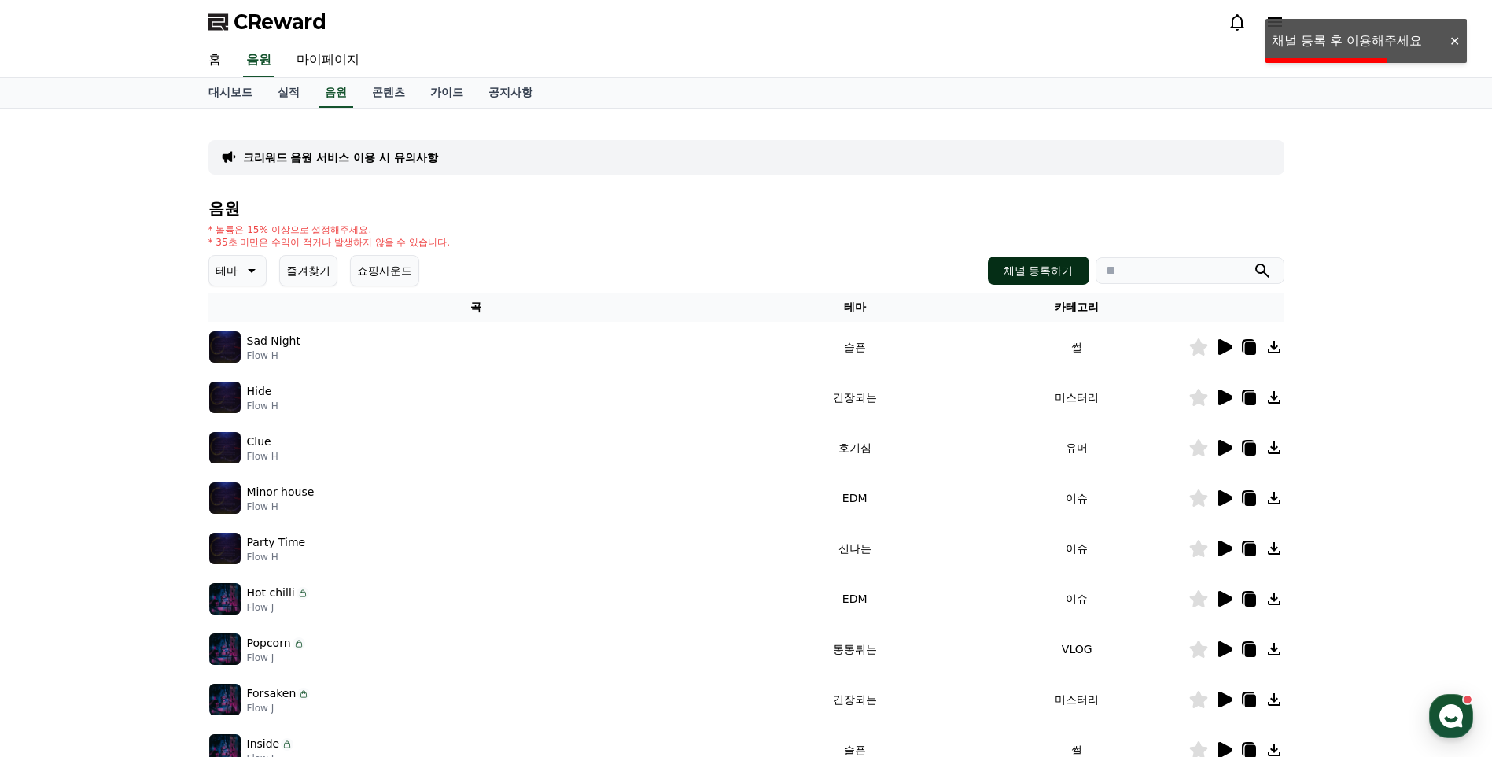
click at [1067, 270] on button "채널 등록하기" at bounding box center [1038, 270] width 101 height 28
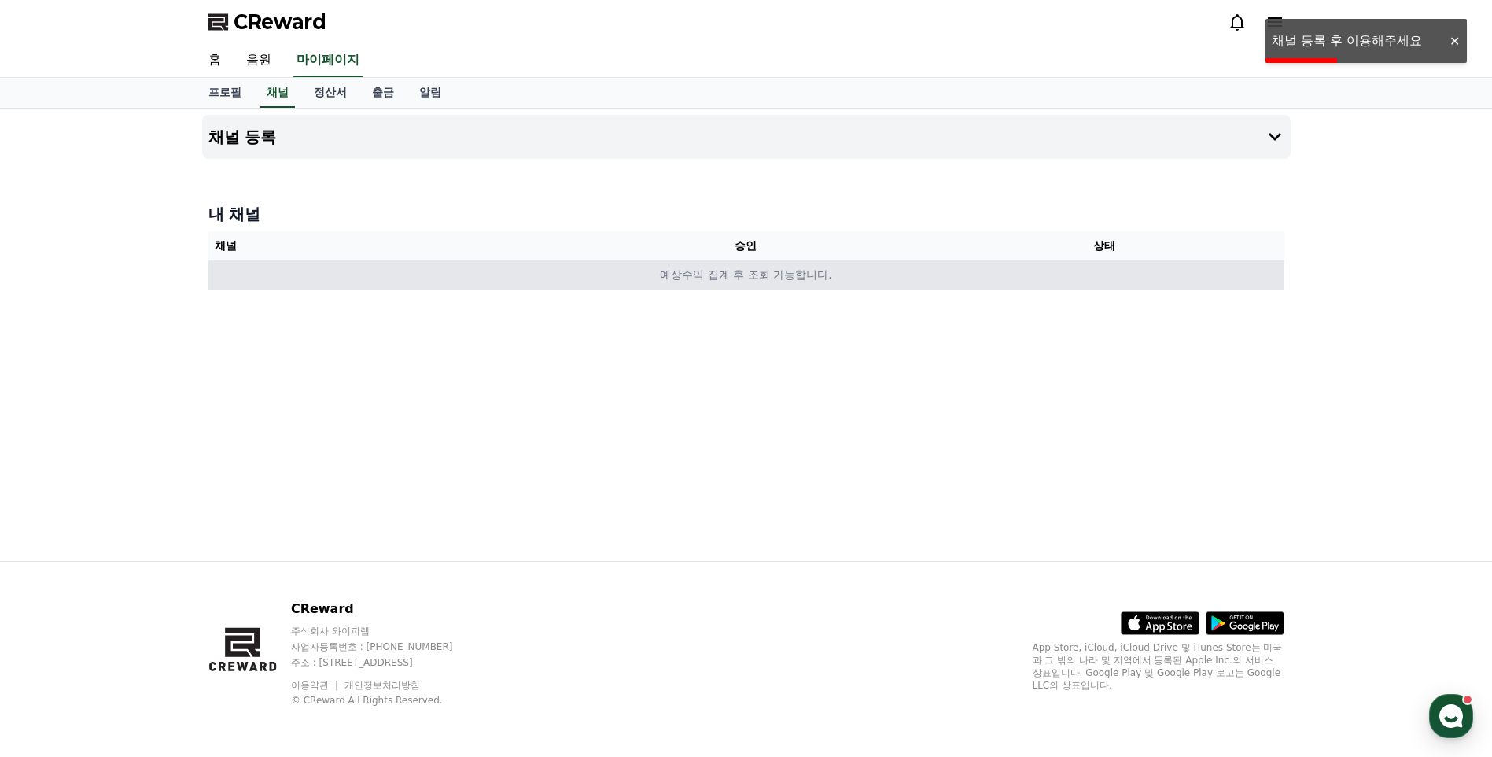
click at [757, 274] on td "예상수익 집계 후 조회 가능합니다." at bounding box center [746, 274] width 1076 height 29
click at [713, 282] on td "예상수익 집계 후 조회 가능합니다." at bounding box center [746, 274] width 1076 height 29
click at [665, 273] on td "예상수익 집계 후 조회 가능합니다." at bounding box center [746, 274] width 1076 height 29
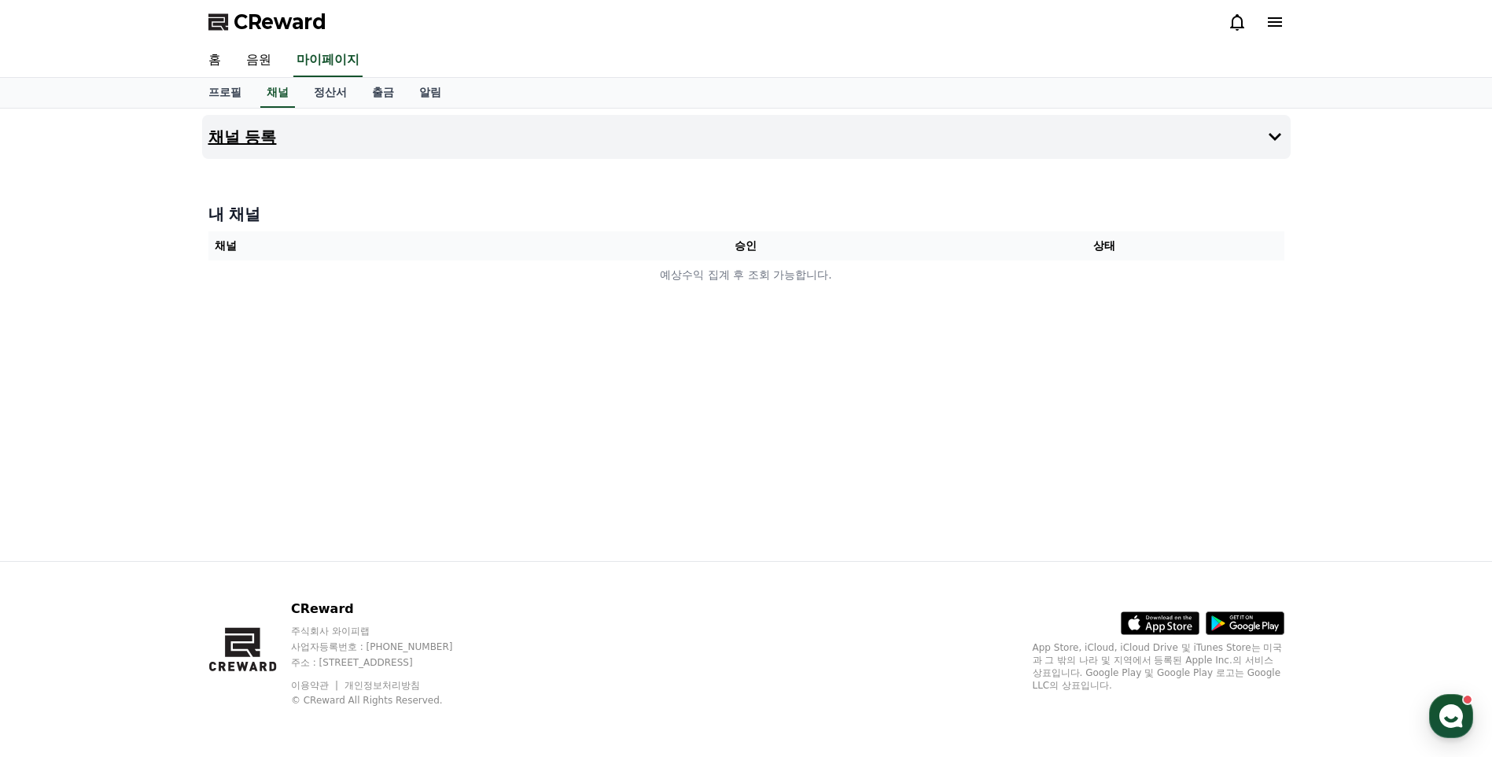
click at [1243, 134] on button "채널 등록" at bounding box center [746, 137] width 1088 height 44
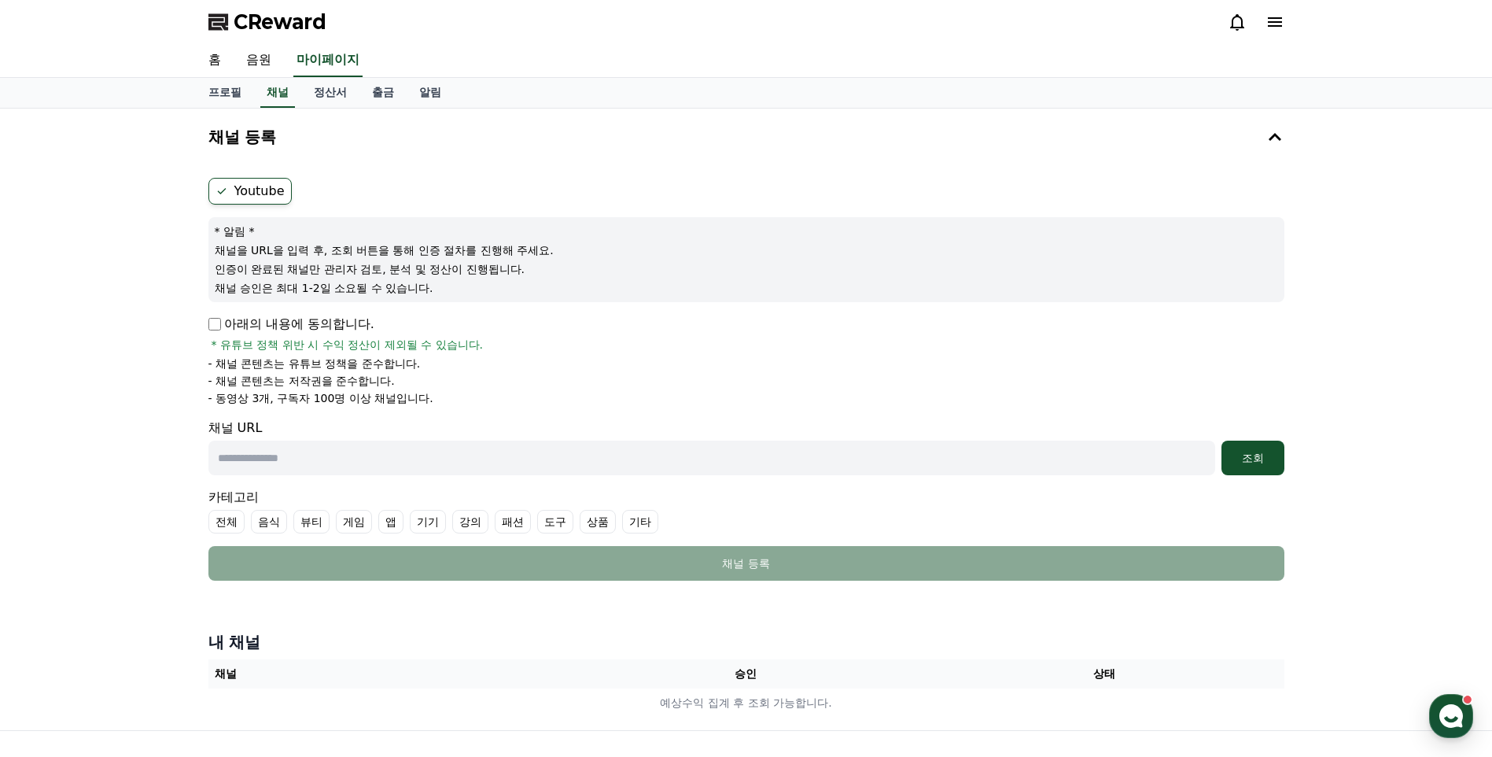
click at [330, 461] on input "text" at bounding box center [711, 457] width 1007 height 35
paste input "**********"
type input "**********"
click at [1256, 462] on div "조회" at bounding box center [1253, 458] width 50 height 16
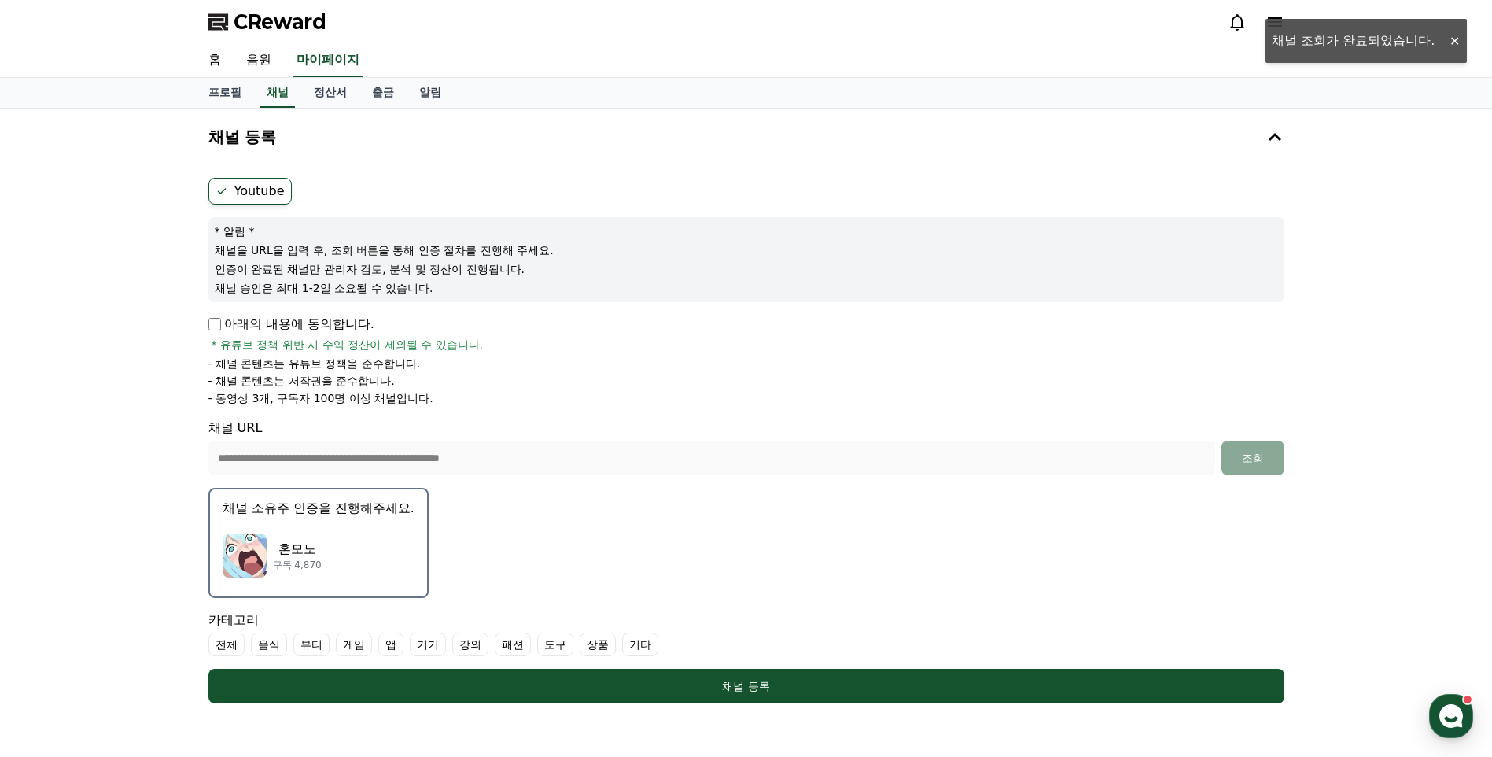
scroll to position [79, 0]
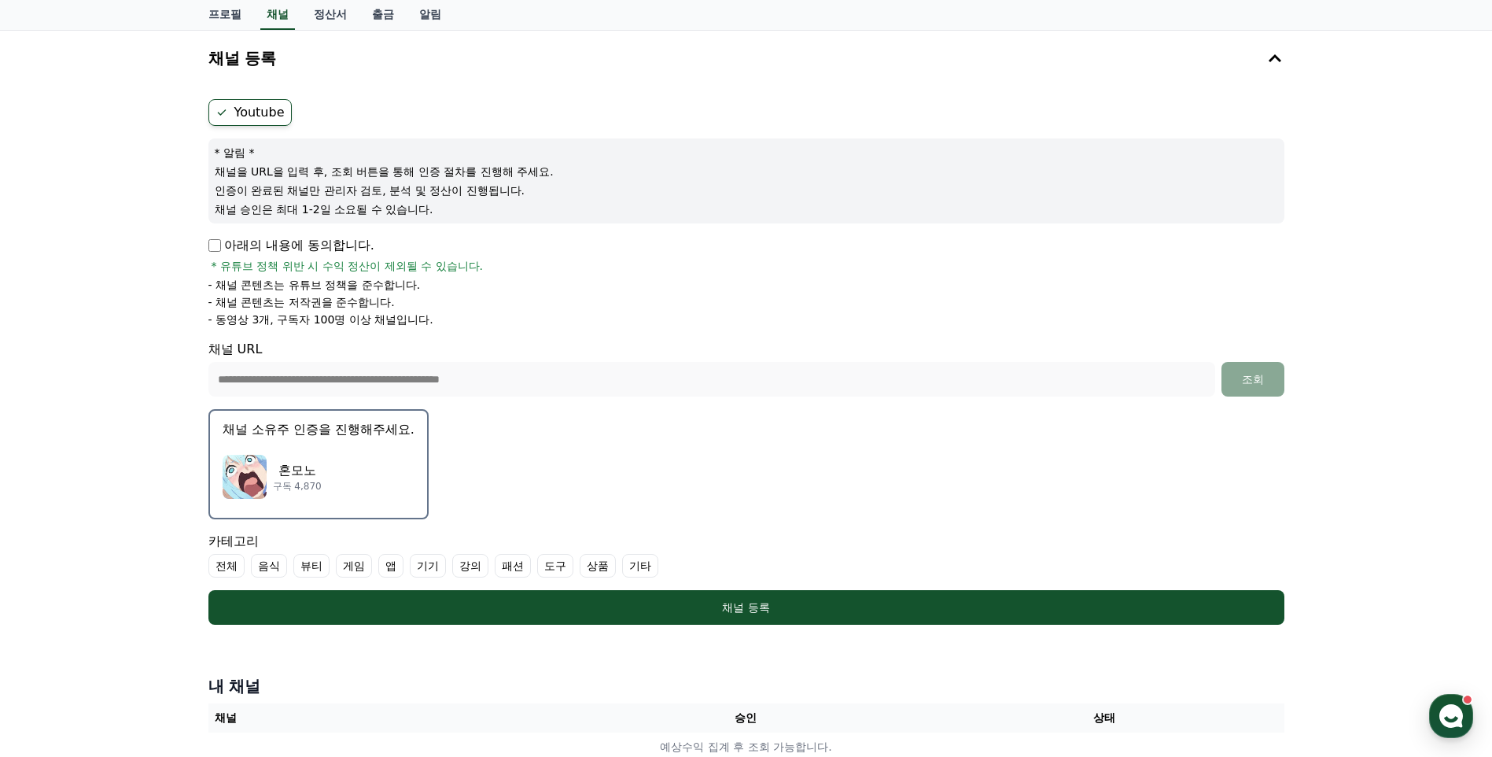
click at [322, 458] on div "혼모노 구독 4,870" at bounding box center [319, 476] width 192 height 63
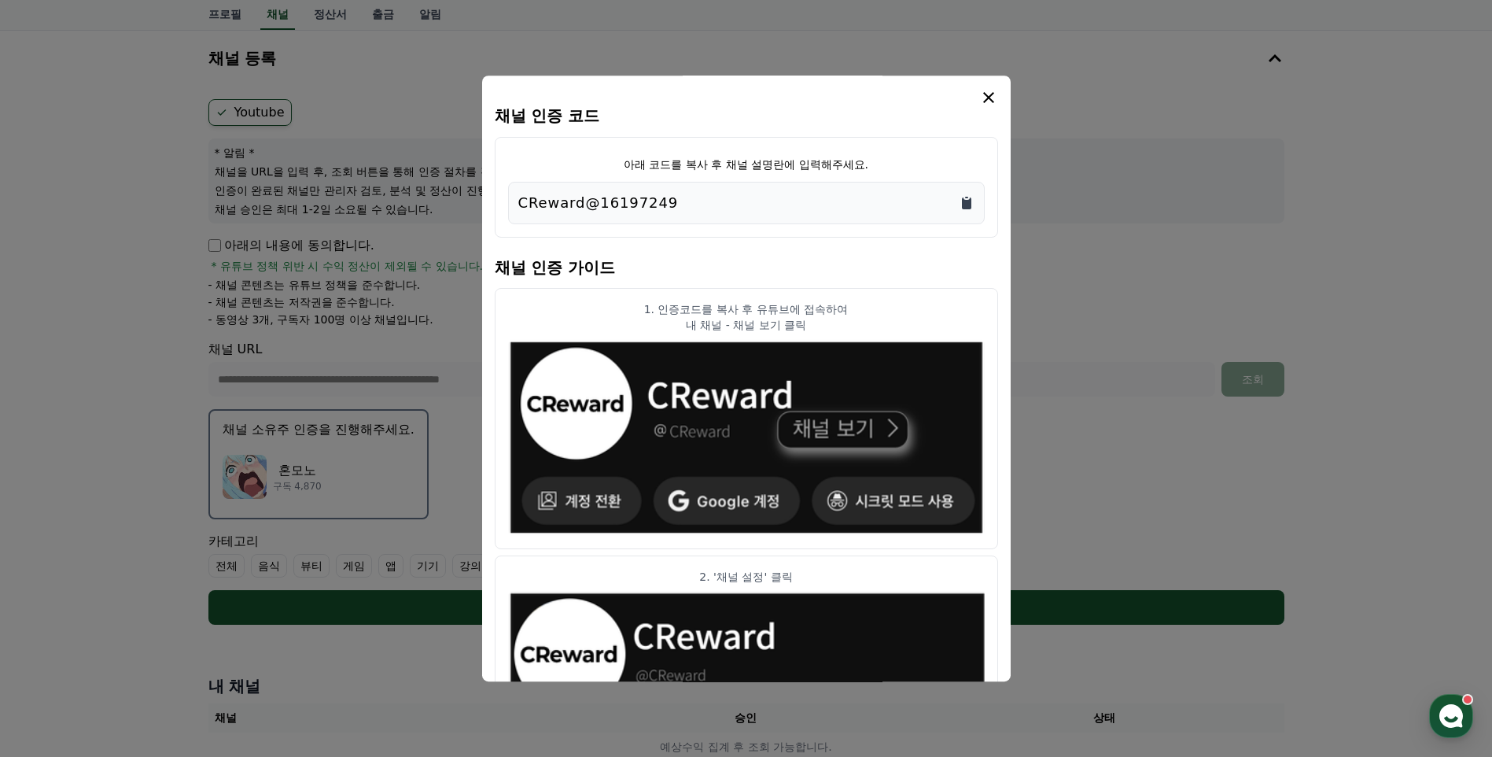
click at [961, 201] on icon "Copy to clipboard" at bounding box center [967, 203] width 16 height 16
click at [965, 200] on icon "Copy to clipboard" at bounding box center [967, 203] width 16 height 16
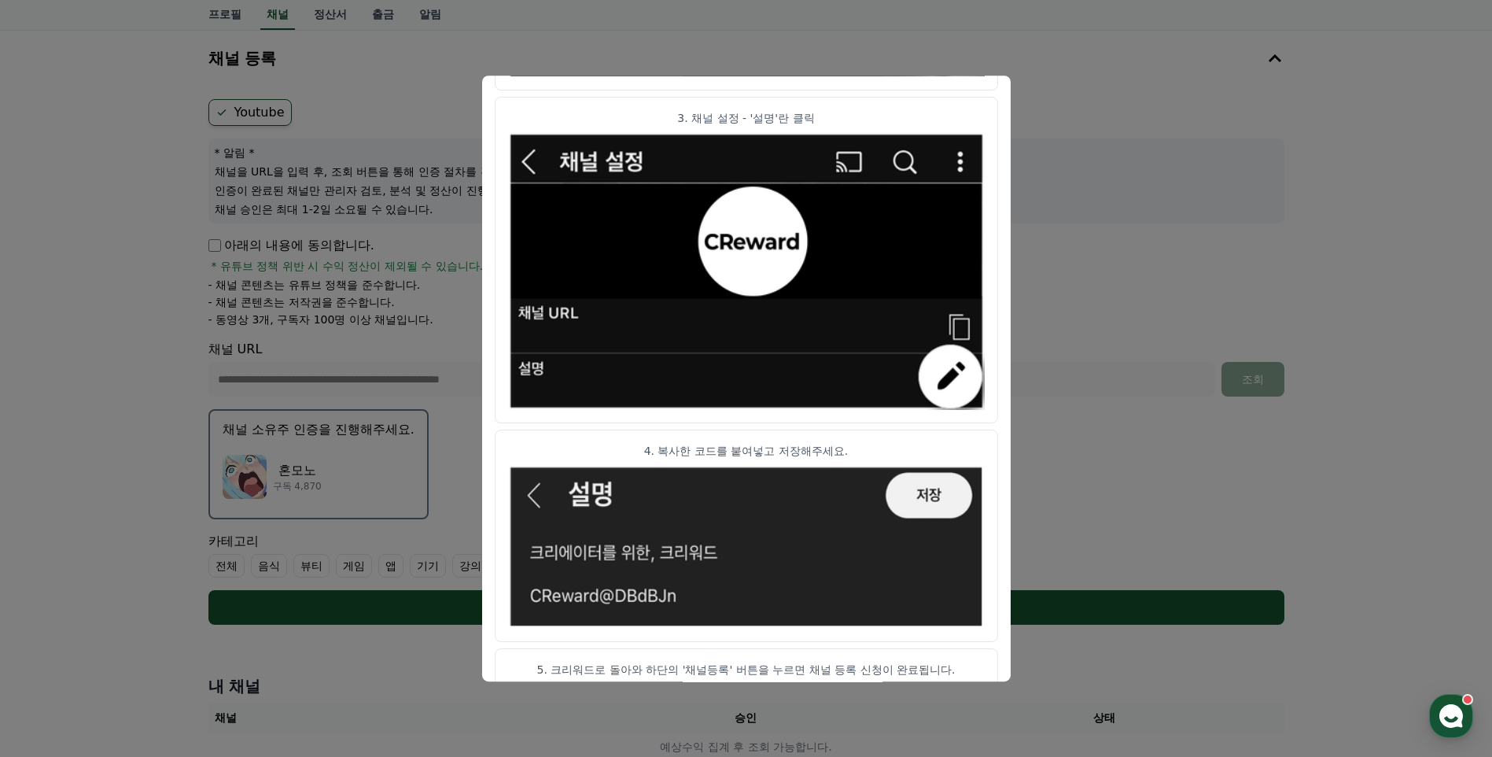
scroll to position [752, 0]
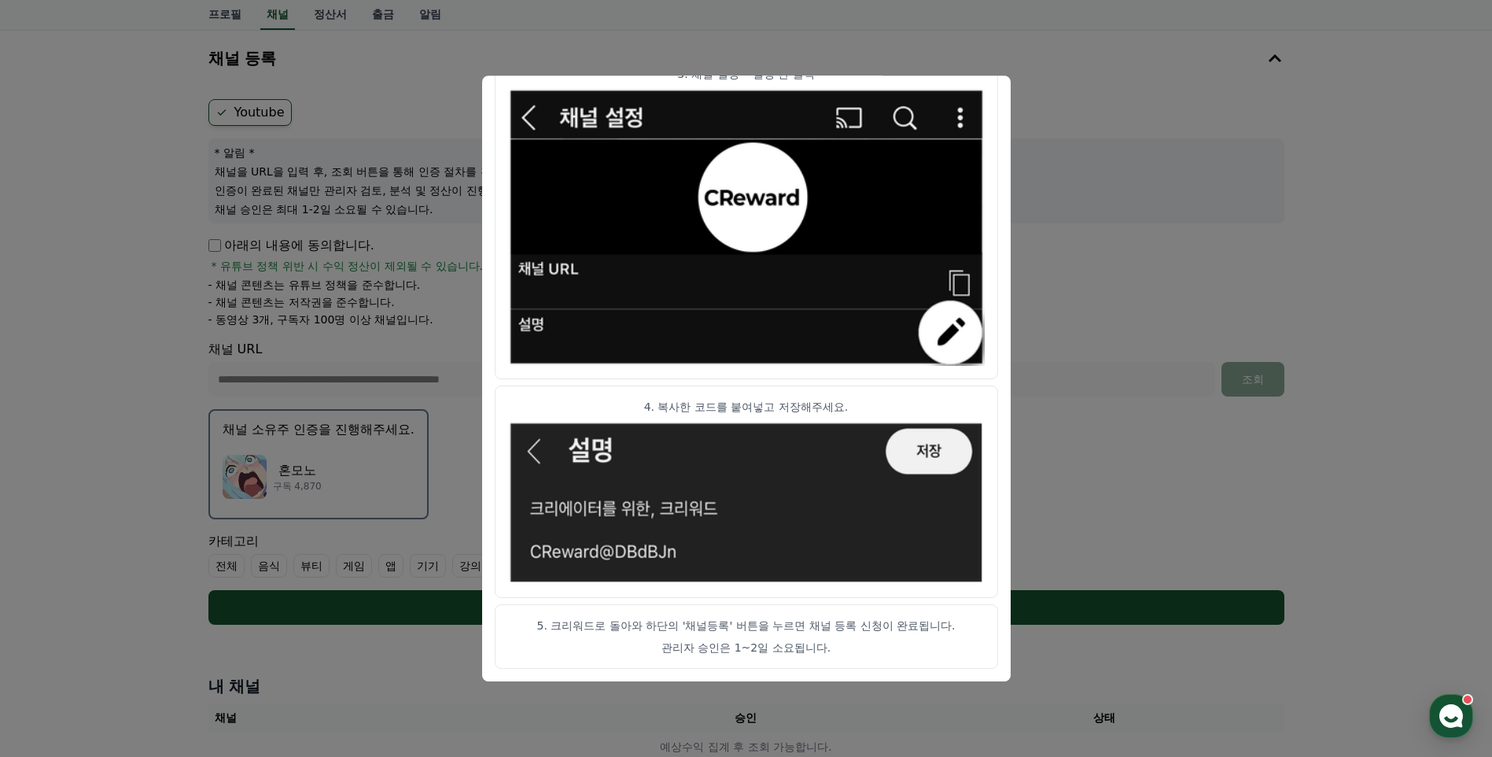
click at [1145, 120] on button "close modal" at bounding box center [746, 378] width 1492 height 757
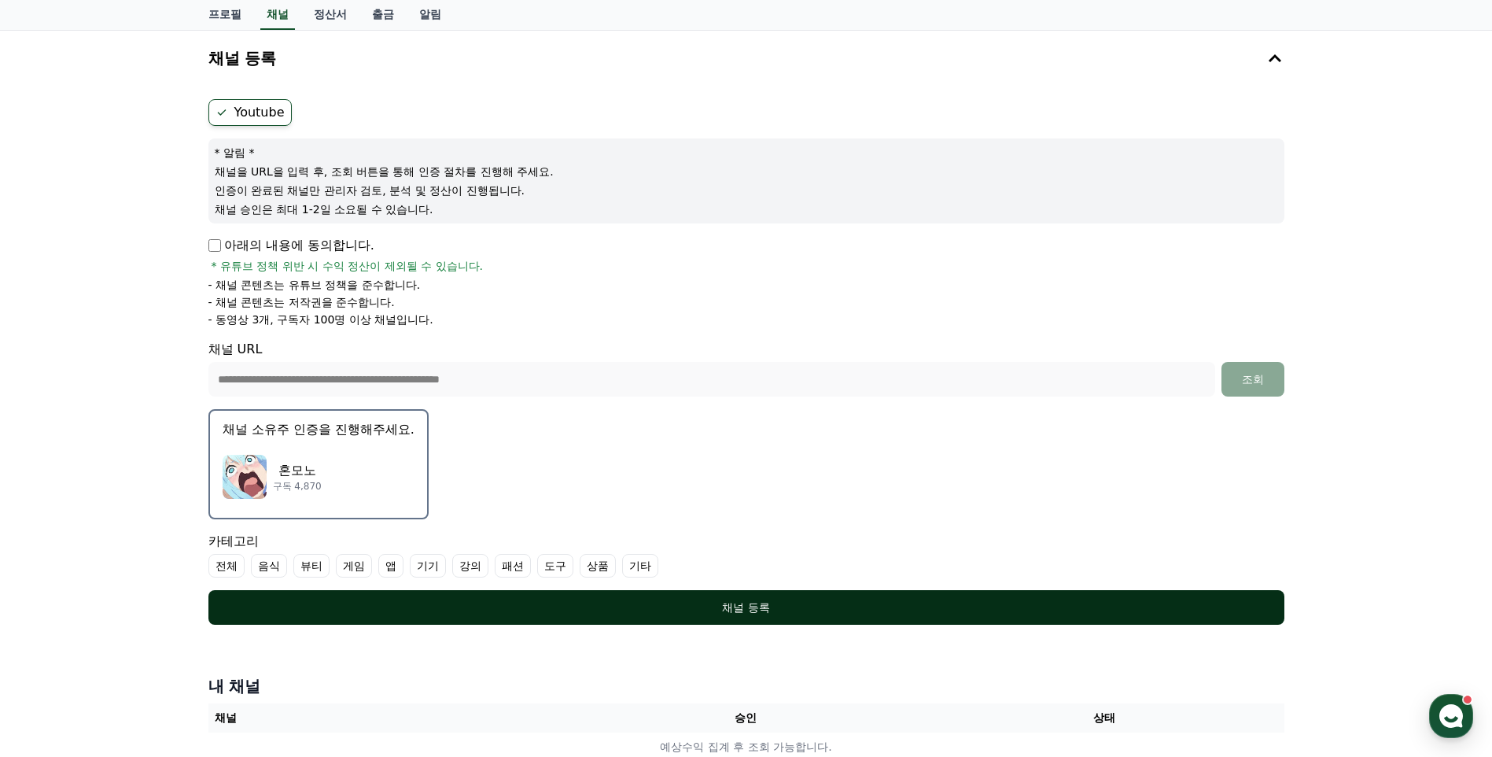
click at [730, 613] on div "채널 등록" at bounding box center [746, 607] width 1013 height 16
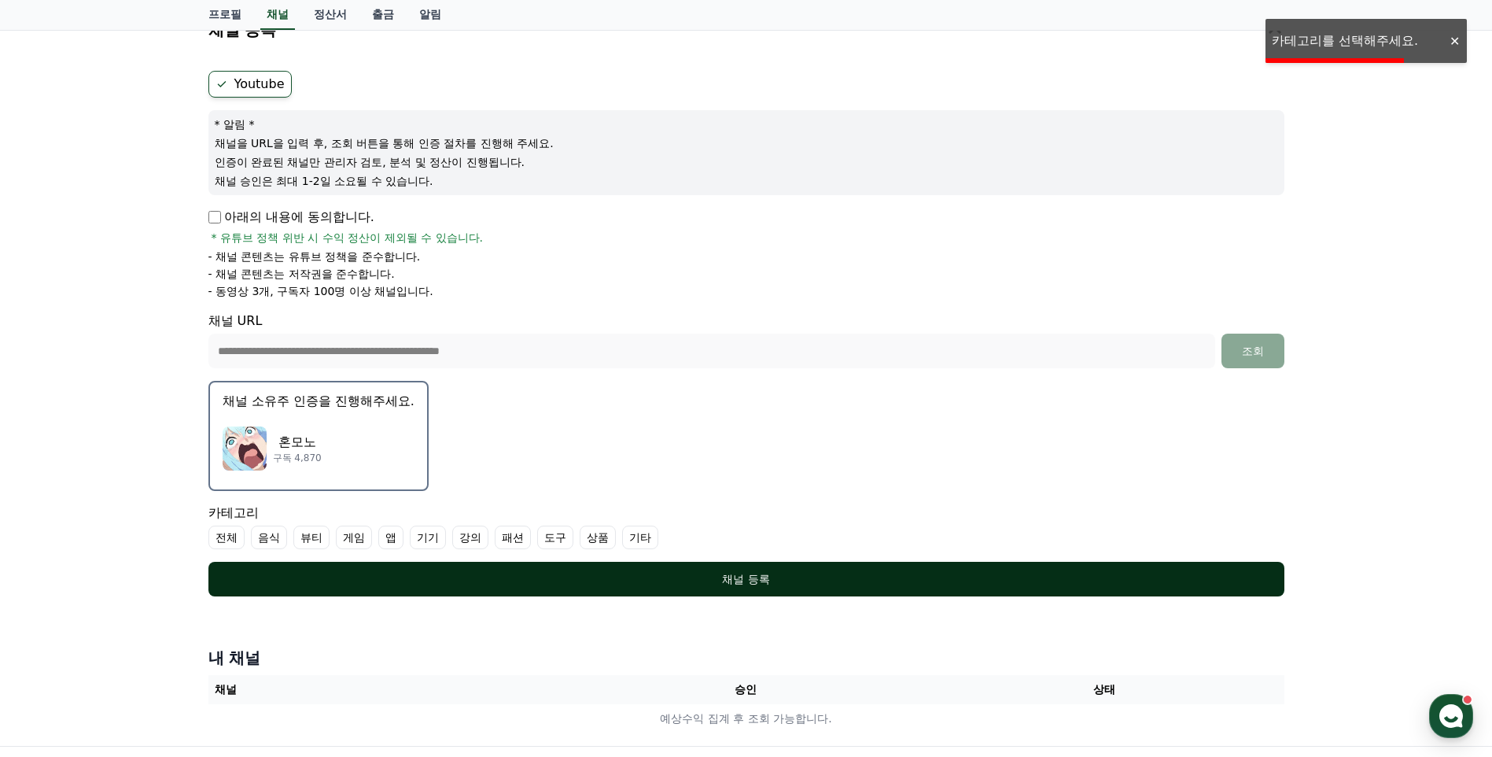
scroll to position [157, 0]
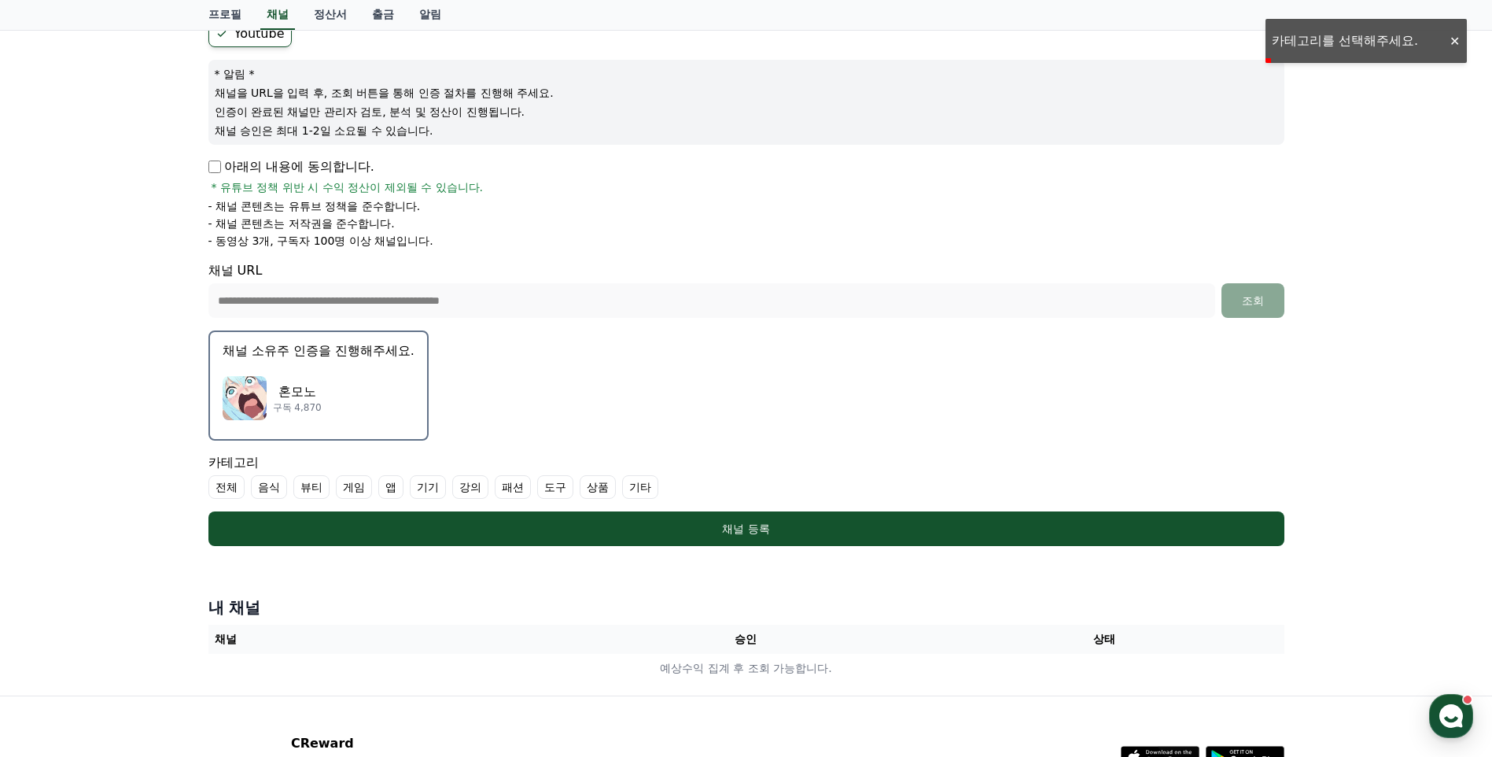
click at [238, 488] on label "전체" at bounding box center [226, 487] width 36 height 24
click at [238, 488] on label "전체" at bounding box center [235, 487] width 55 height 24
click at [654, 488] on label "기타" at bounding box center [640, 487] width 36 height 24
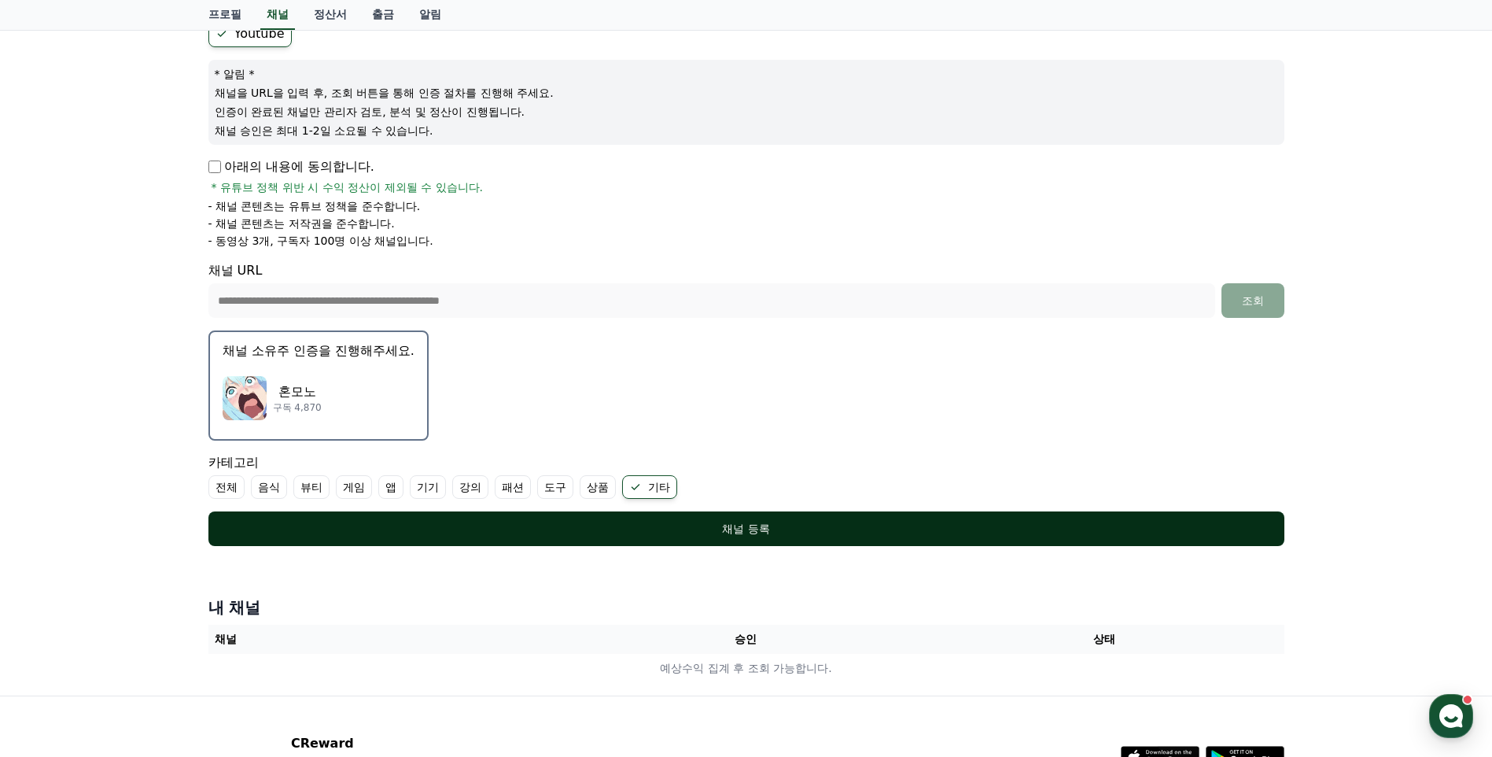
click at [682, 522] on div "채널 등록" at bounding box center [746, 529] width 1013 height 16
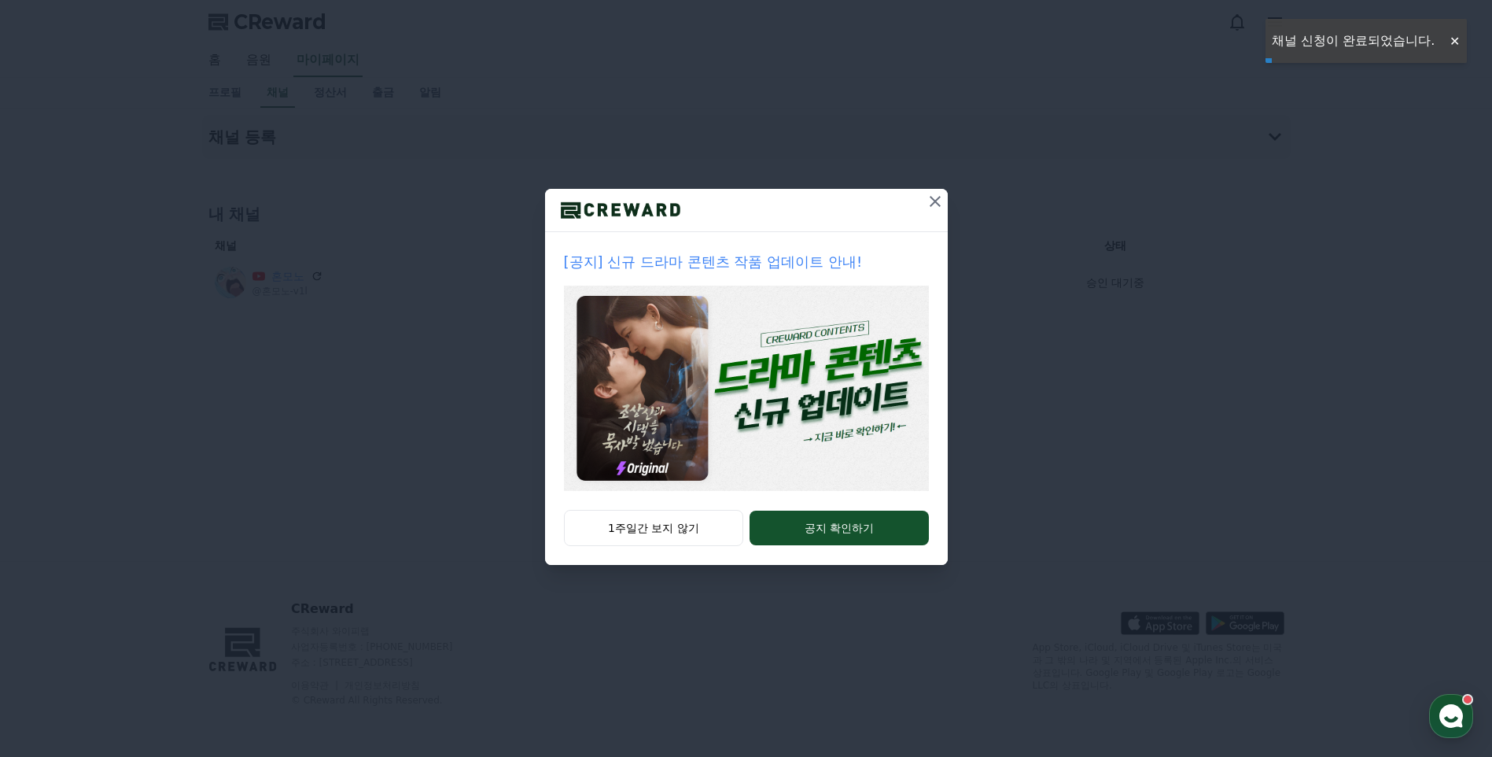
click at [941, 201] on icon at bounding box center [935, 201] width 19 height 19
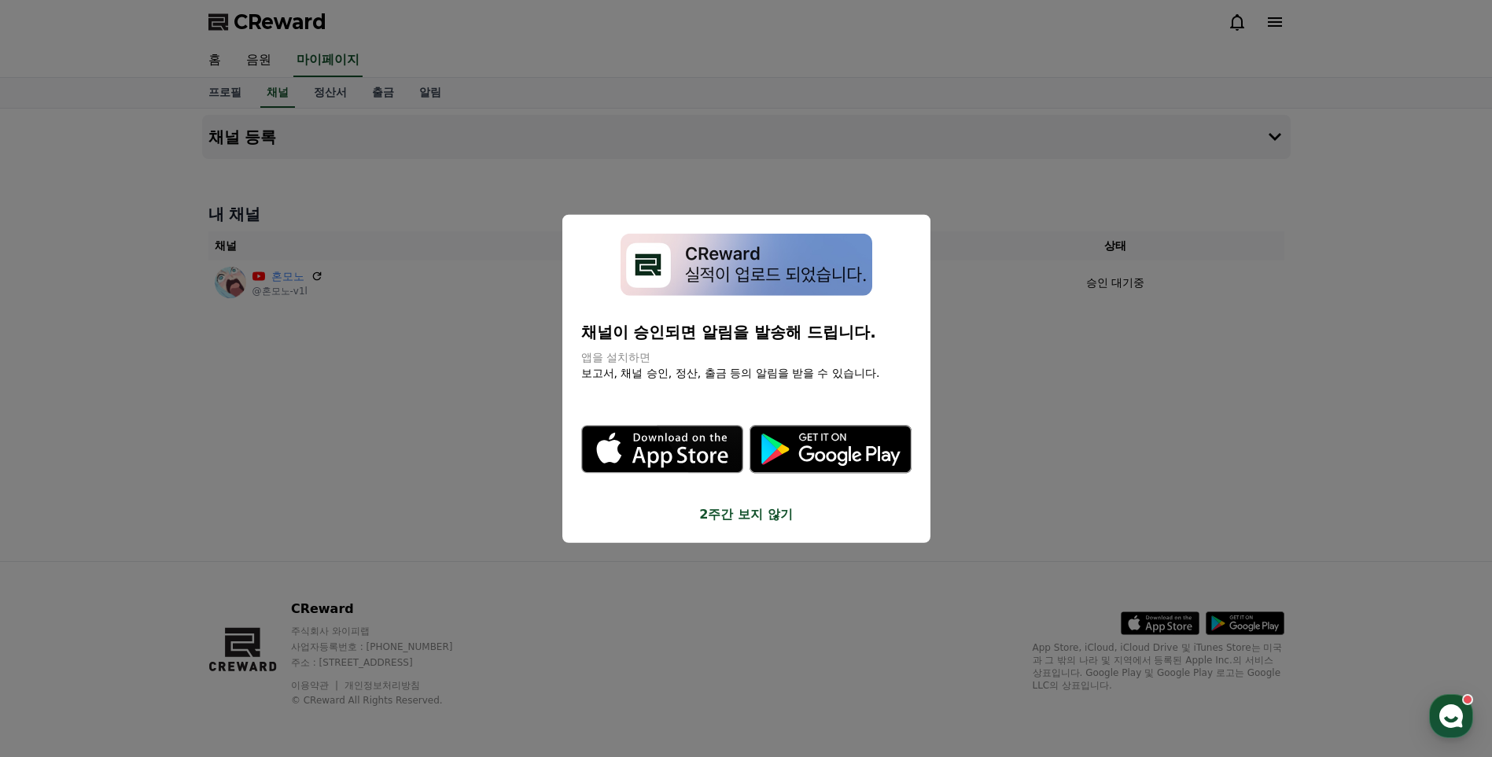
click at [1003, 456] on button "close modal" at bounding box center [746, 378] width 1492 height 757
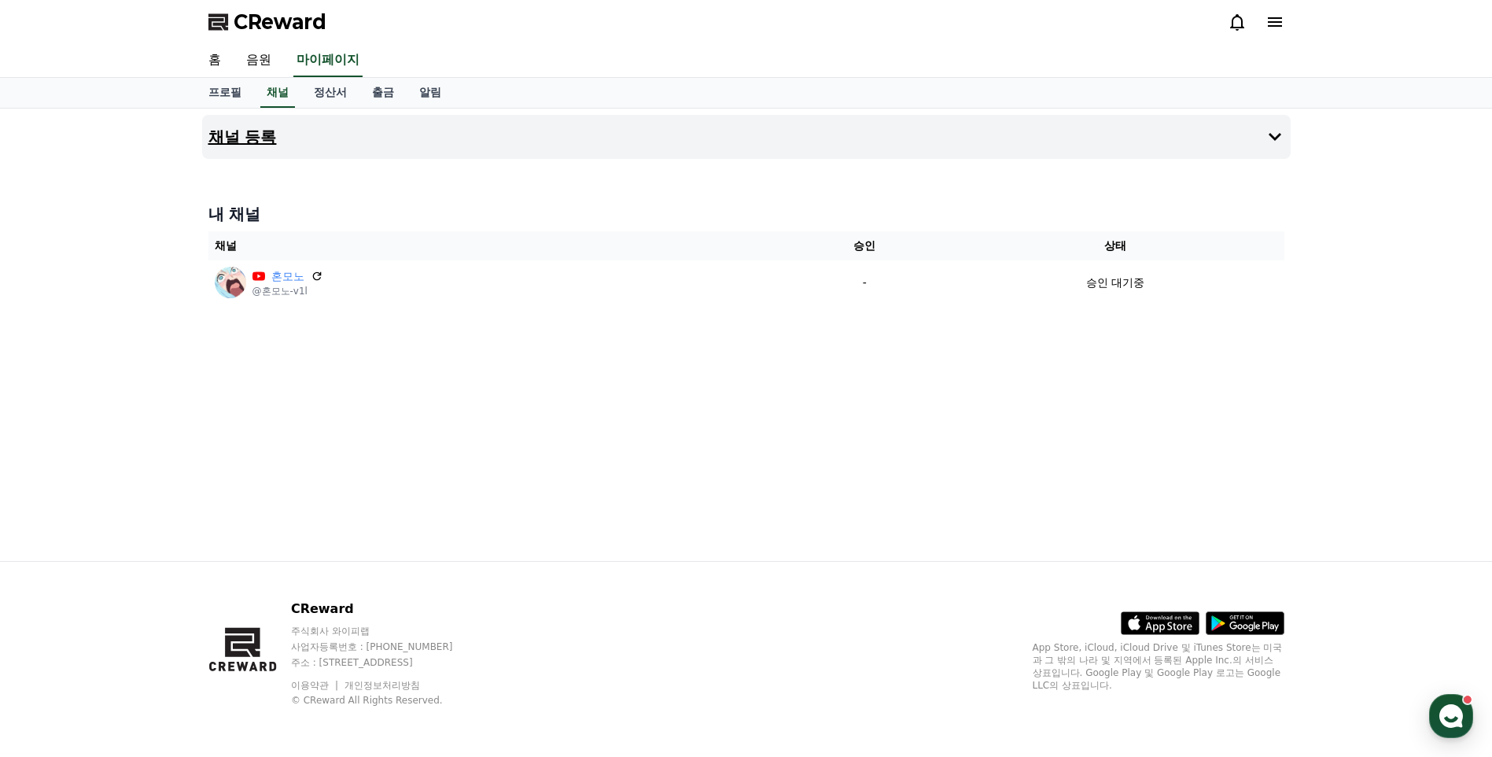
click at [255, 130] on h4 "채널 등록" at bounding box center [242, 136] width 68 height 17
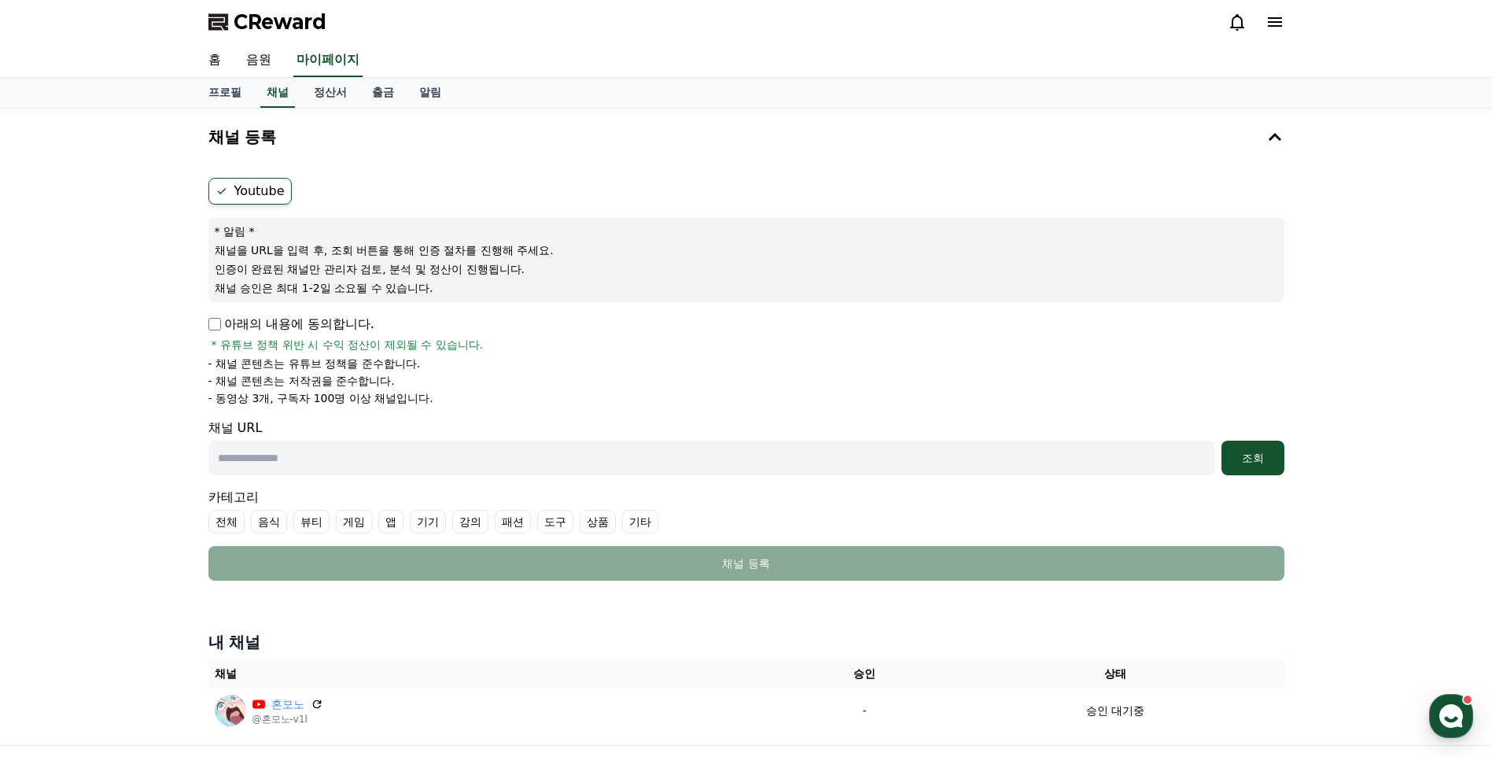
click at [363, 462] on input "text" at bounding box center [711, 457] width 1007 height 35
paste input "**********"
type input "**********"
click at [1270, 458] on div "조회" at bounding box center [1253, 458] width 50 height 16
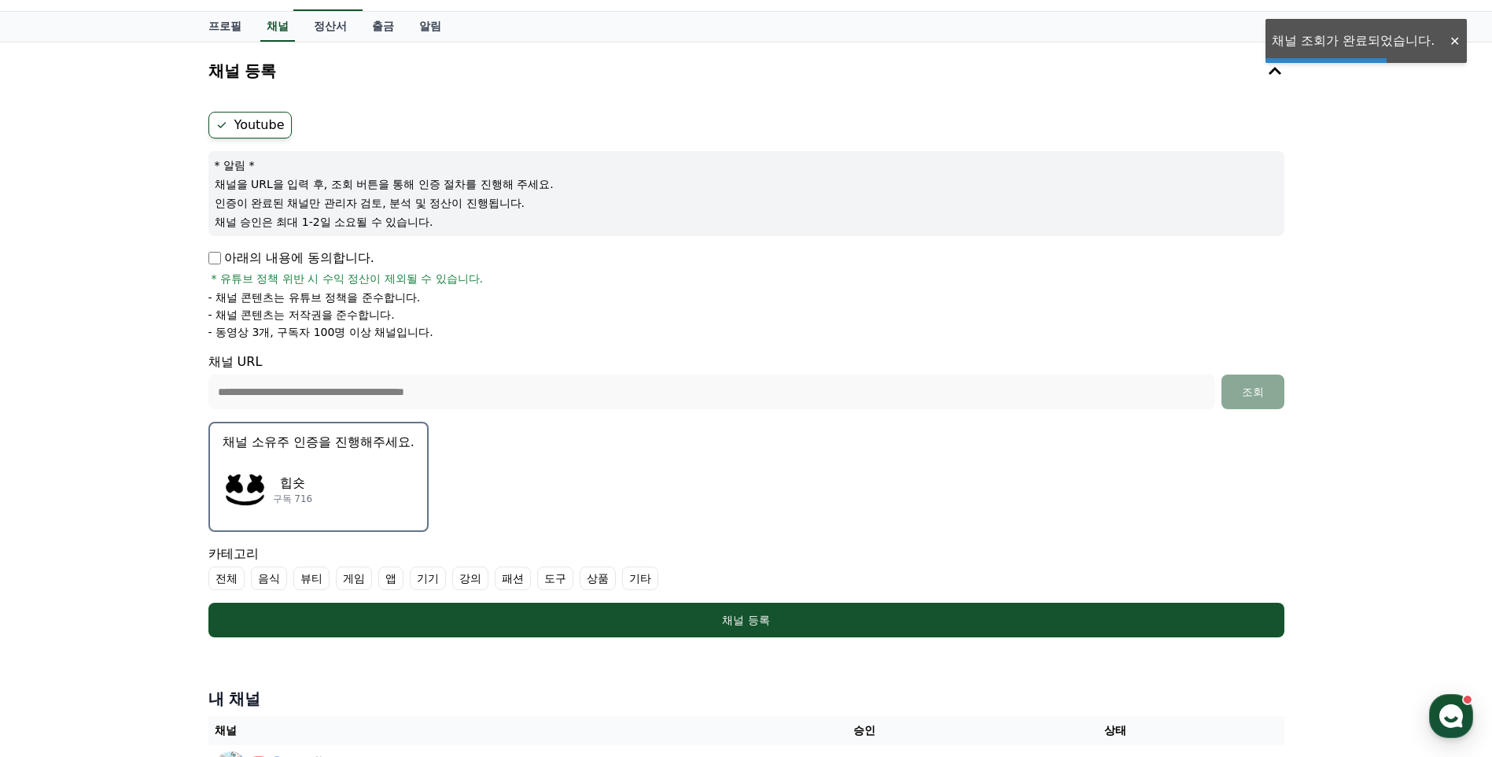
scroll to position [157, 0]
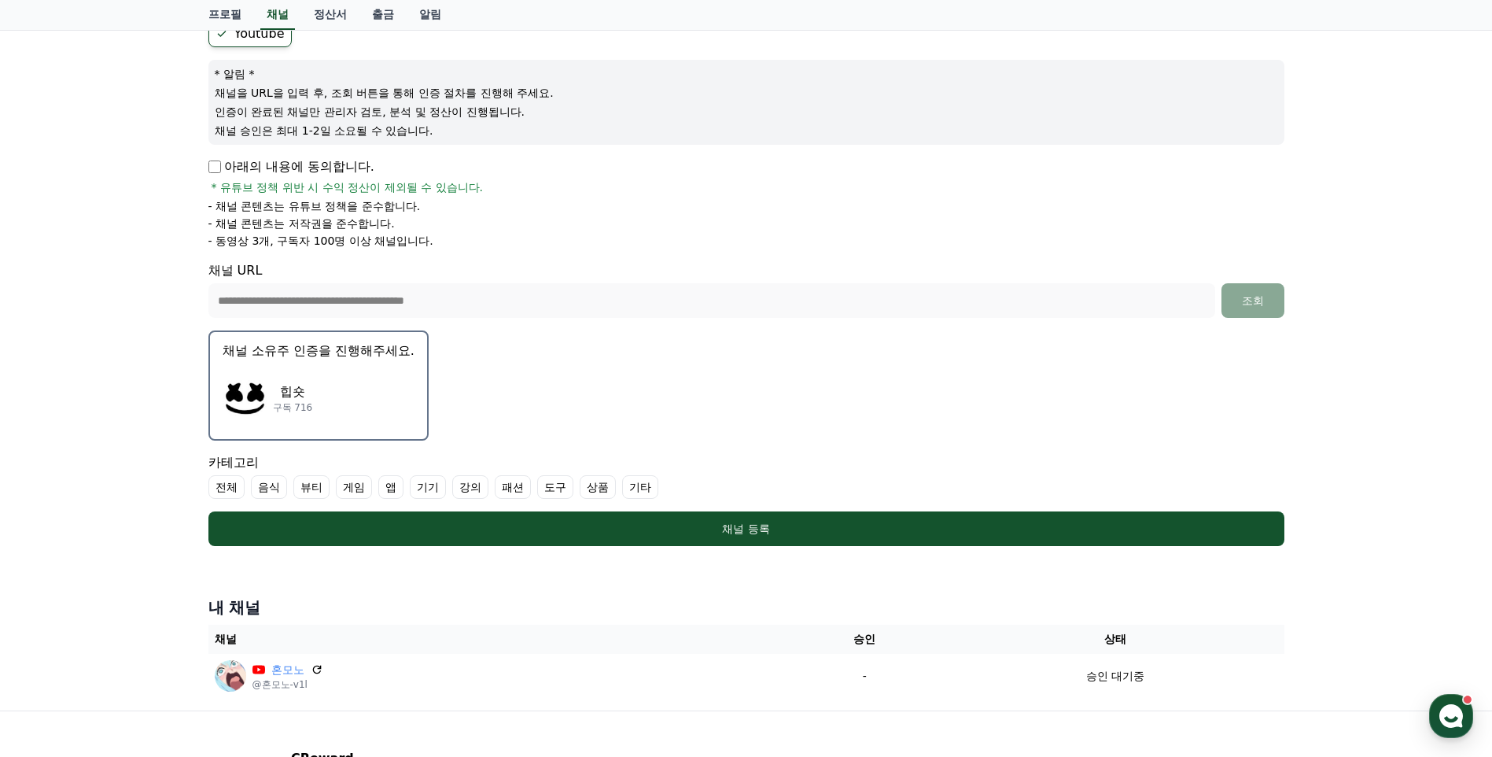
click at [333, 363] on button "채널 소유주 인증을 진행해주세요. 힙숏 구독 716" at bounding box center [318, 385] width 220 height 110
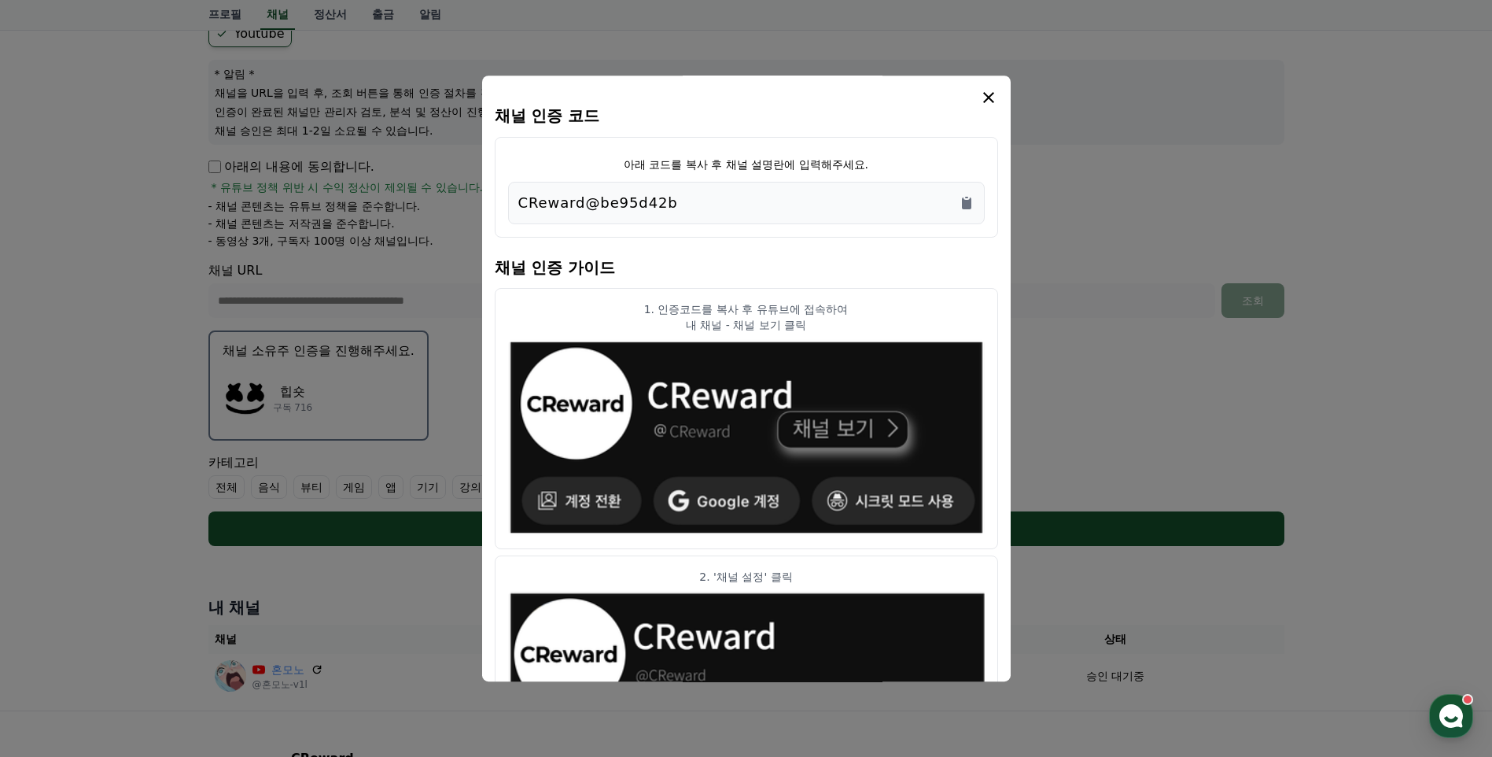
click at [974, 198] on div "CReward@be95d42b" at bounding box center [746, 203] width 477 height 42
click at [967, 204] on icon "Copy to clipboard" at bounding box center [966, 203] width 9 height 12
click at [992, 100] on icon "modal" at bounding box center [988, 97] width 19 height 19
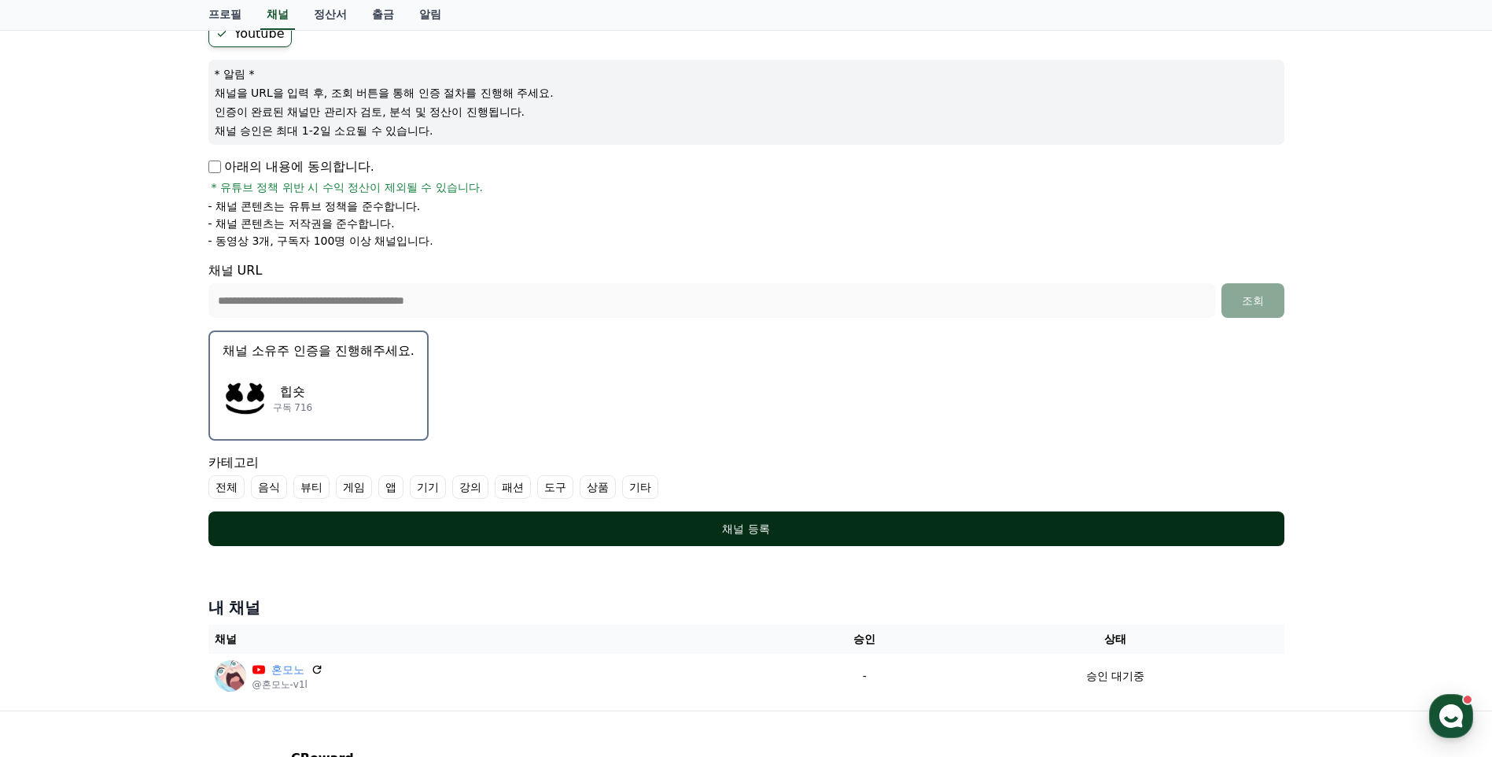
click at [734, 532] on div "채널 등록" at bounding box center [746, 529] width 1013 height 16
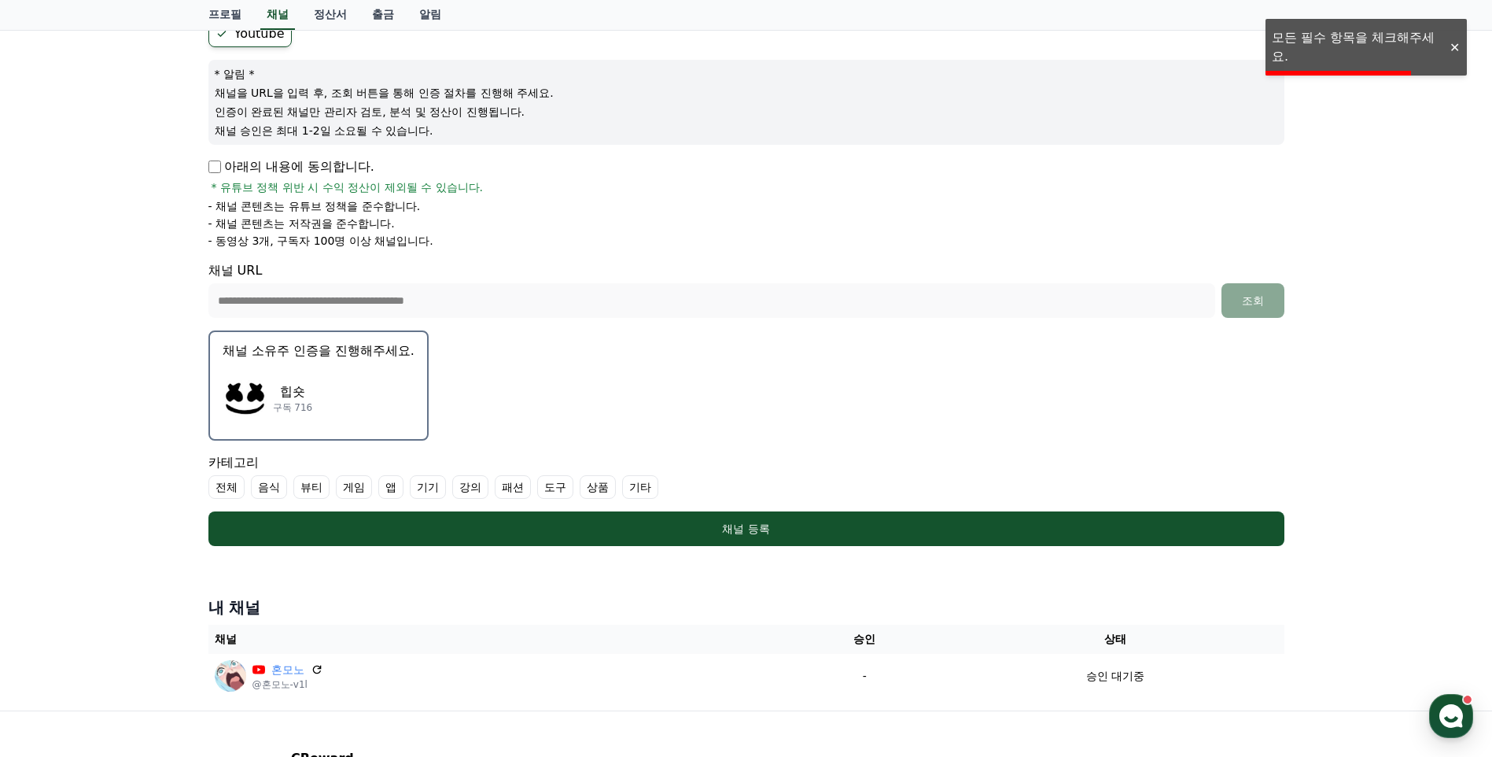
click at [315, 406] on div "힙숏 구독 716" at bounding box center [319, 397] width 192 height 63
click at [359, 378] on div "힙숏 구독 716" at bounding box center [319, 397] width 192 height 63
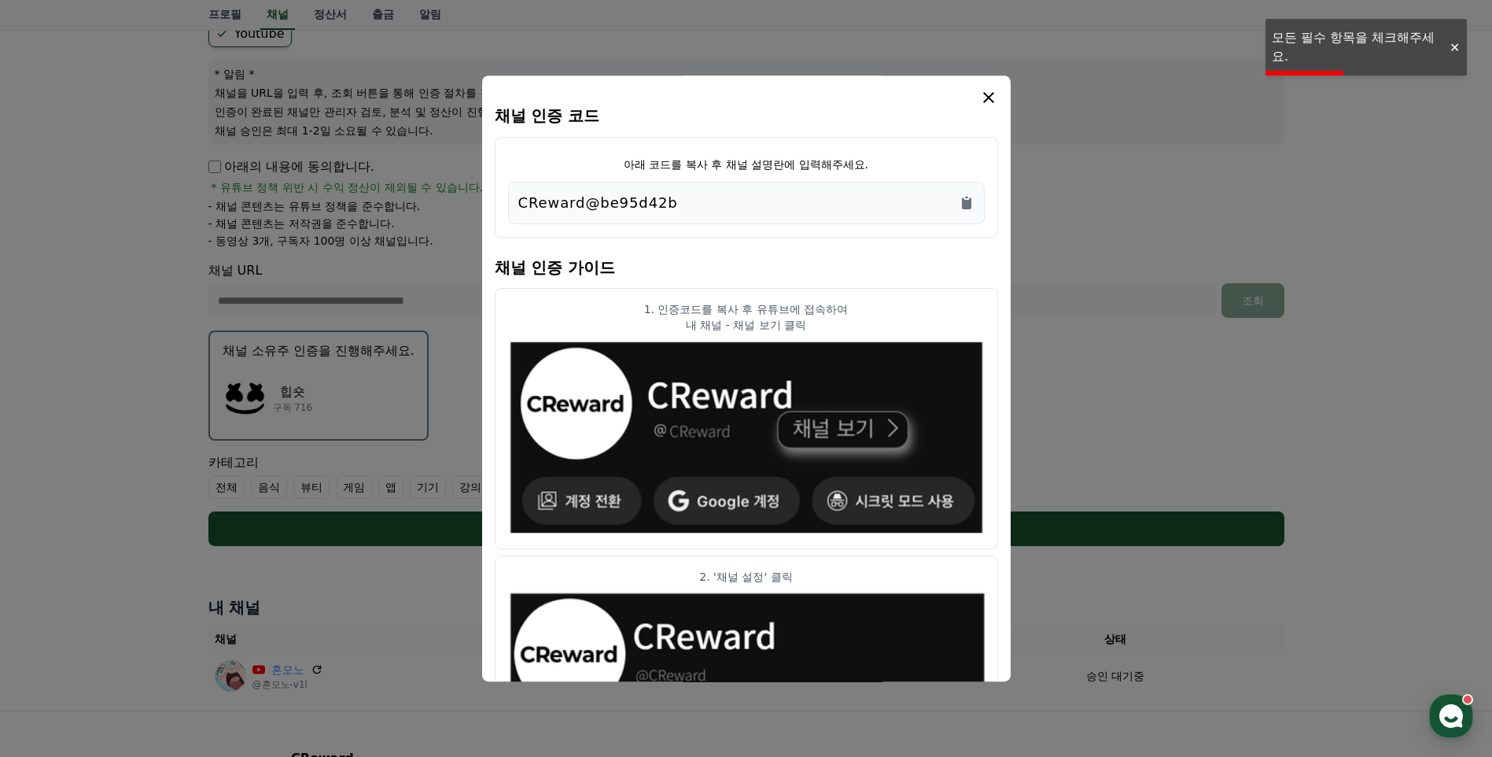
click at [1114, 311] on button "close modal" at bounding box center [746, 378] width 1492 height 757
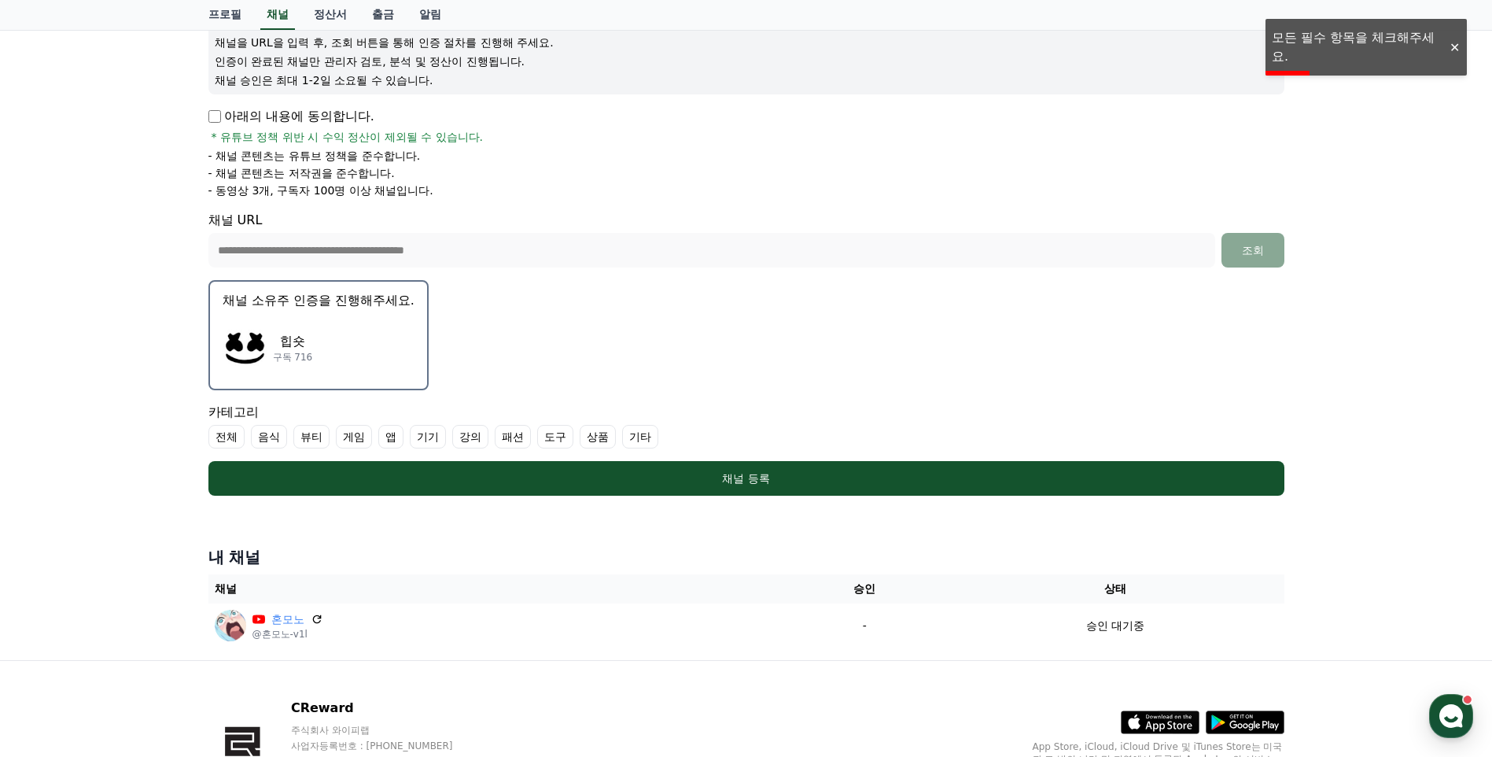
scroll to position [236, 0]
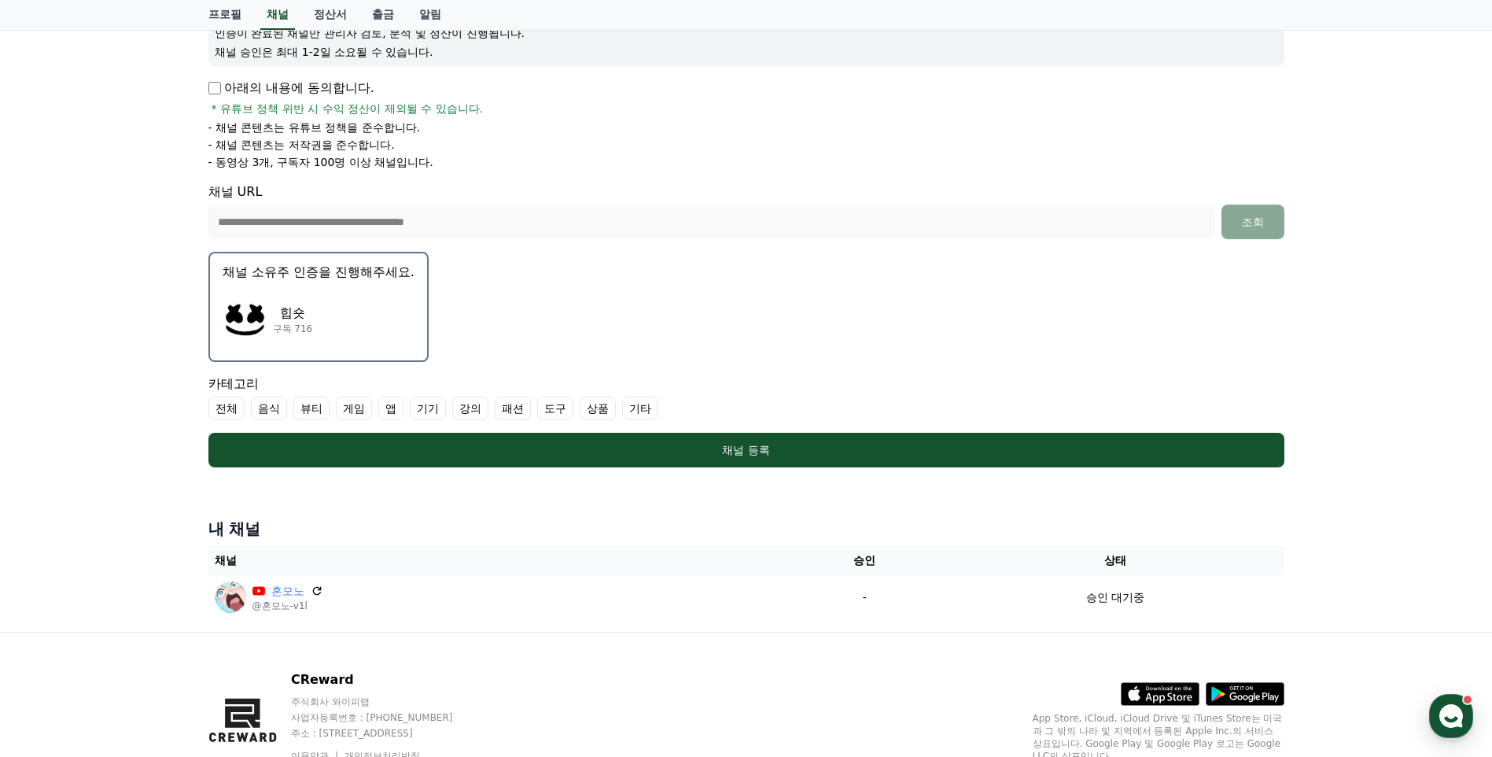
click at [641, 407] on label "기타" at bounding box center [640, 408] width 36 height 24
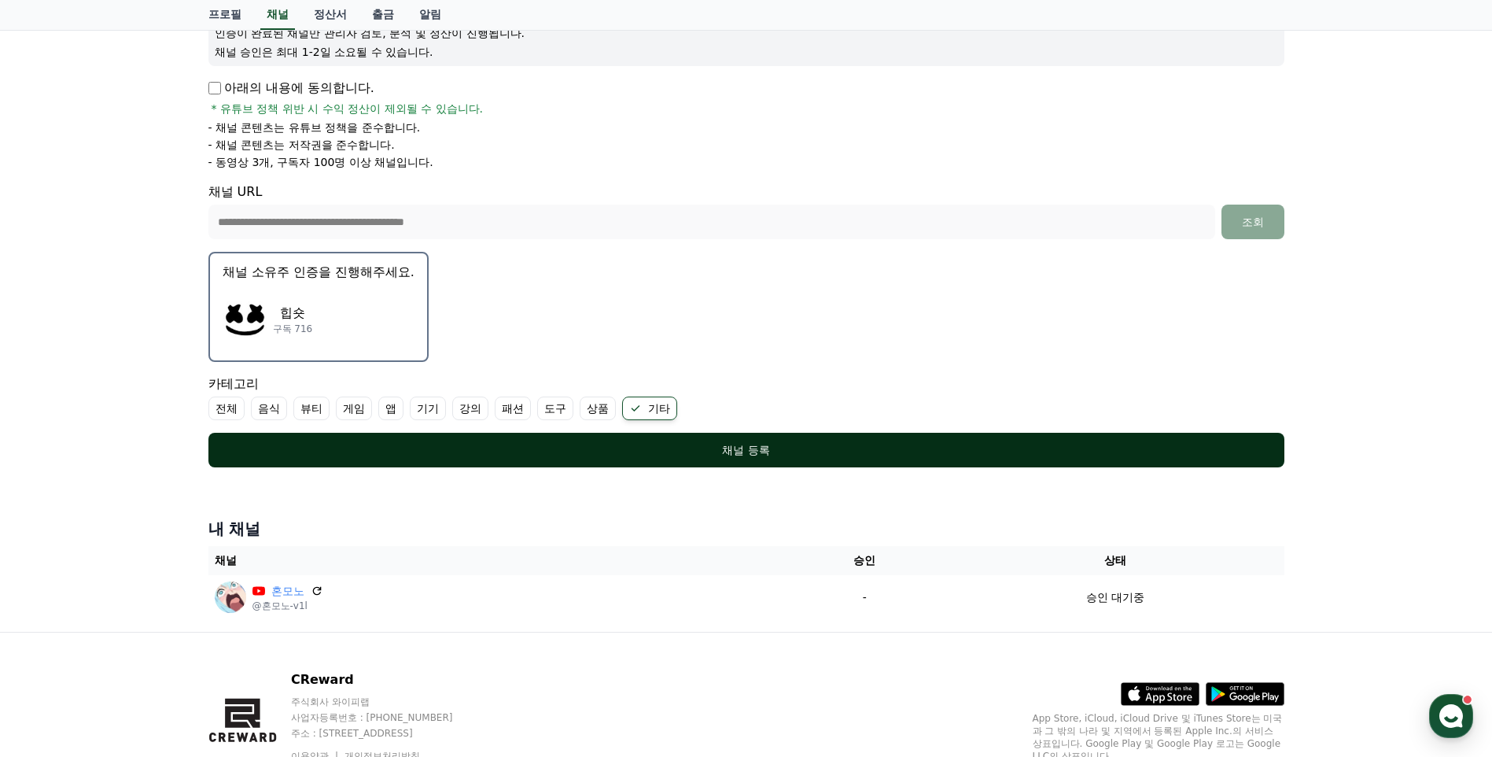
click at [759, 442] on div "채널 등록" at bounding box center [746, 450] width 1013 height 16
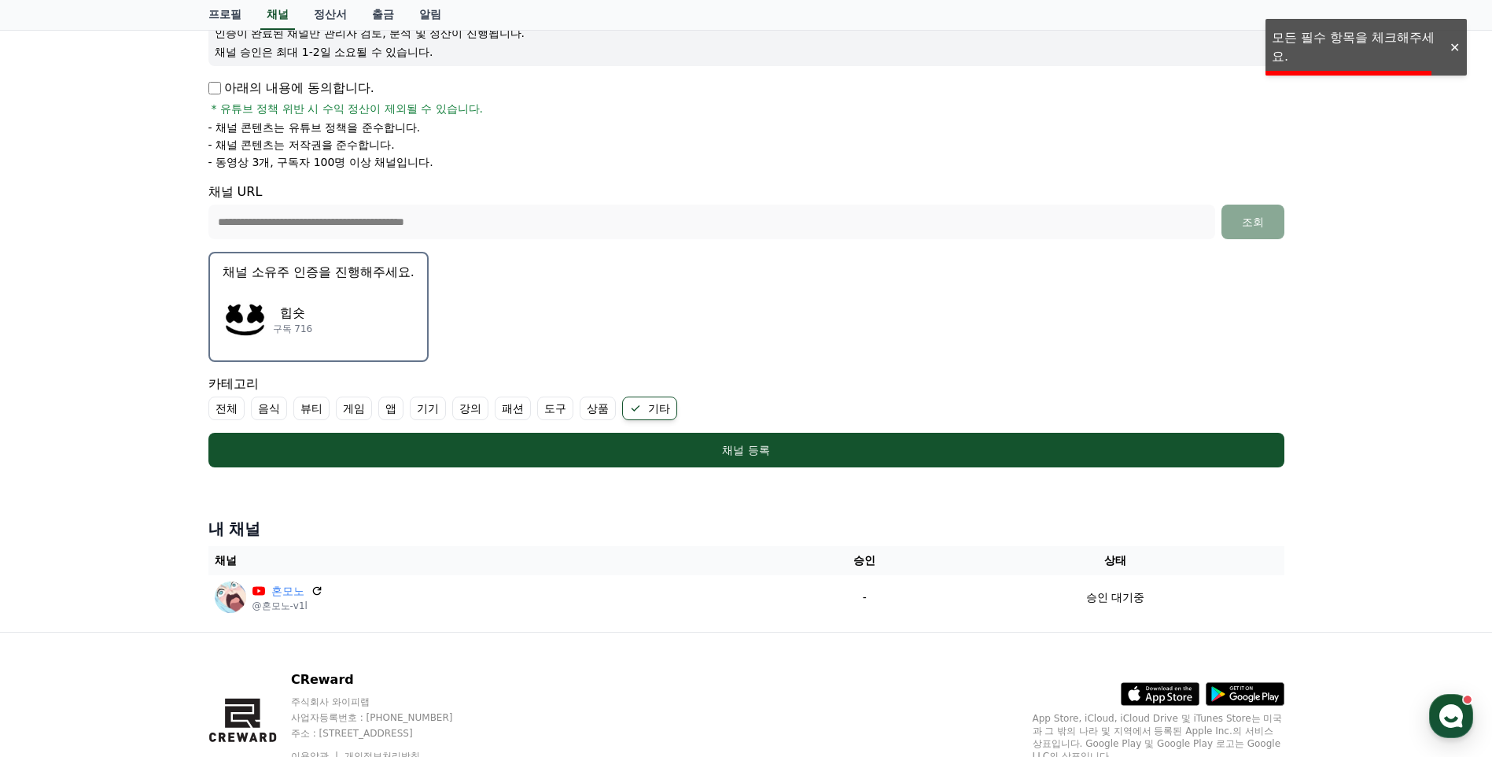
click at [345, 282] on button "채널 소유주 인증을 진행해주세요. 힙숏 구독 716" at bounding box center [318, 307] width 220 height 110
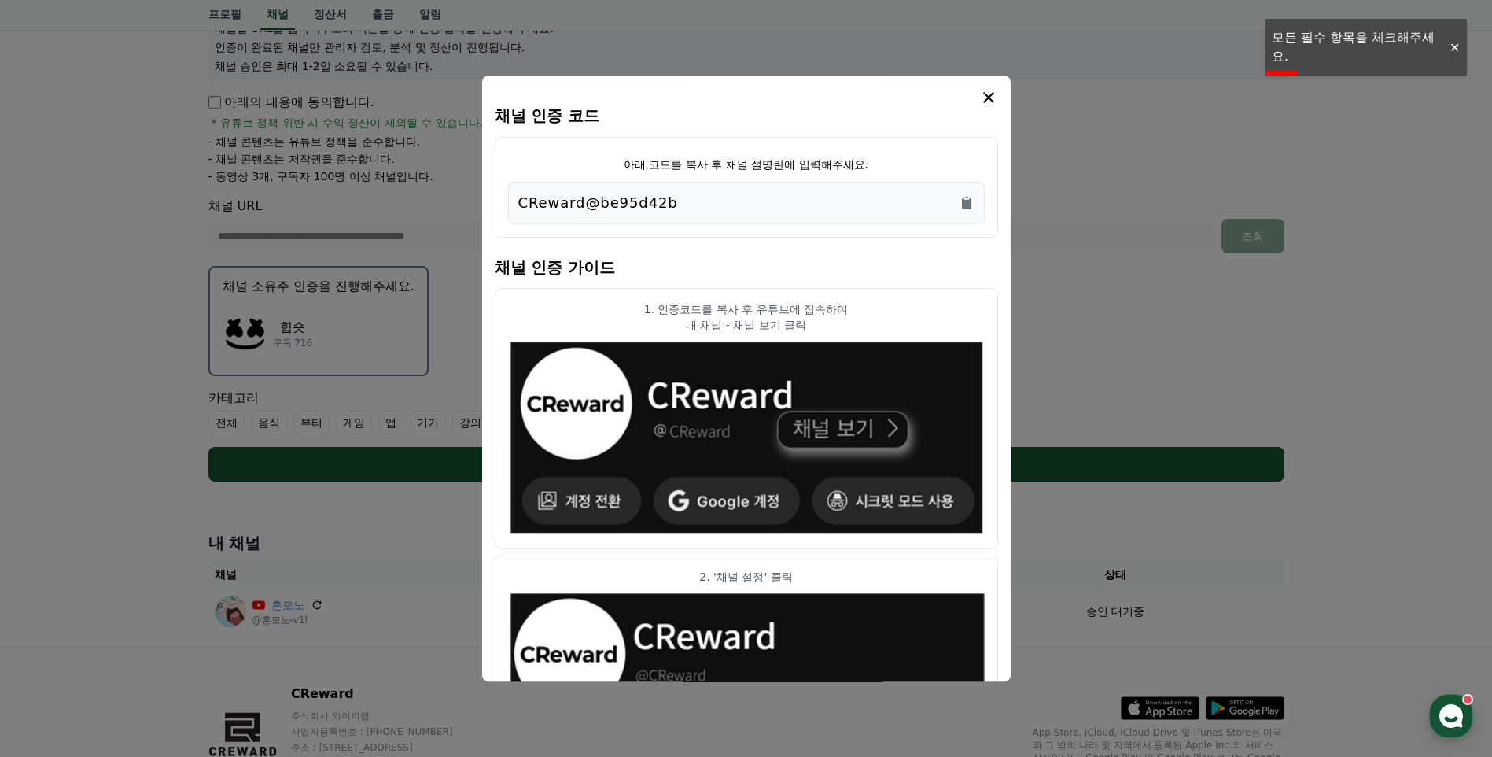
scroll to position [149, 0]
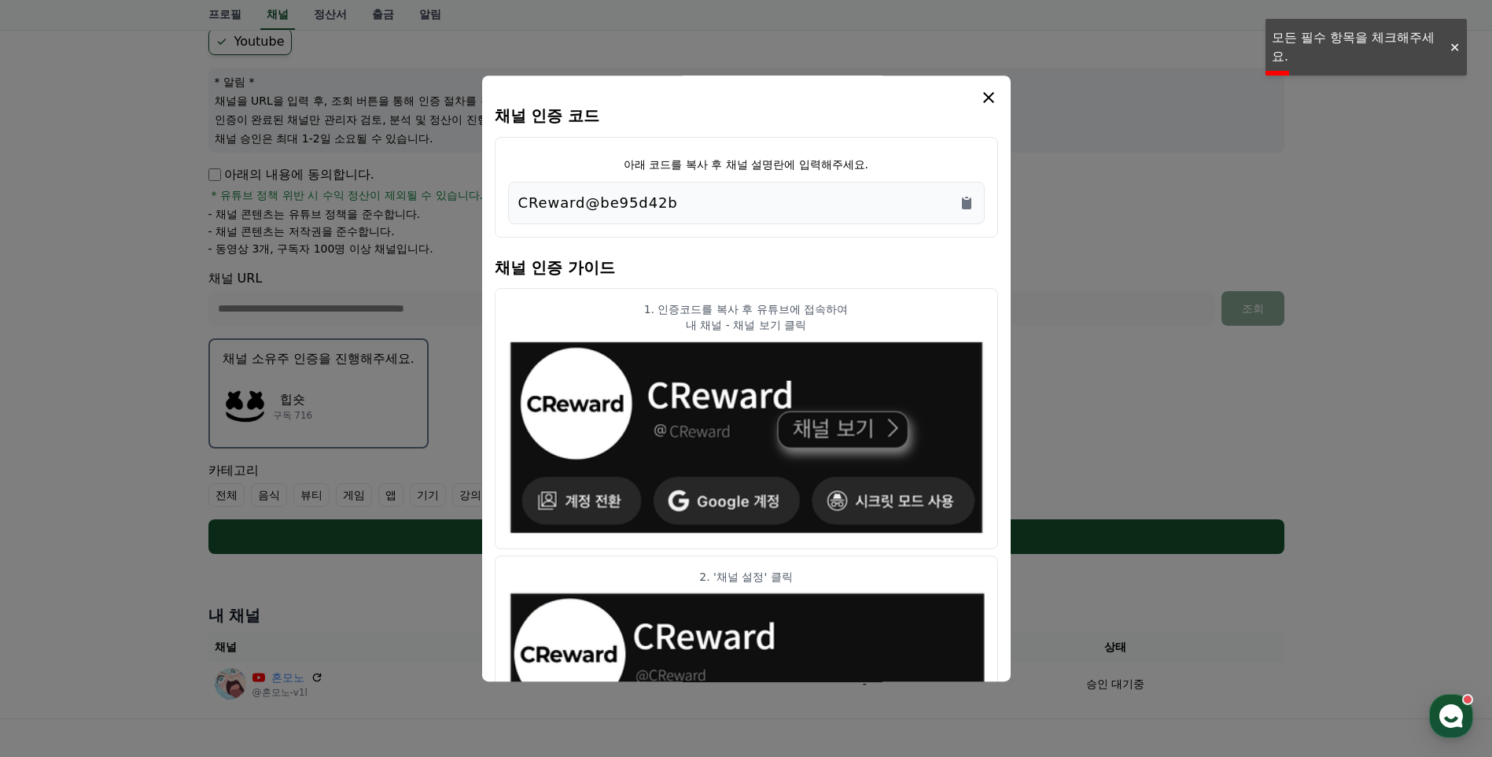
click at [1078, 273] on button "close modal" at bounding box center [746, 378] width 1492 height 757
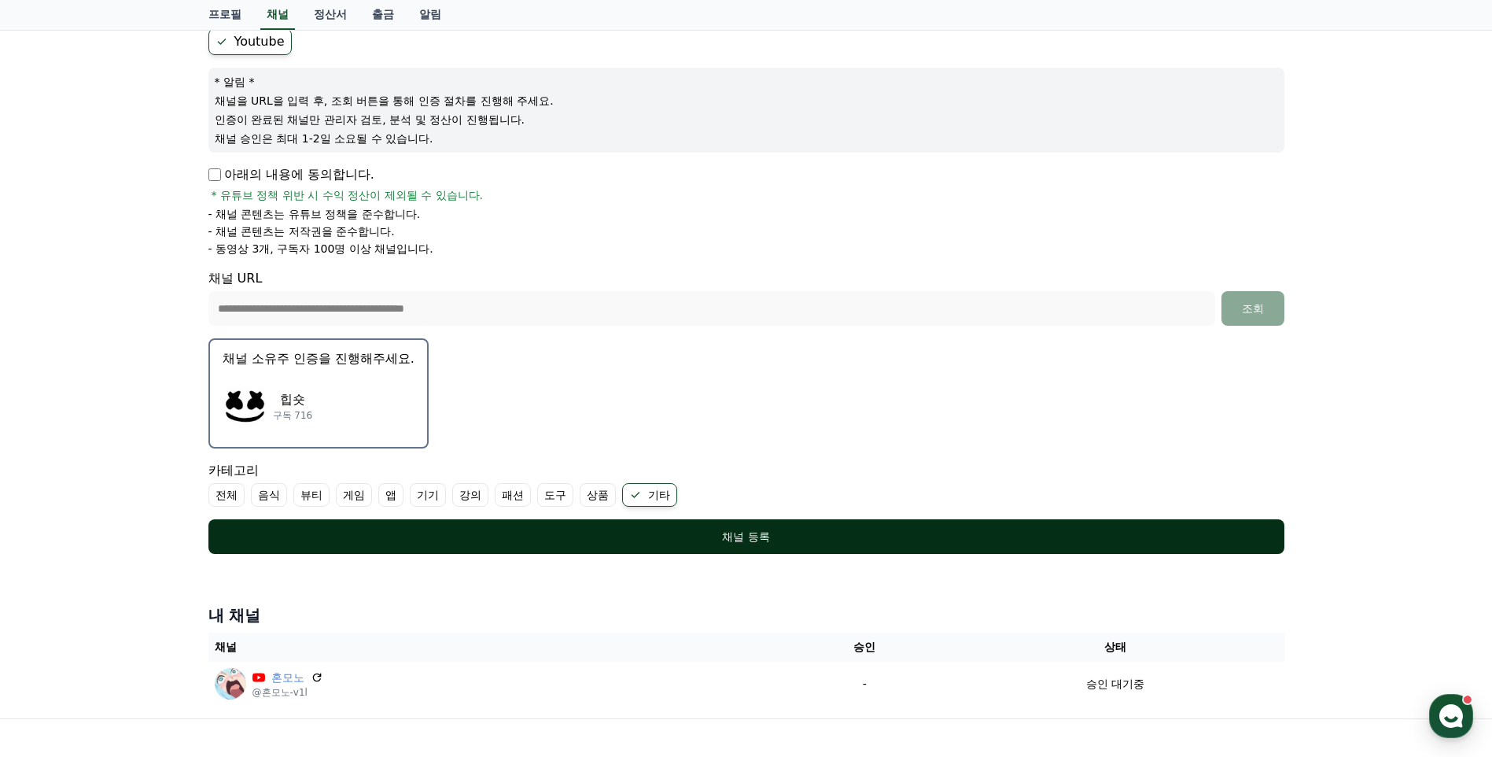
click at [800, 528] on button "채널 등록" at bounding box center [746, 536] width 1076 height 35
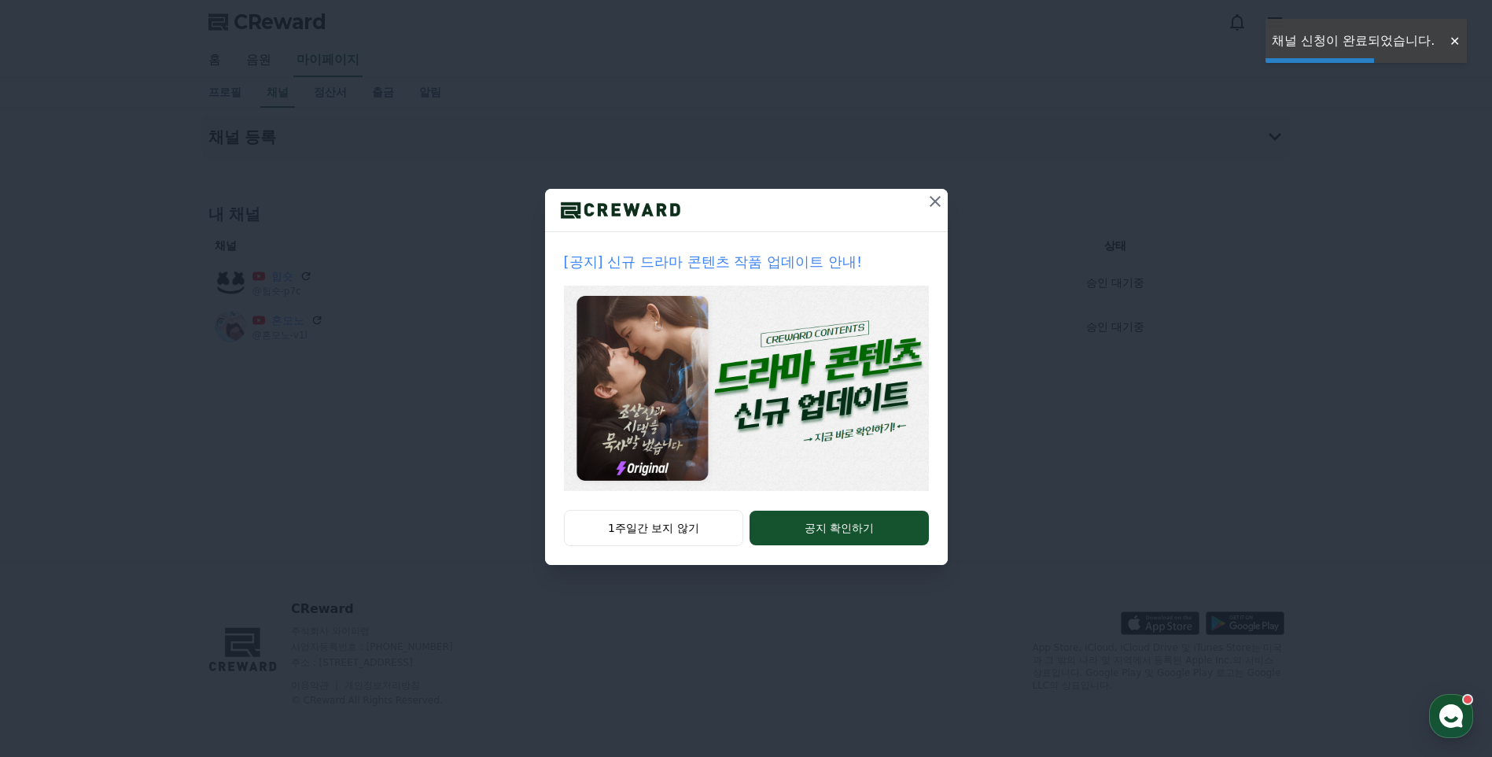
click at [1081, 307] on div "[공지] 신규 드라마 콘텐츠 작품 업데이트 안내! 1주일간 보지 않기 공지 확인하기" at bounding box center [746, 295] width 1492 height 590
click at [939, 202] on icon at bounding box center [935, 201] width 19 height 19
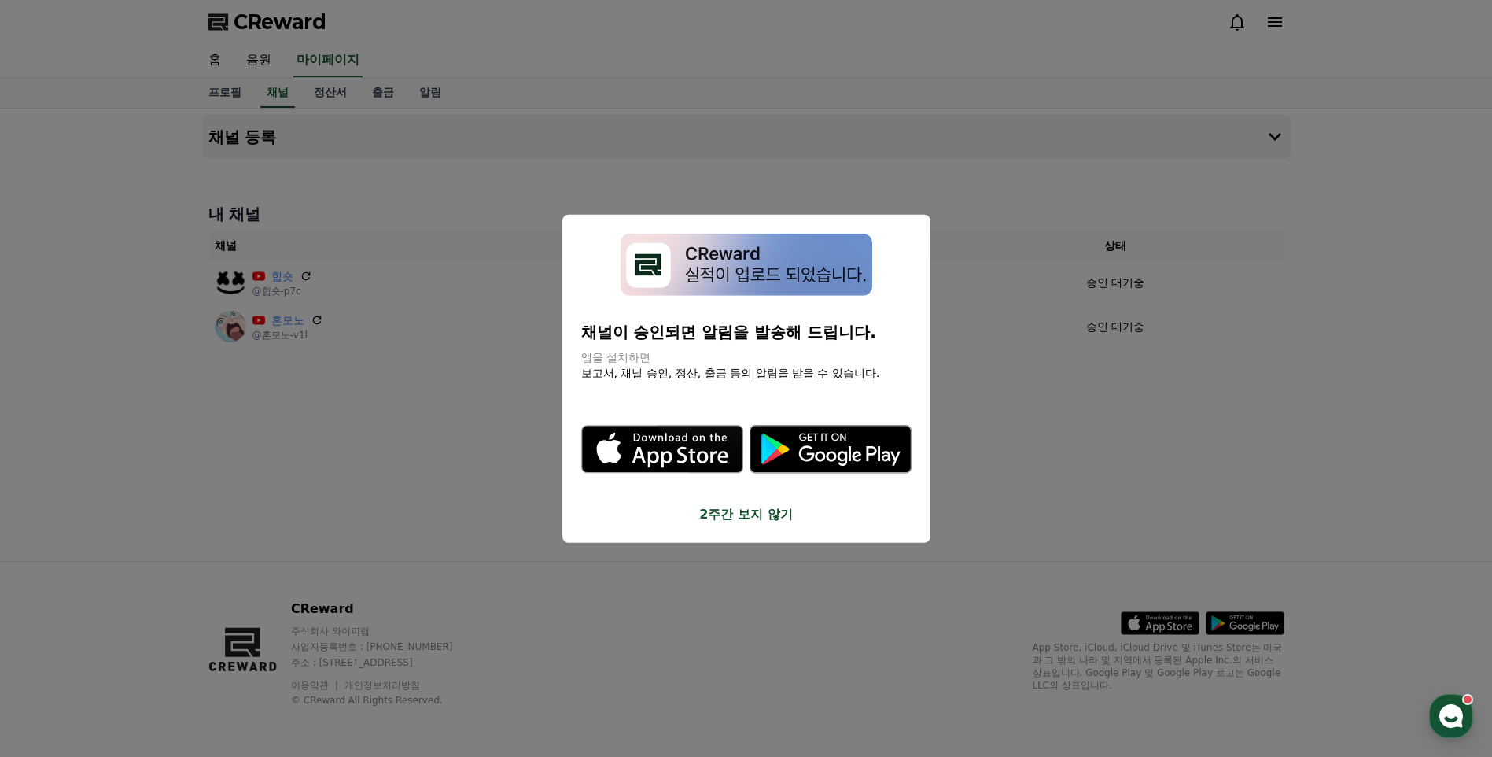
click at [763, 508] on button "2주간 보지 않기" at bounding box center [746, 513] width 330 height 19
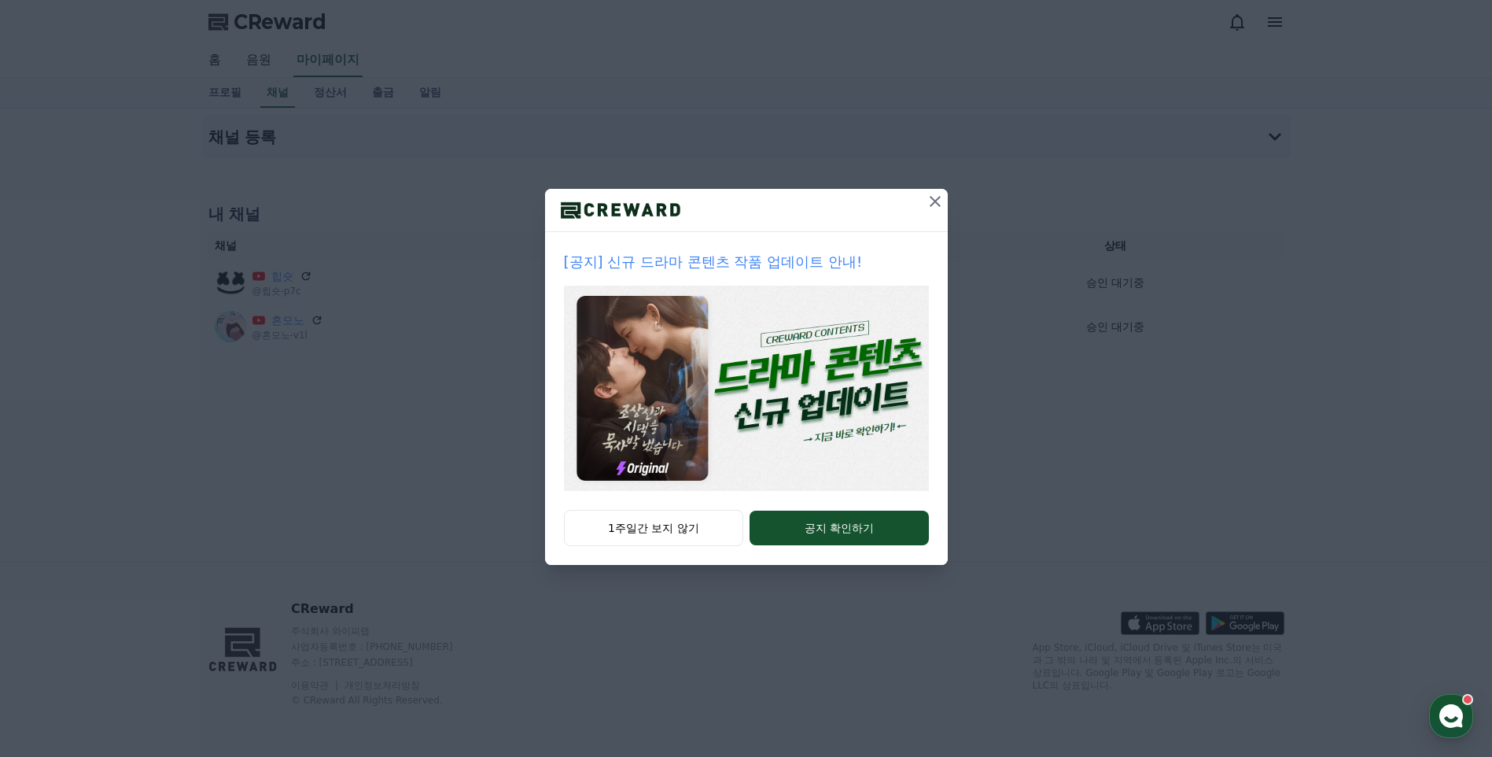
click at [935, 193] on icon at bounding box center [935, 201] width 19 height 19
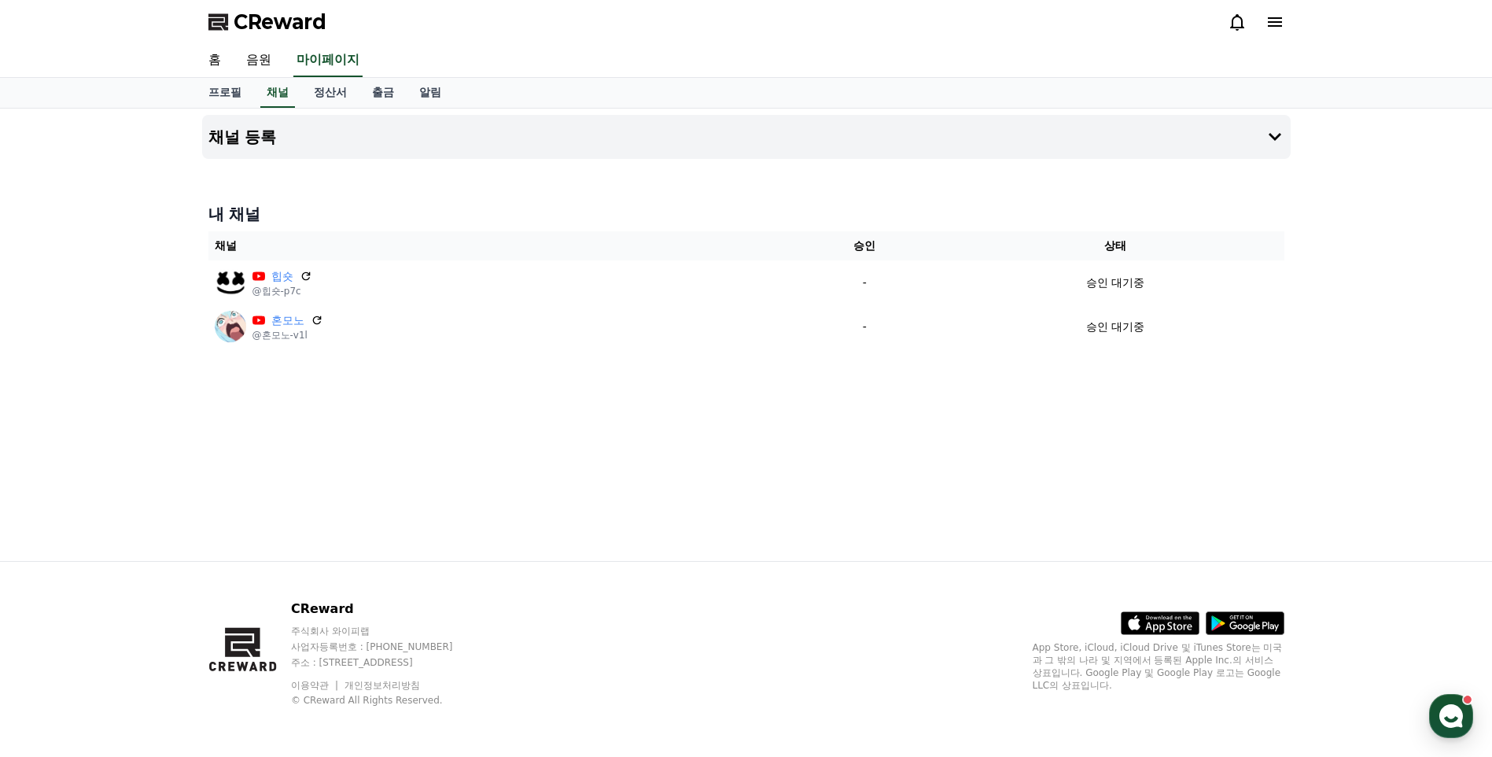
click at [263, 24] on span "CReward" at bounding box center [280, 21] width 93 height 25
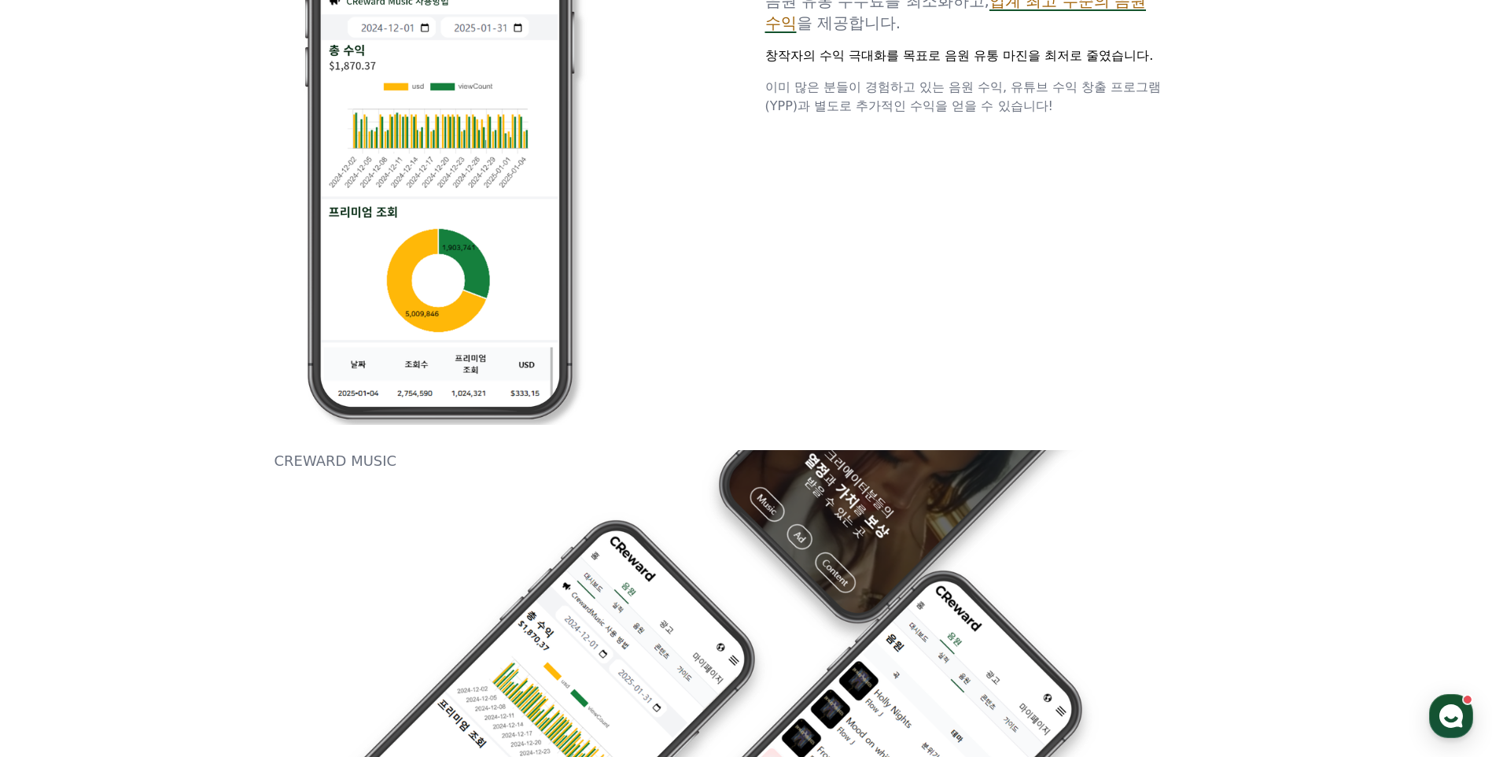
scroll to position [1494, 0]
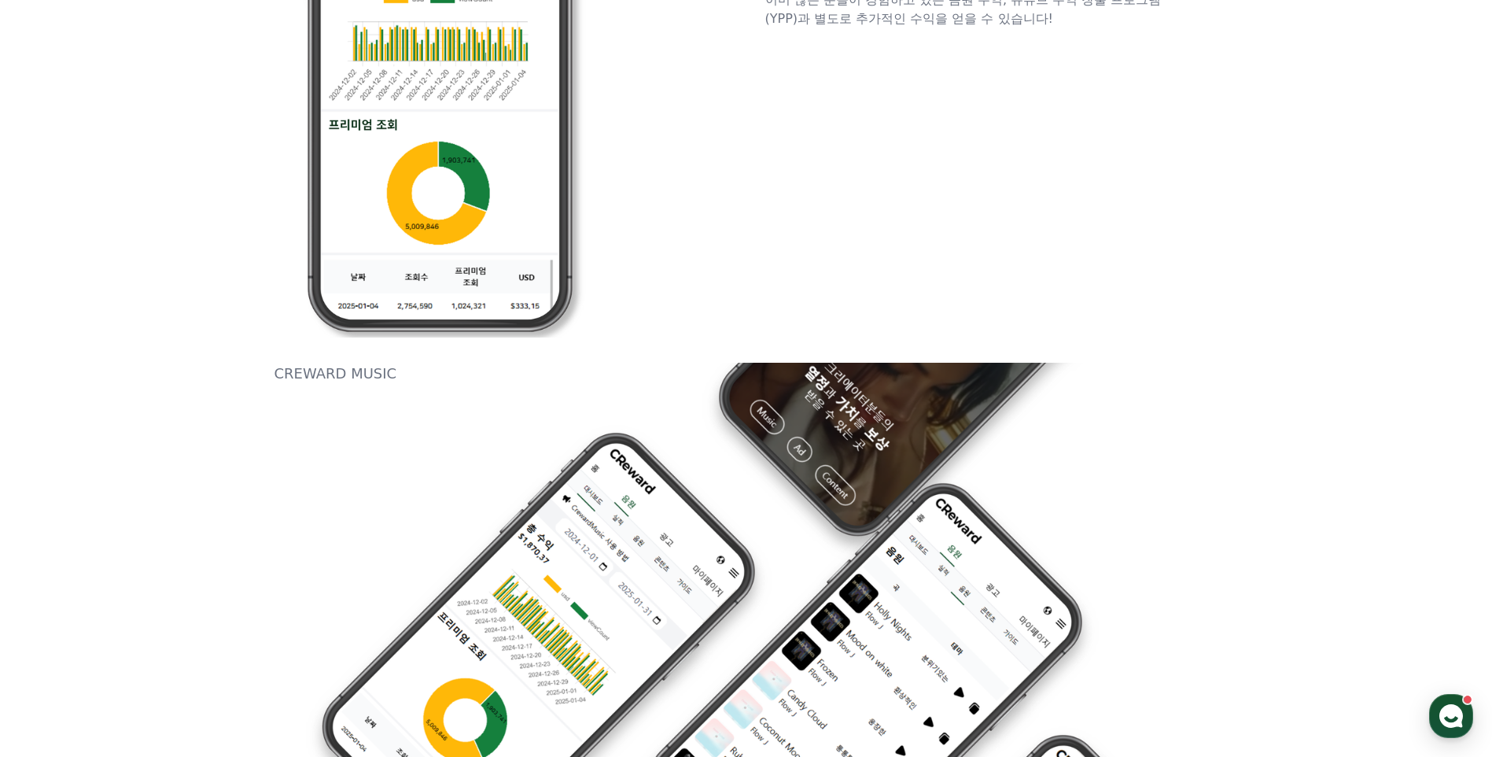
drag, startPoint x: 716, startPoint y: 328, endPoint x: 720, endPoint y: 109, distance: 218.7
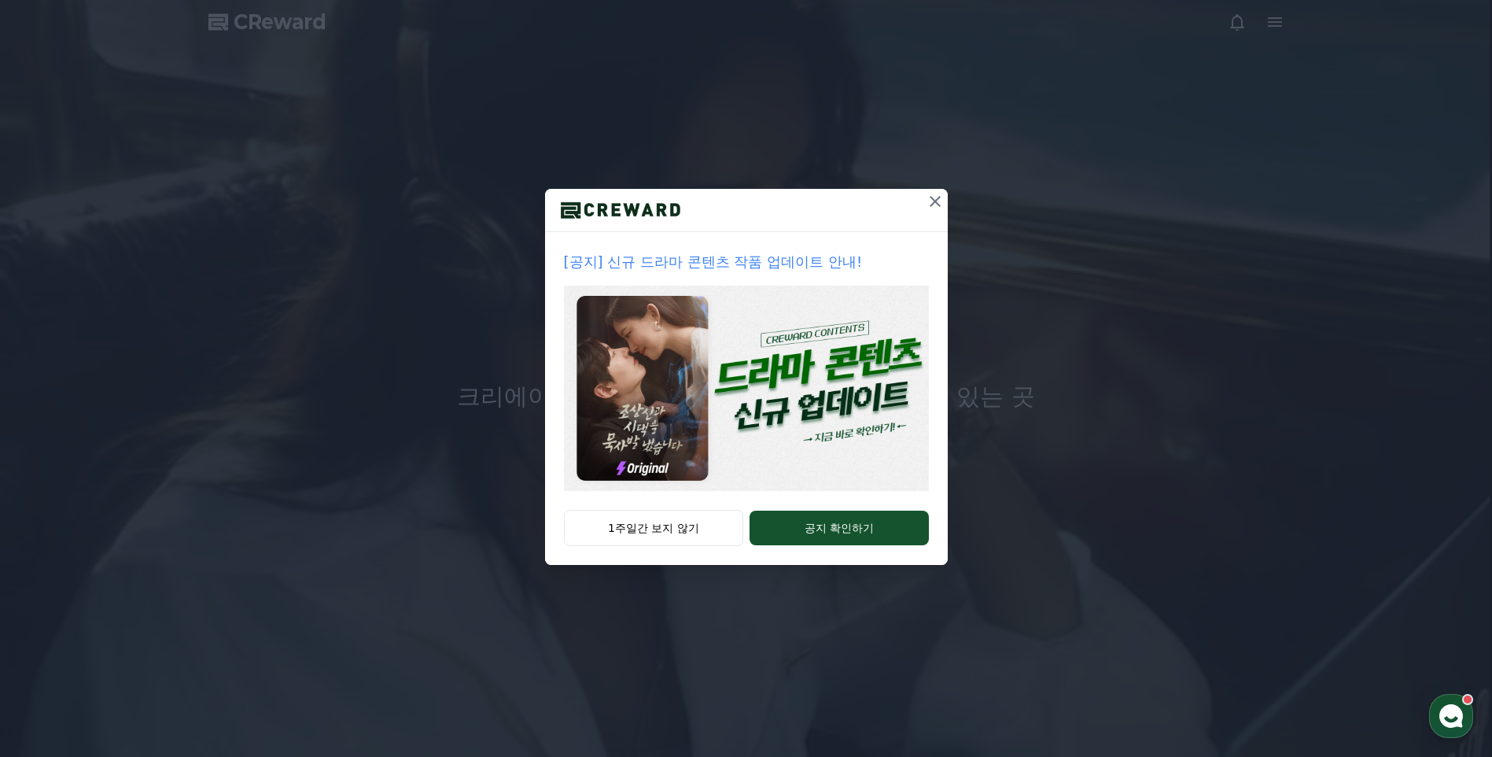
click at [935, 205] on icon at bounding box center [935, 201] width 19 height 19
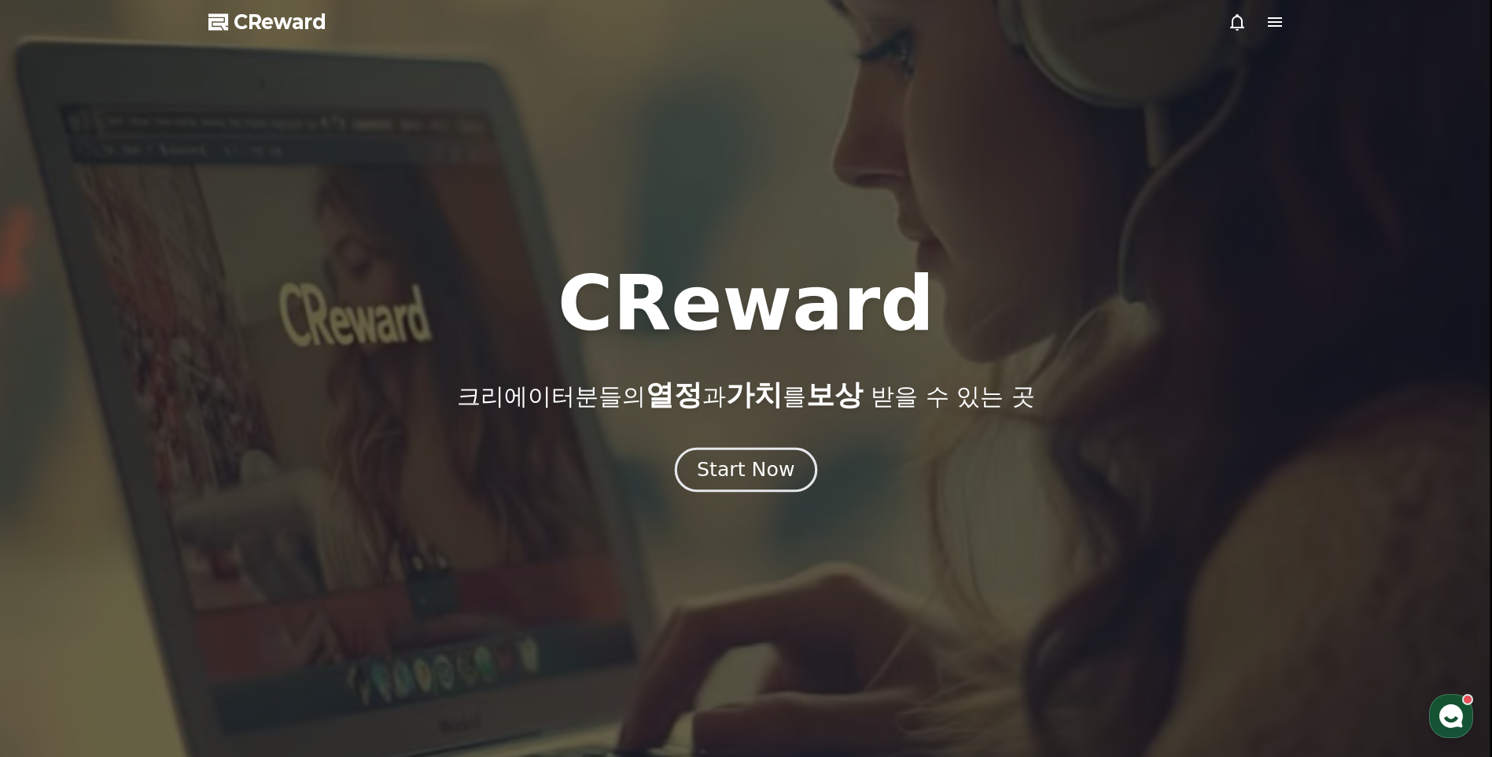
click at [775, 470] on div "Start Now" at bounding box center [746, 469] width 98 height 27
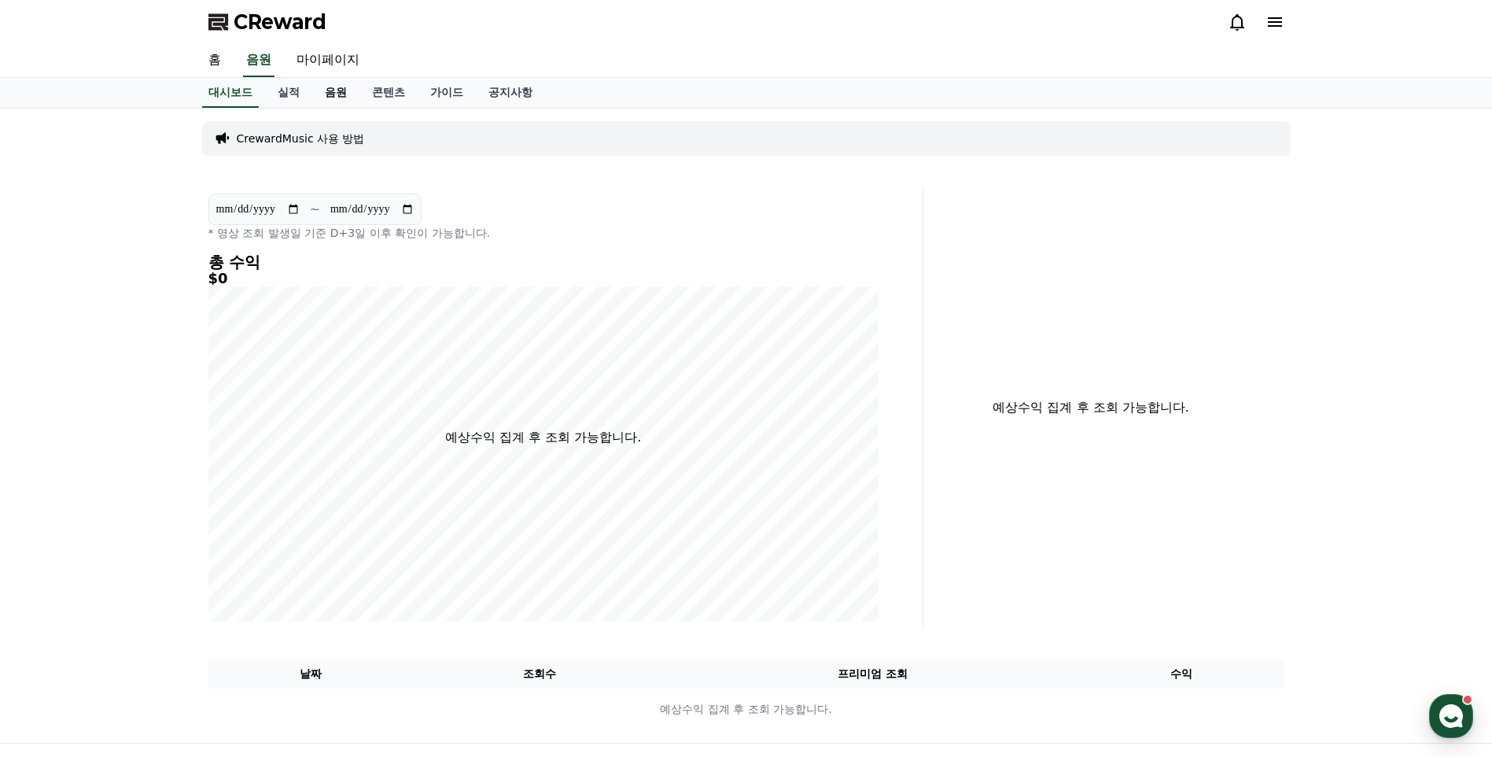
click at [324, 86] on link "음원" at bounding box center [335, 93] width 47 height 30
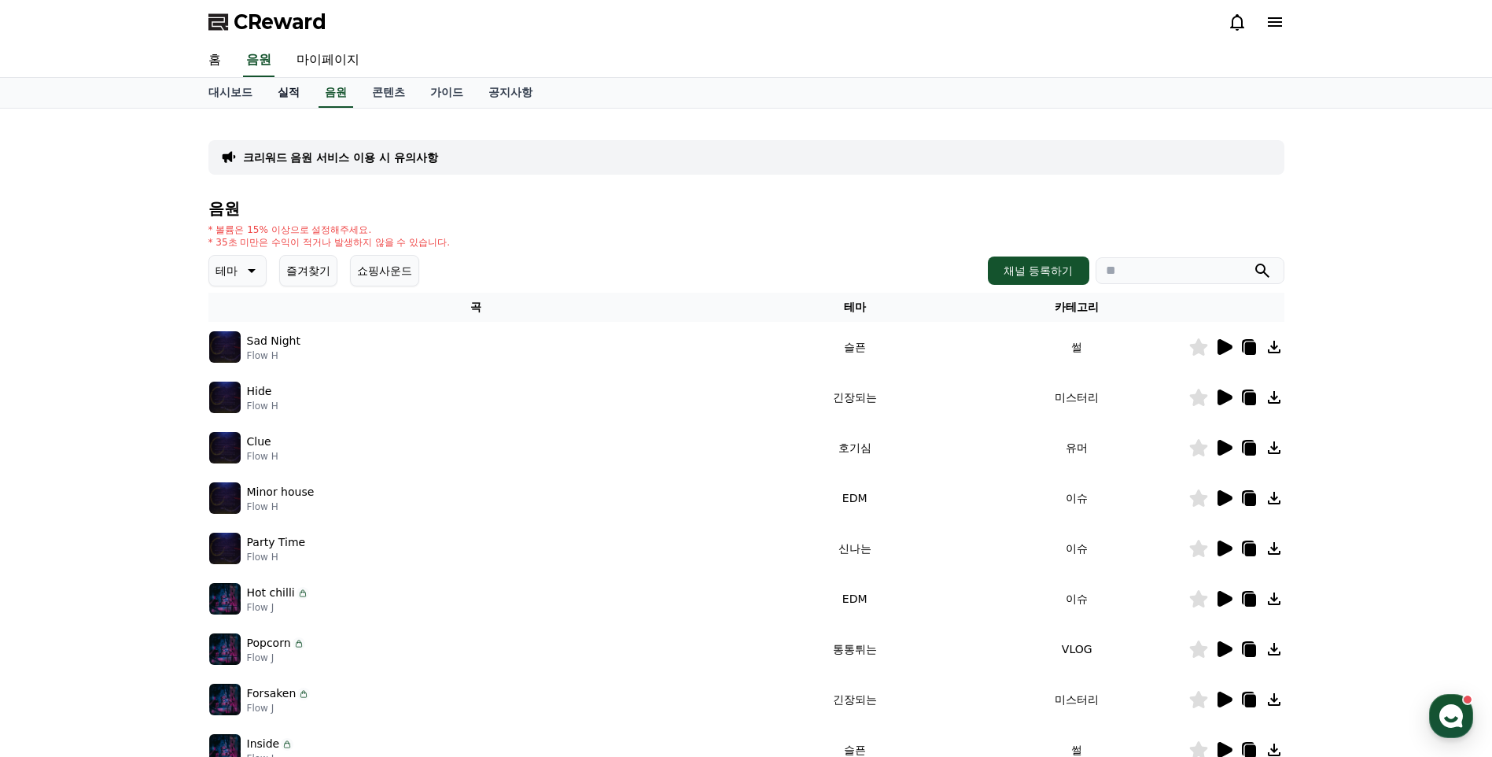
click at [285, 88] on link "실적" at bounding box center [288, 93] width 47 height 30
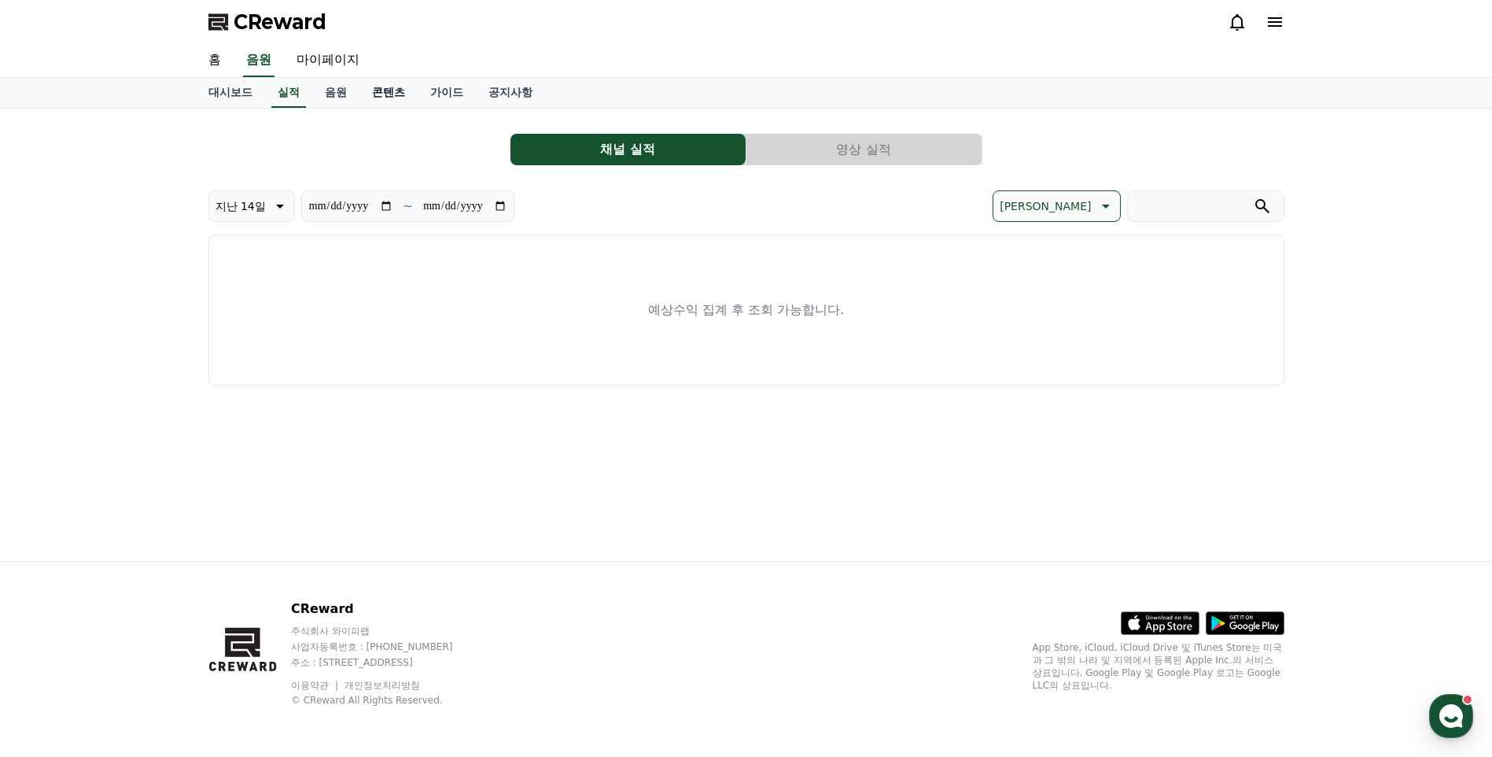
click at [395, 99] on link "콘텐츠" at bounding box center [388, 93] width 58 height 30
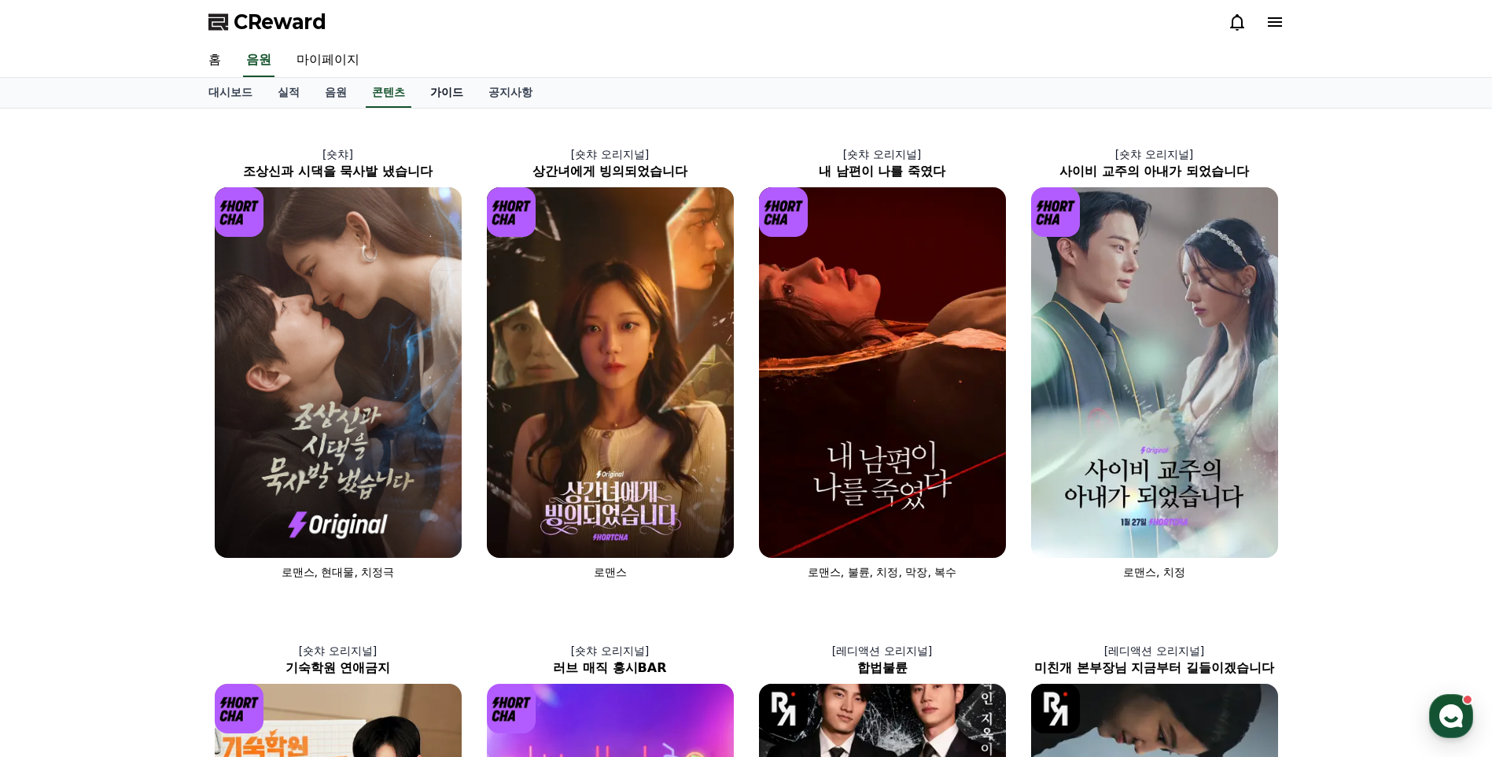
click at [466, 96] on link "가이드" at bounding box center [447, 93] width 58 height 30
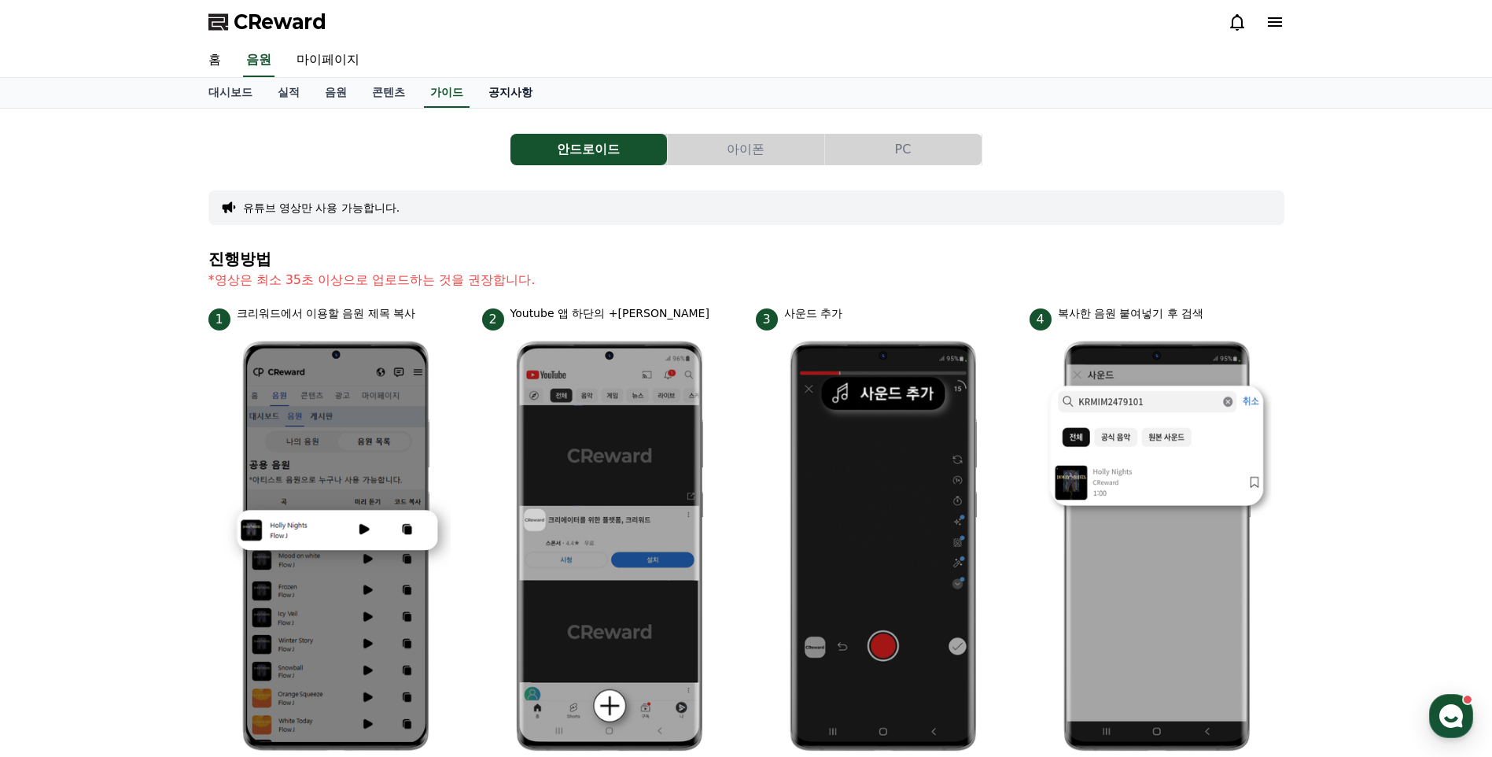
click at [482, 87] on link "공지사항" at bounding box center [510, 93] width 69 height 30
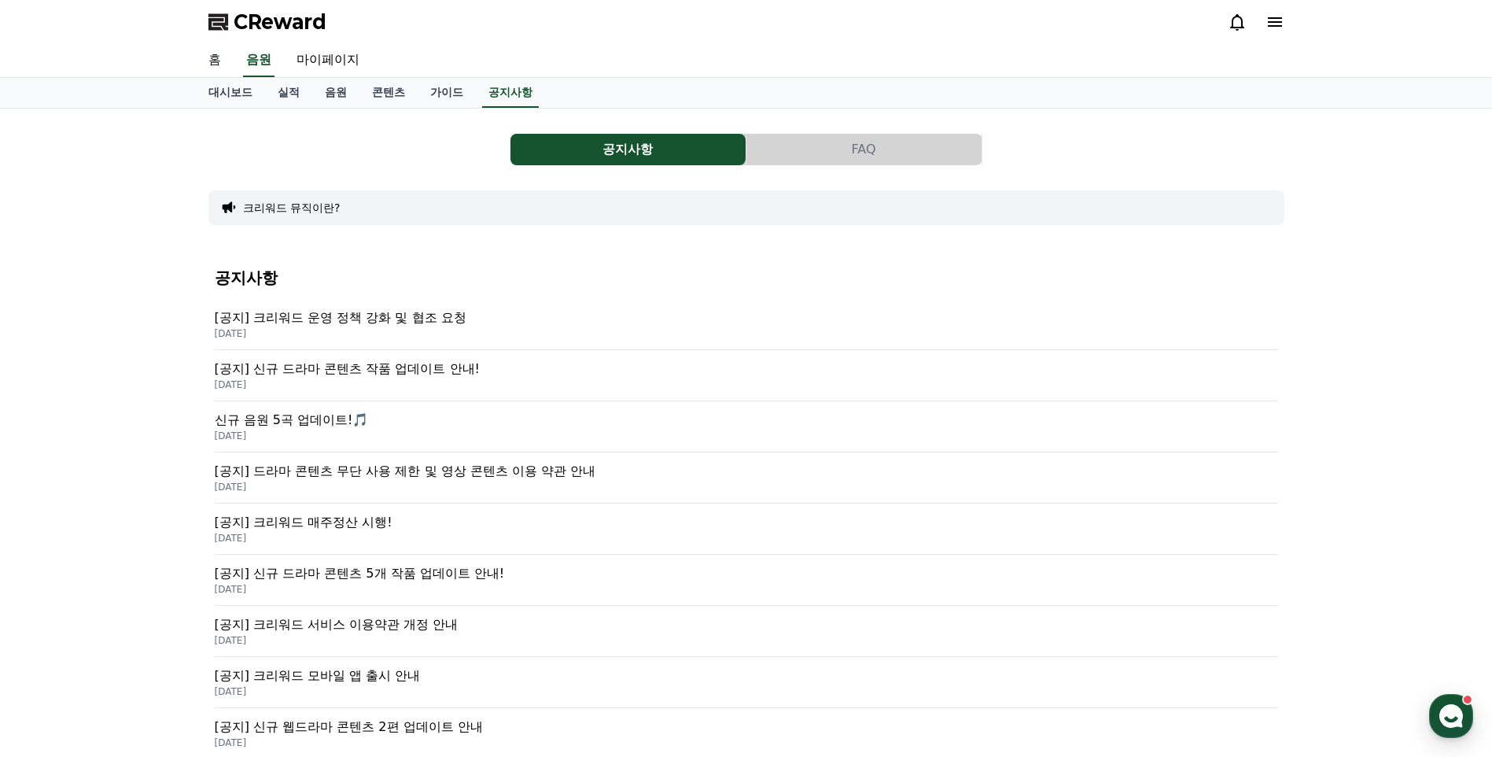
click at [225, 55] on link "홈" at bounding box center [215, 60] width 38 height 33
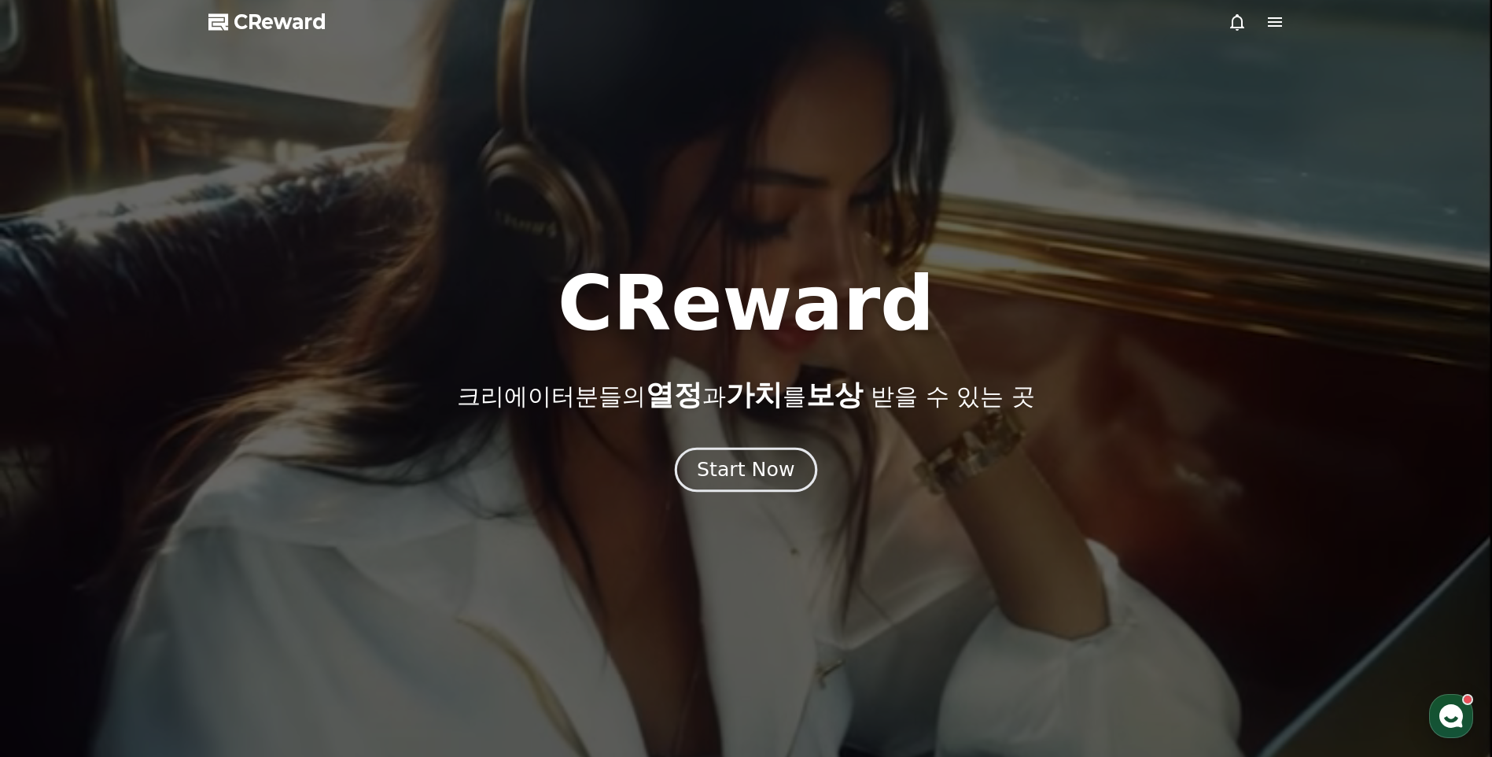
click at [774, 469] on div "Start Now" at bounding box center [746, 469] width 98 height 27
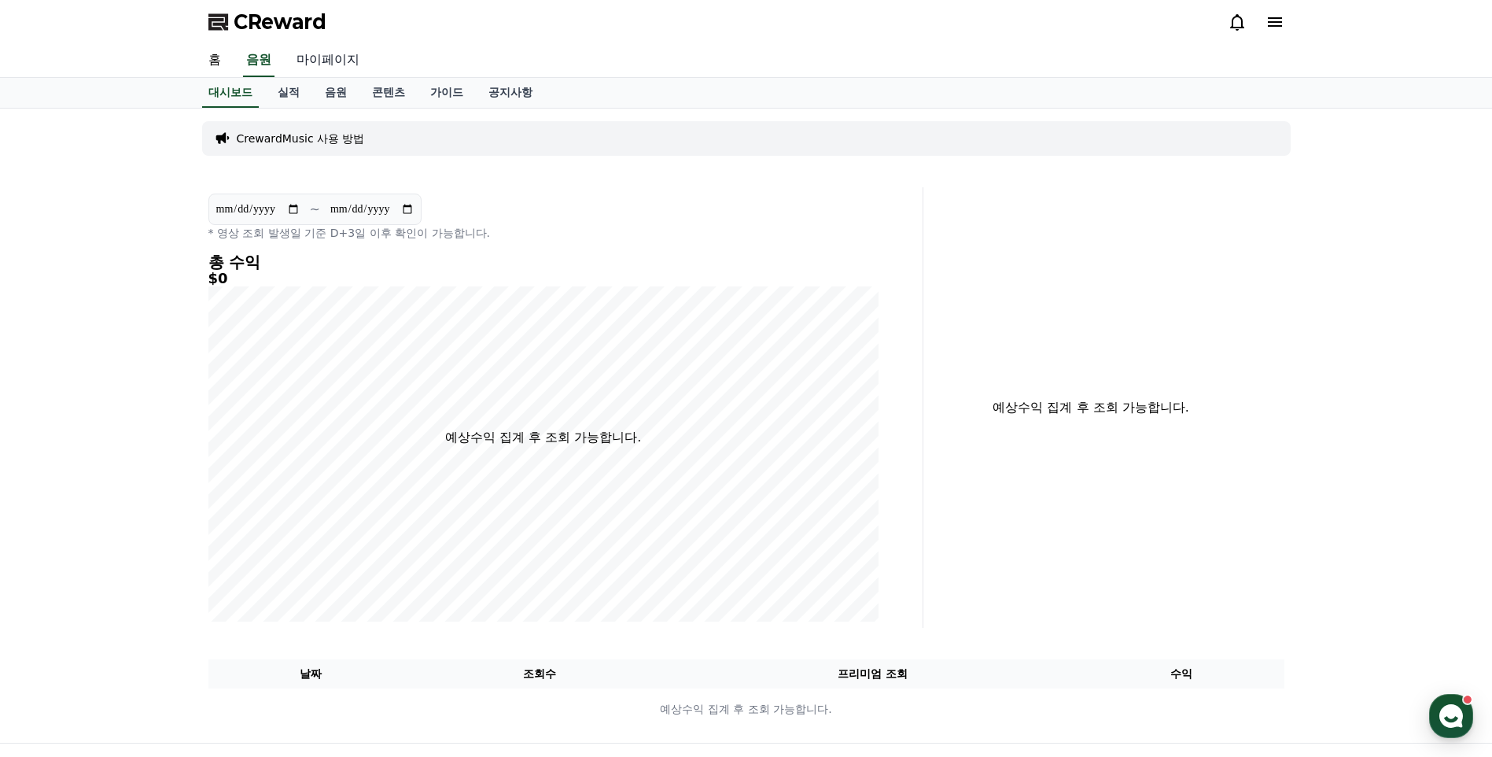
click at [342, 61] on link "마이페이지" at bounding box center [328, 60] width 88 height 33
select select "**********"
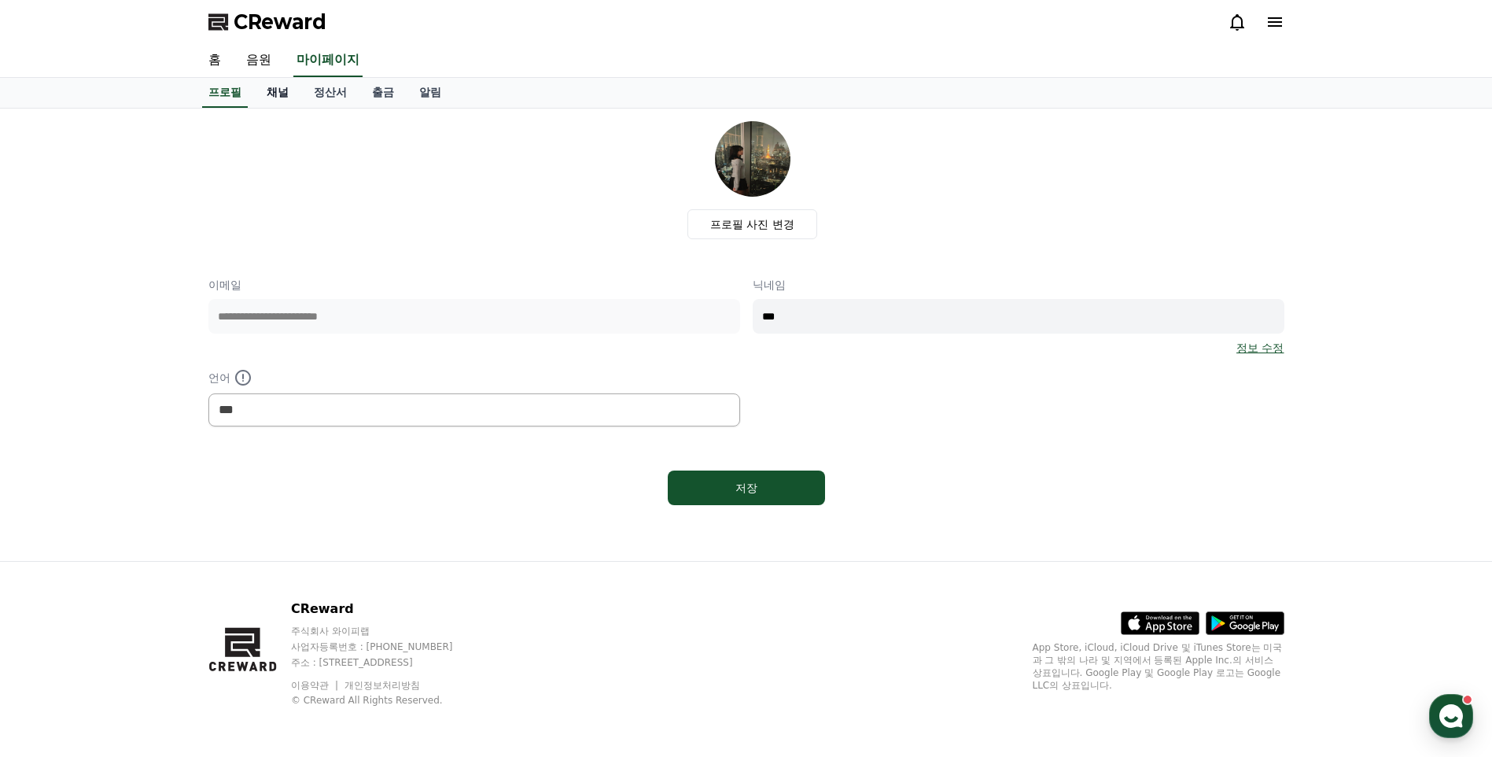
click at [271, 97] on link "채널" at bounding box center [277, 93] width 47 height 30
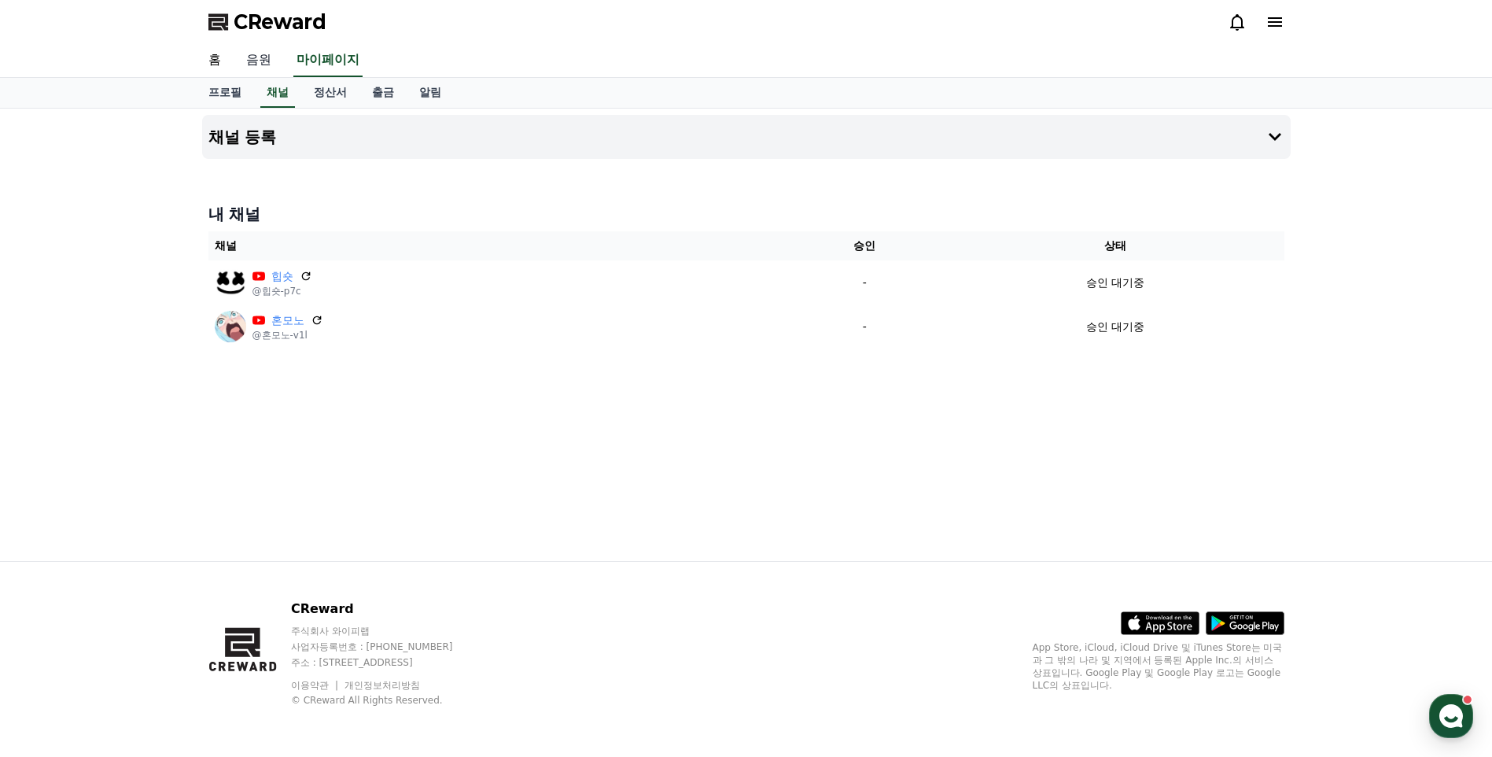
click at [260, 63] on link "음원" at bounding box center [259, 60] width 50 height 33
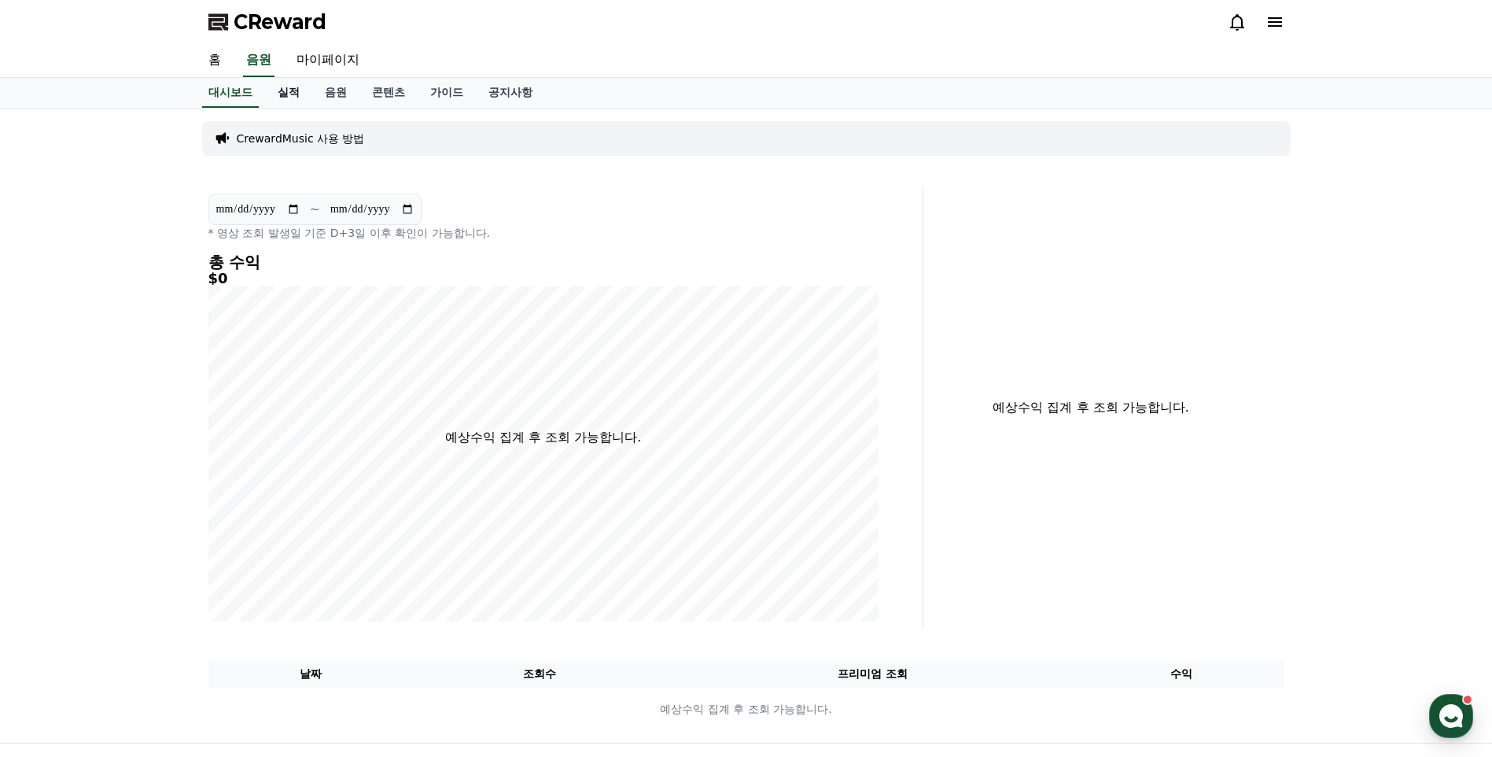
click at [294, 93] on link "실적" at bounding box center [288, 93] width 47 height 30
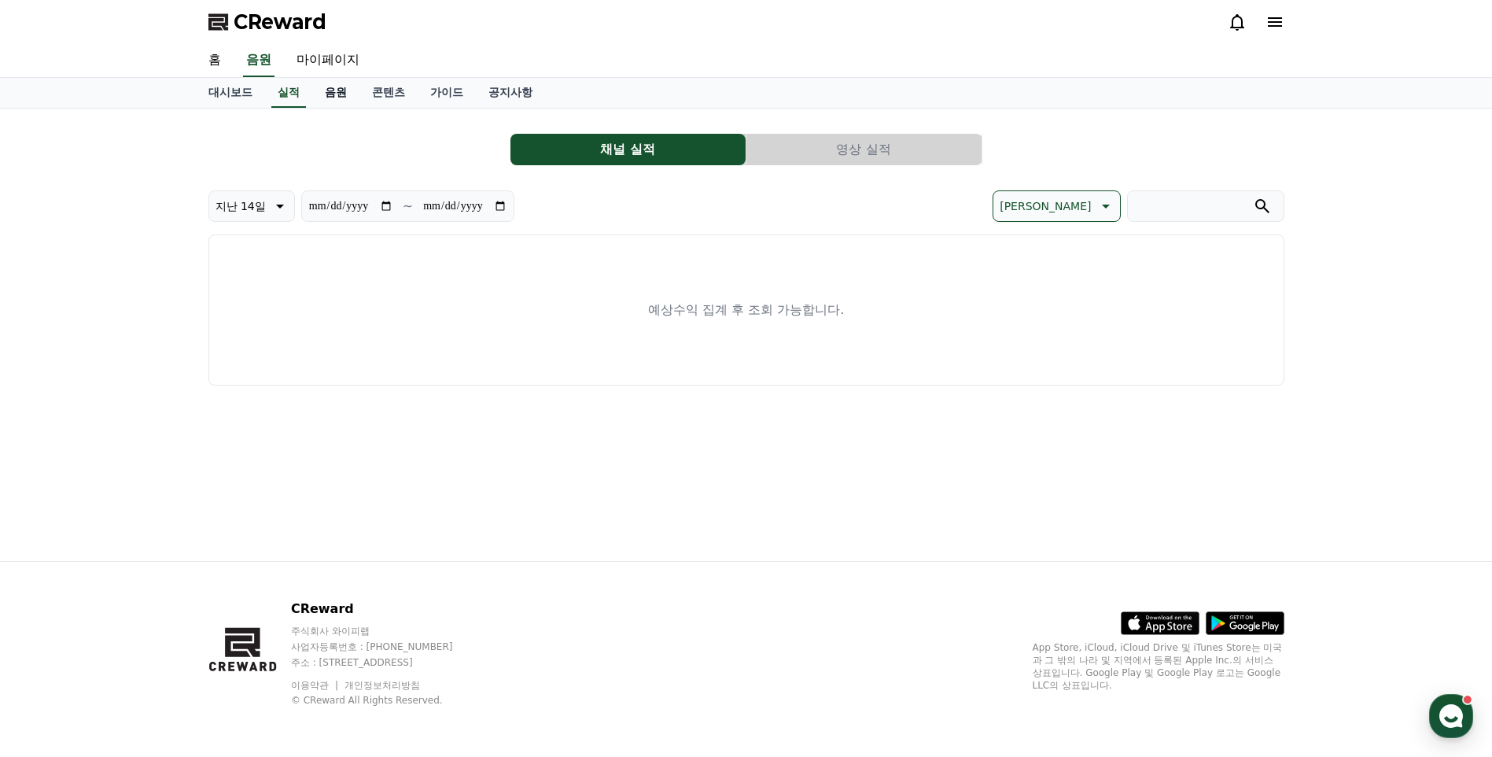
click at [344, 100] on link "음원" at bounding box center [335, 93] width 47 height 30
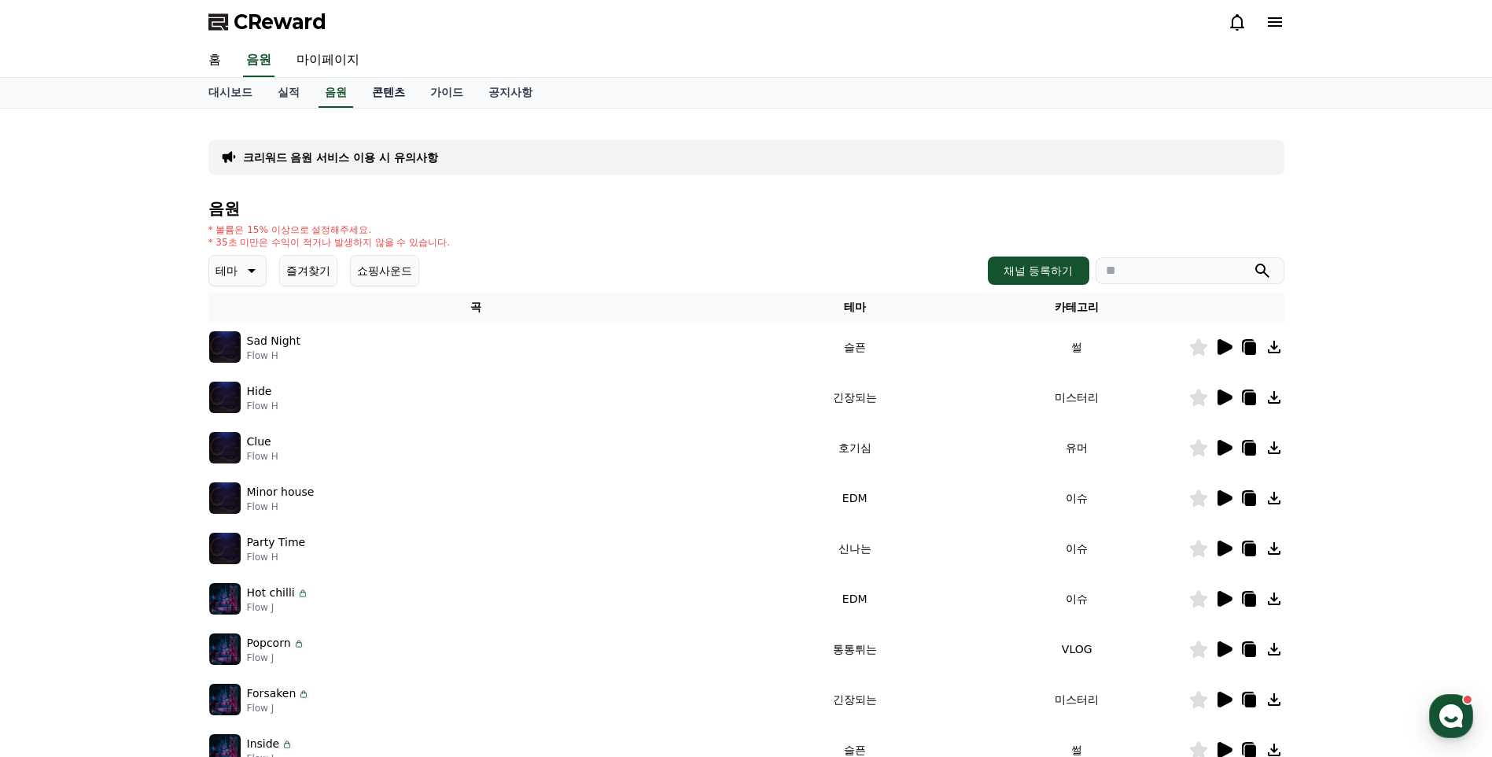
click at [388, 92] on link "콘텐츠" at bounding box center [388, 93] width 58 height 30
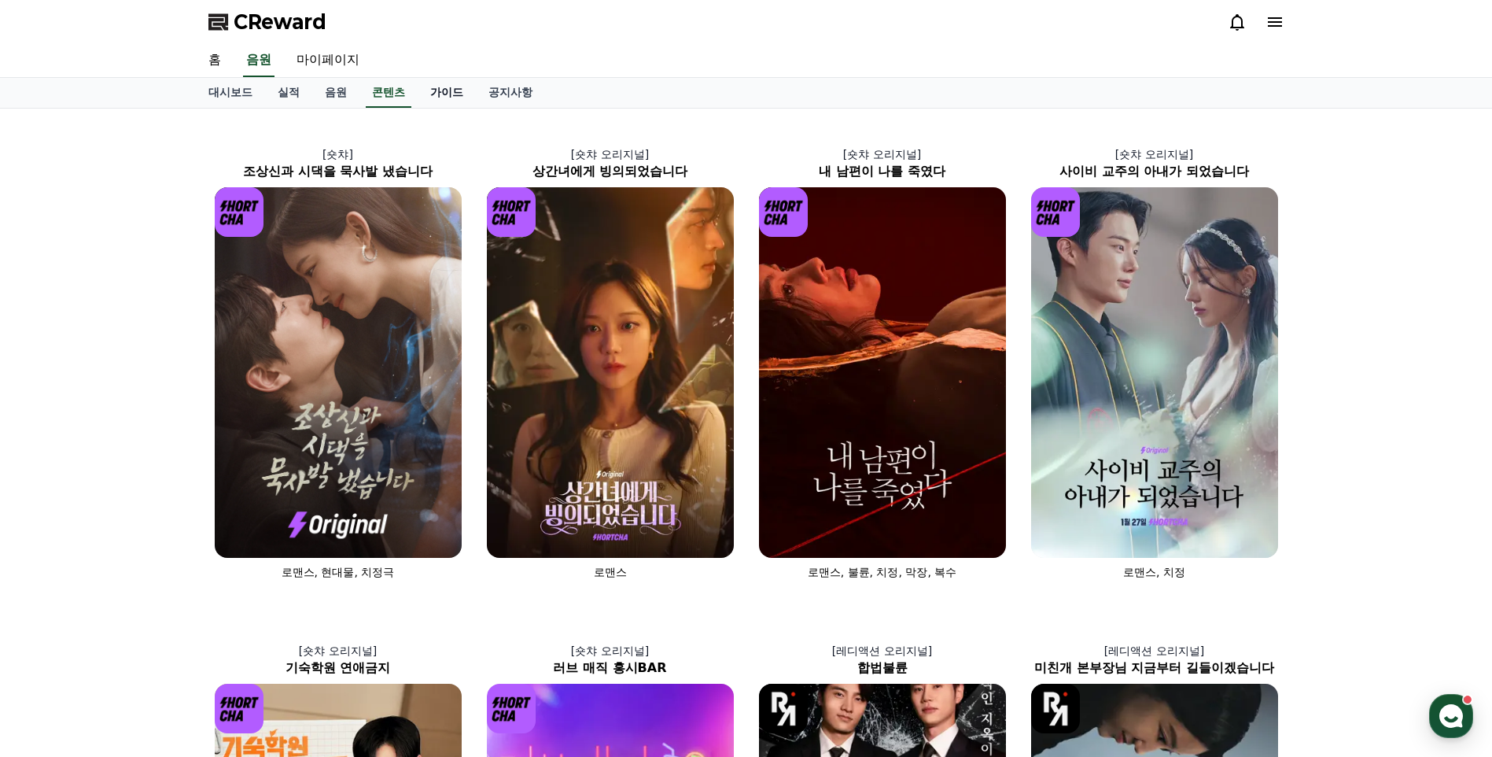
click at [434, 91] on link "가이드" at bounding box center [447, 93] width 58 height 30
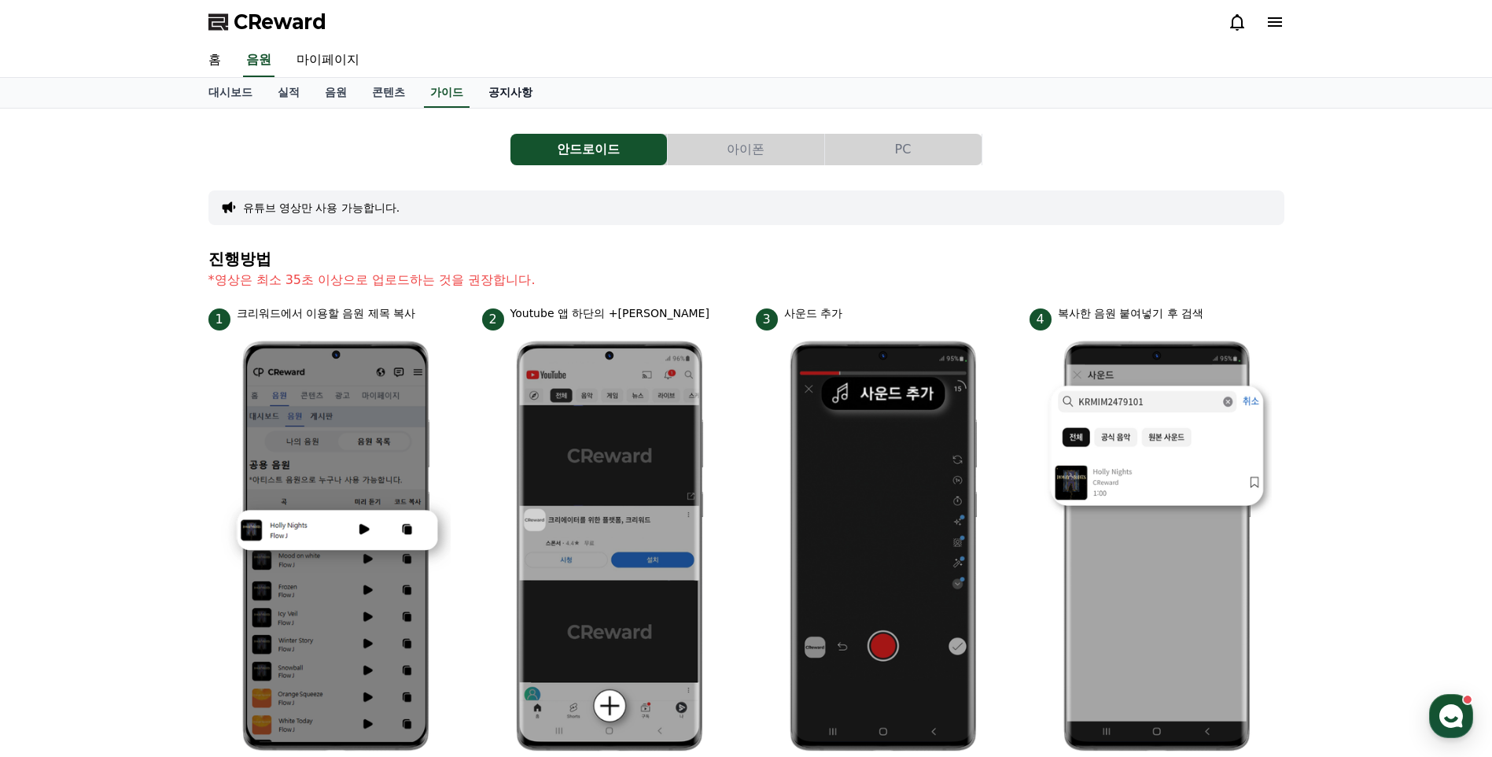
click at [526, 105] on link "공지사항" at bounding box center [510, 93] width 69 height 30
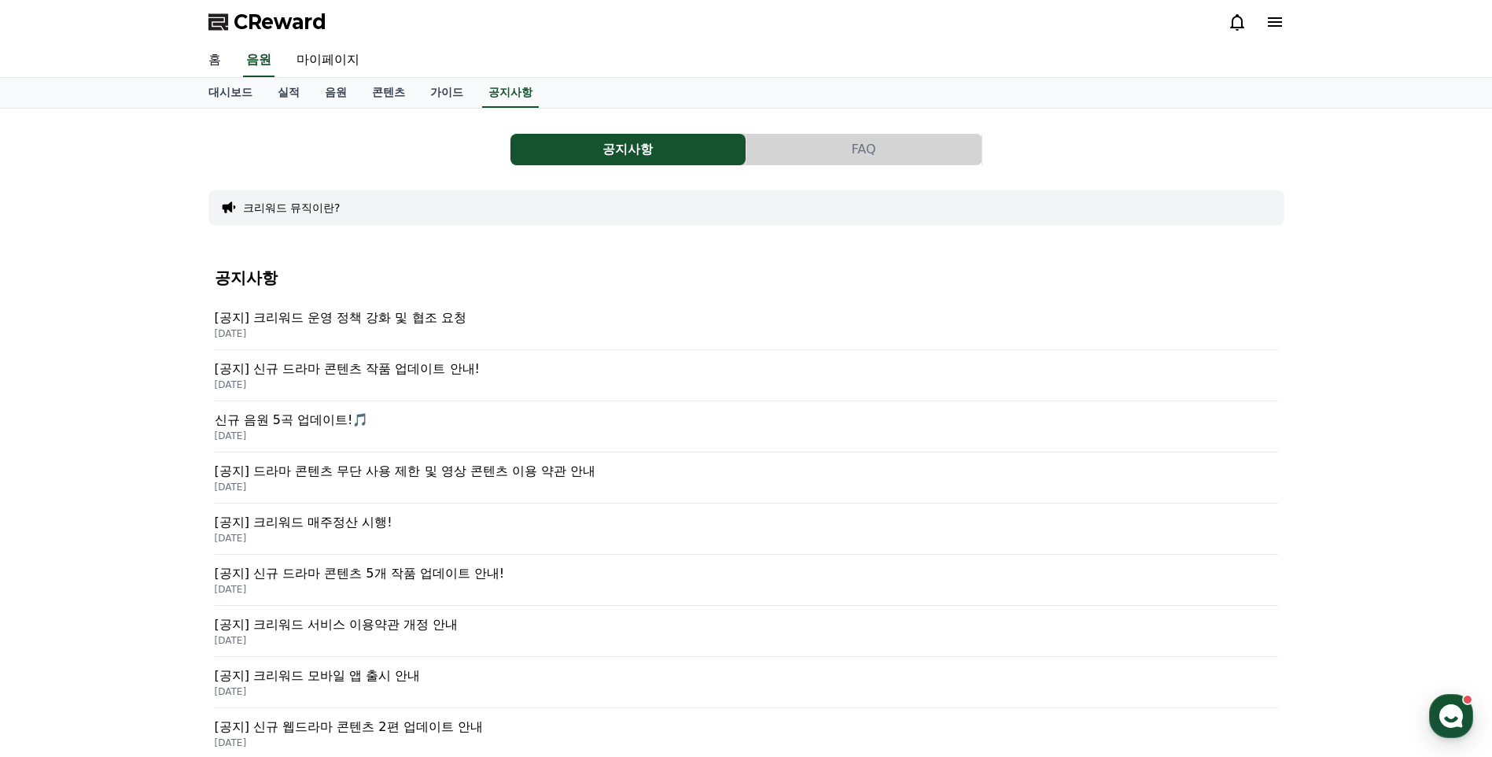
click at [202, 53] on link "홈" at bounding box center [215, 60] width 38 height 33
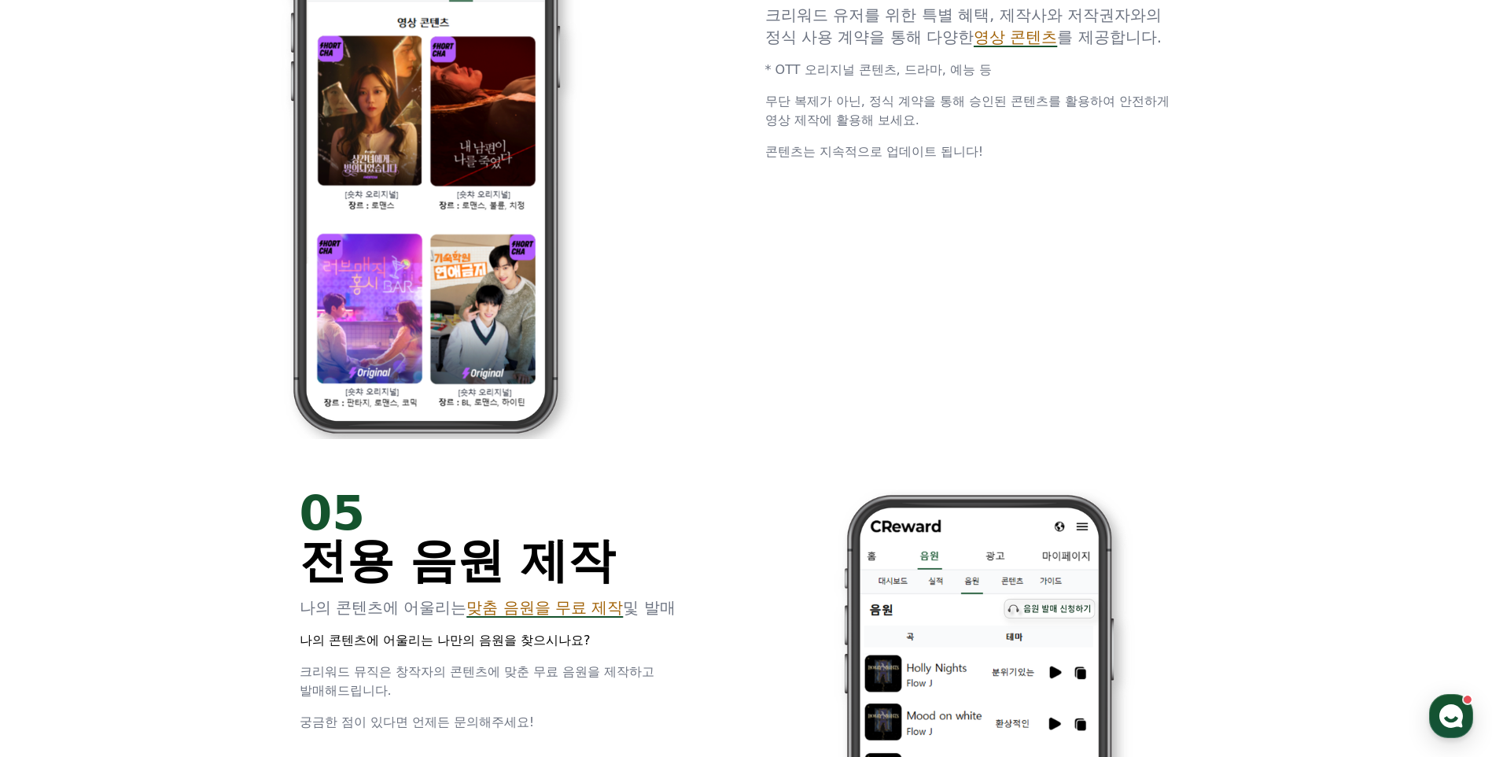
scroll to position [3382, 0]
